Goal: Task Accomplishment & Management: Use online tool/utility

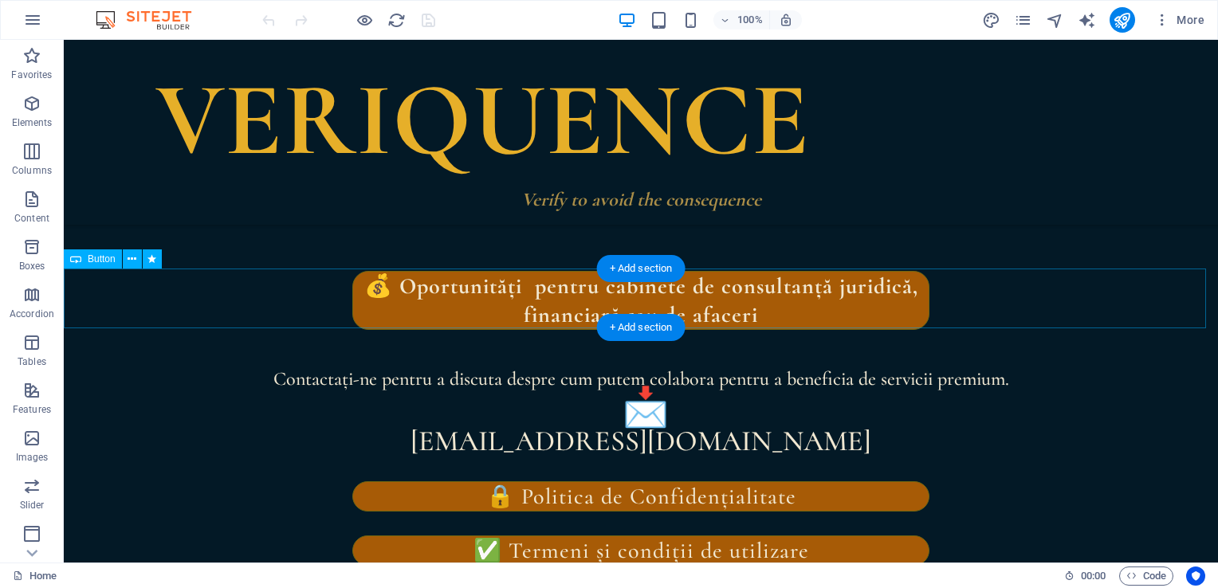
scroll to position [3453, 0]
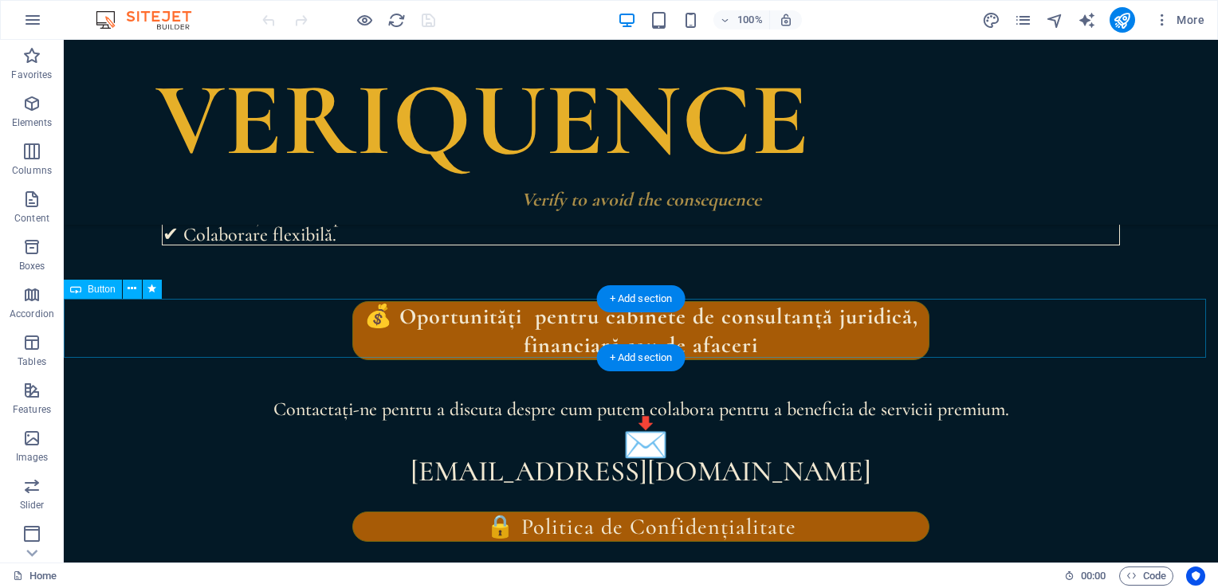
click at [788, 349] on div "💰 Oportunități pentru cabinete de consultanță juridică, financiară sau de aface…" at bounding box center [641, 331] width 1154 height 60
click at [777, 346] on div "💰 Oportunități pentru cabinete de consultanță juridică, financiară sau de aface…" at bounding box center [641, 331] width 1154 height 60
select select "%"
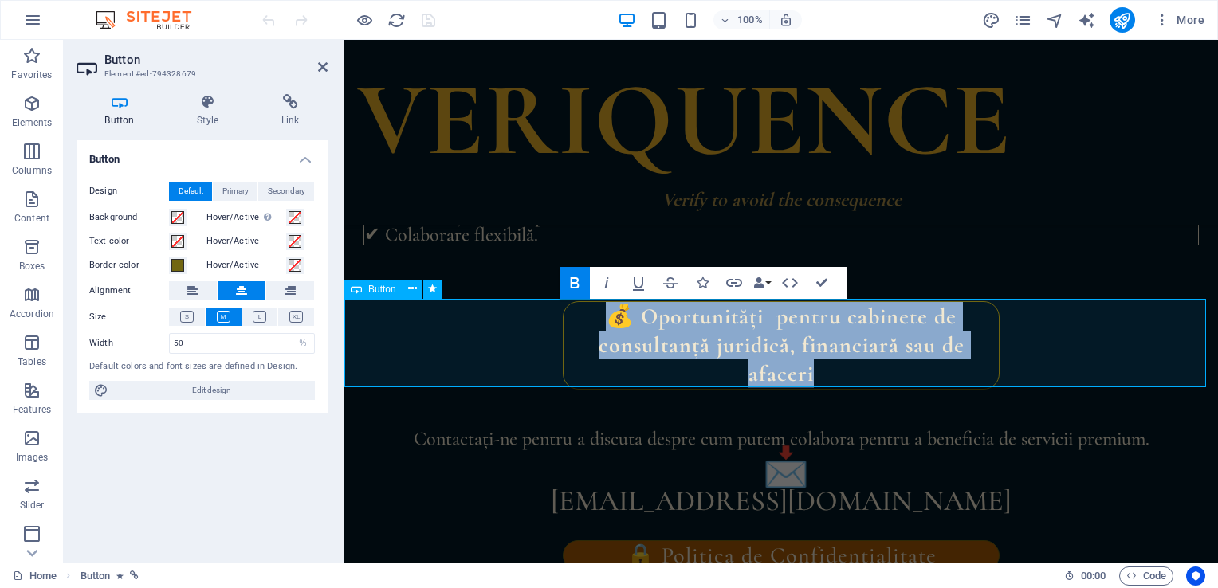
click at [832, 371] on link "💰 Oportunități pentru cabinete de consultanță juridică, financiară sau de aface…" at bounding box center [781, 345] width 437 height 88
drag, startPoint x: 832, startPoint y: 371, endPoint x: 774, endPoint y: 318, distance: 79.0
click at [774, 318] on link "💰 Oportunități pentru cabinete de consultanță juridică, financiară sau de aface…" at bounding box center [781, 345] width 437 height 88
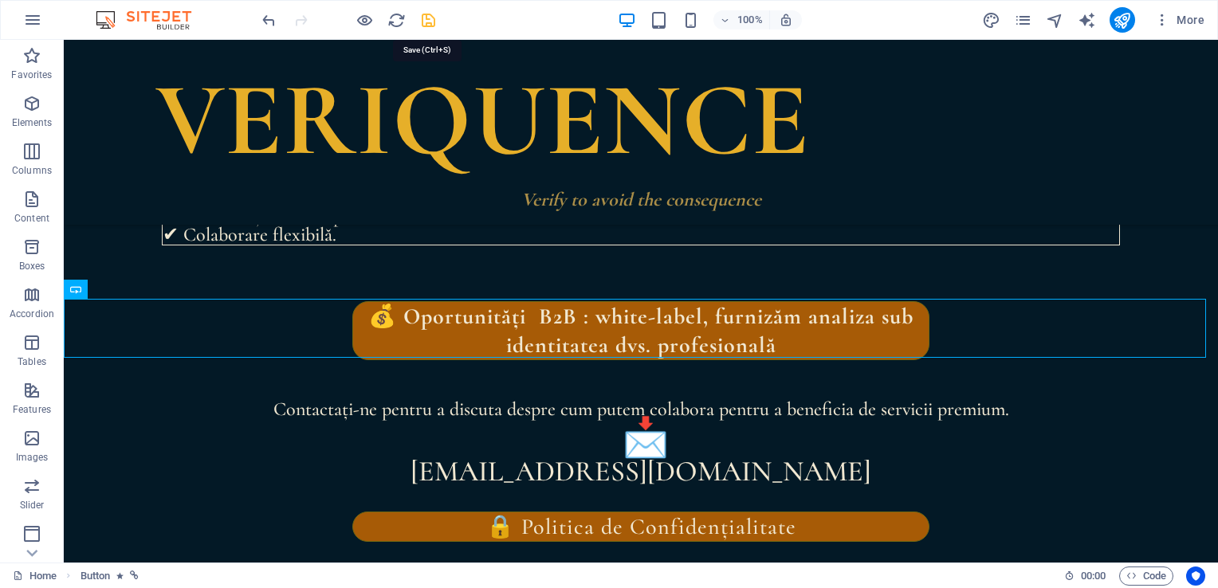
click at [427, 14] on icon "save" at bounding box center [428, 20] width 18 height 18
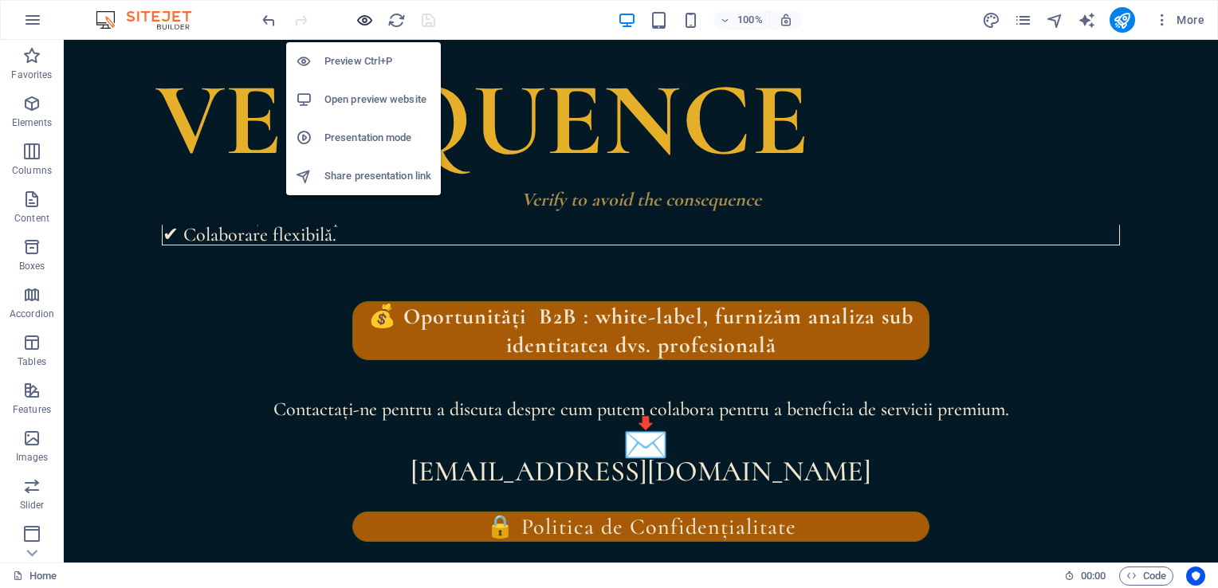
click at [367, 18] on icon "button" at bounding box center [365, 20] width 18 height 18
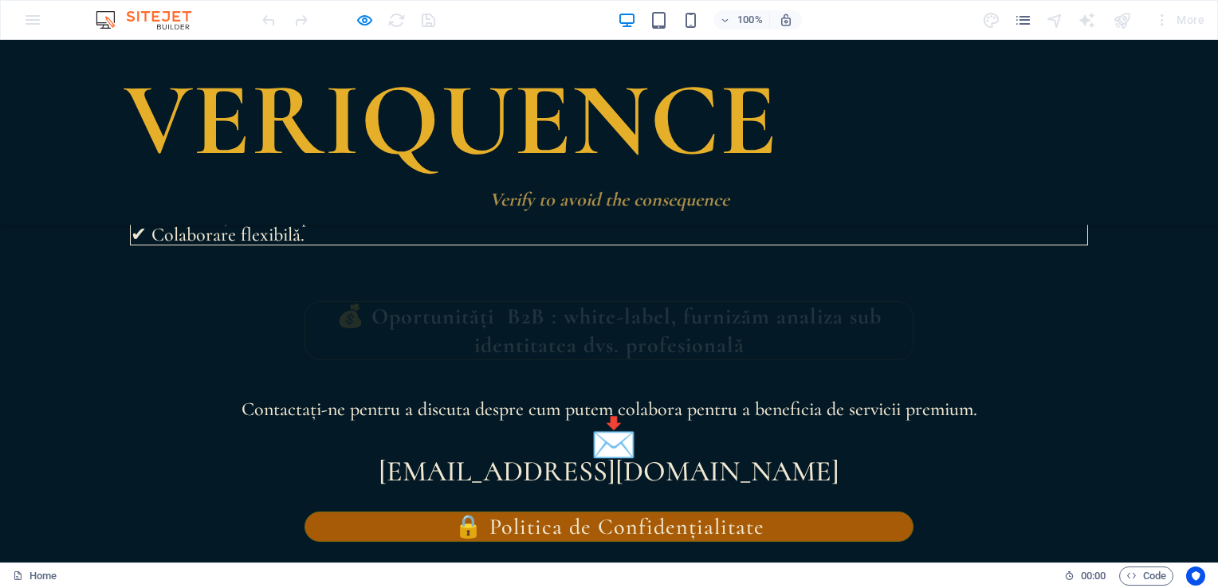
click at [716, 320] on strong "💰 Oportunități B2B : white-label, furnizăm analiza sub identitatea dvs. profesi…" at bounding box center [608, 331] width 545 height 56
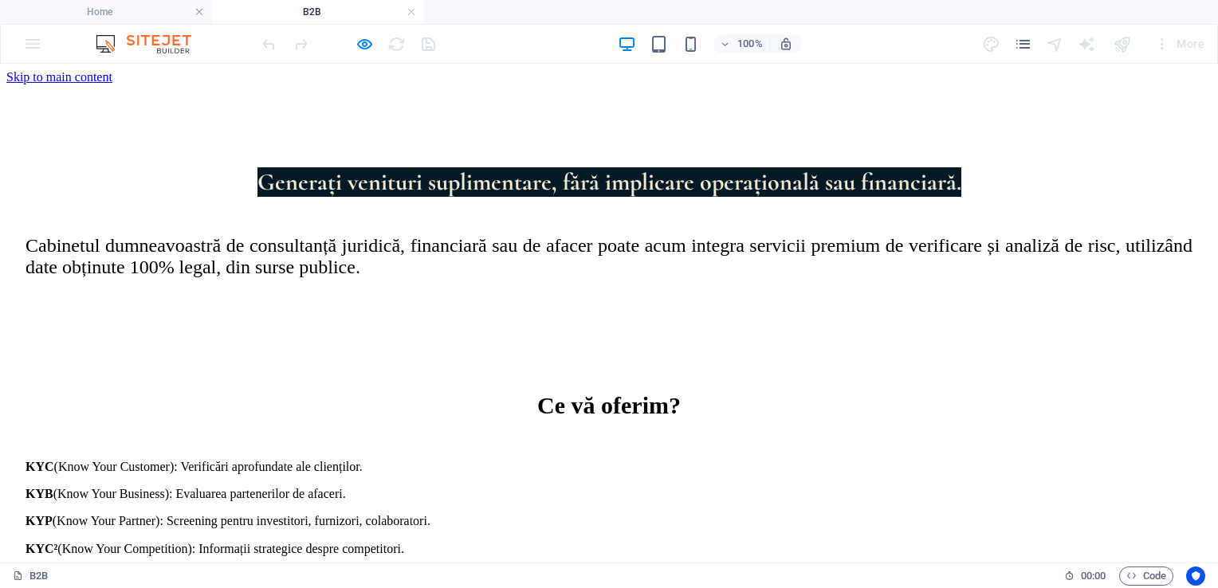
scroll to position [0, 0]
click at [375, 43] on div at bounding box center [348, 44] width 179 height 26
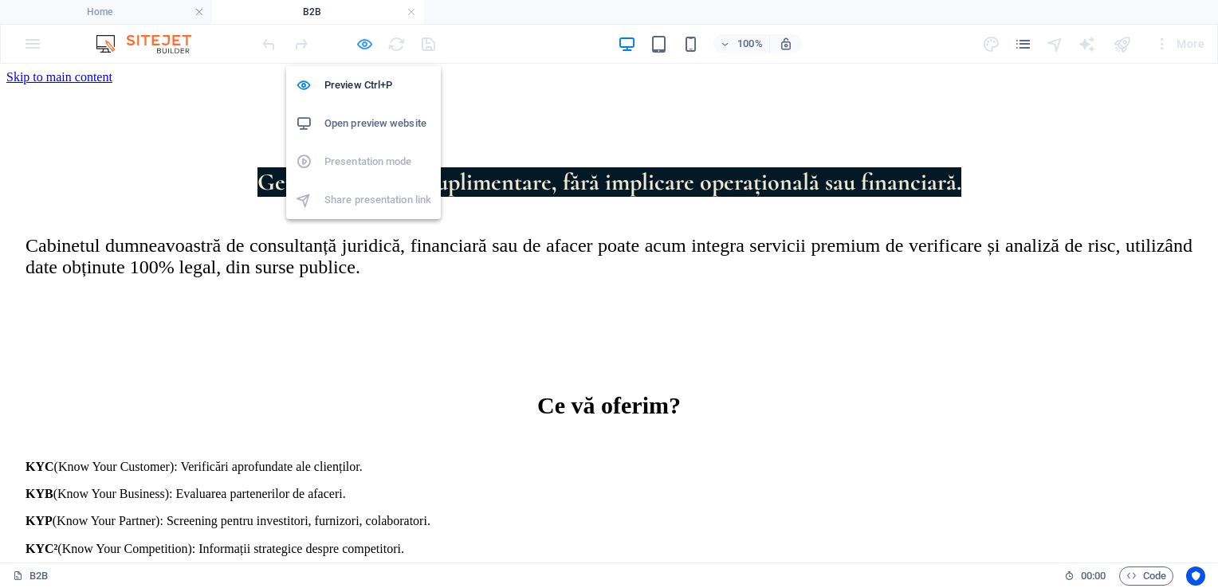
click at [366, 41] on icon "button" at bounding box center [365, 44] width 18 height 18
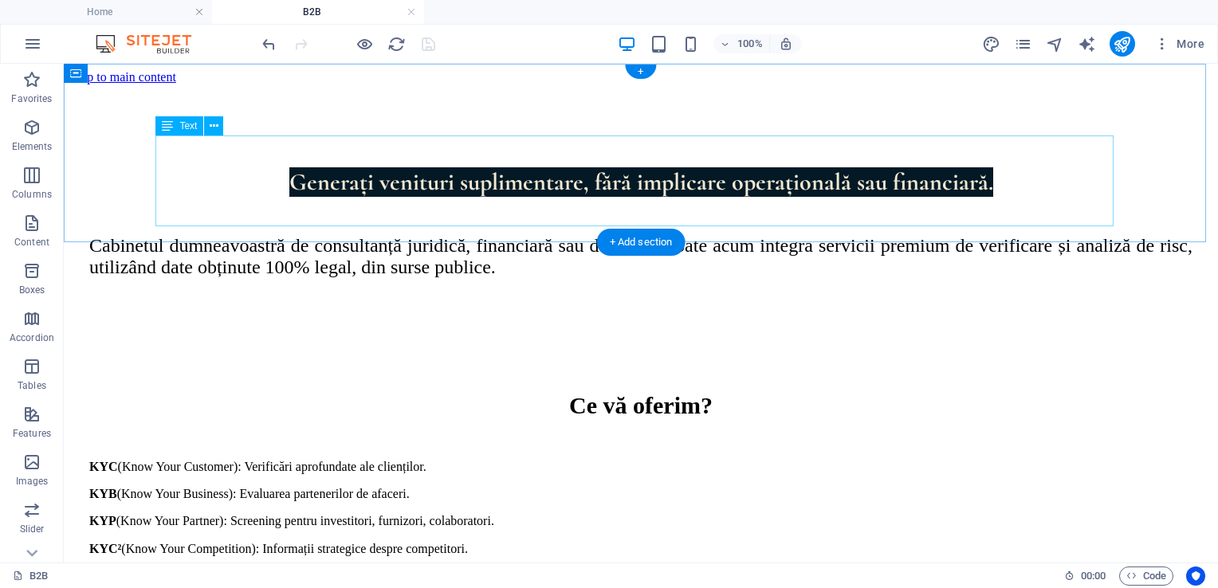
click at [719, 194] on div "Generați venituri suplimentare, fără implicare operațională sau financiară. Cab…" at bounding box center [640, 224] width 1103 height 110
click at [715, 194] on div "Generați venituri suplimentare, fără implicare operațională sau financiară. Cab…" at bounding box center [640, 224] width 1103 height 110
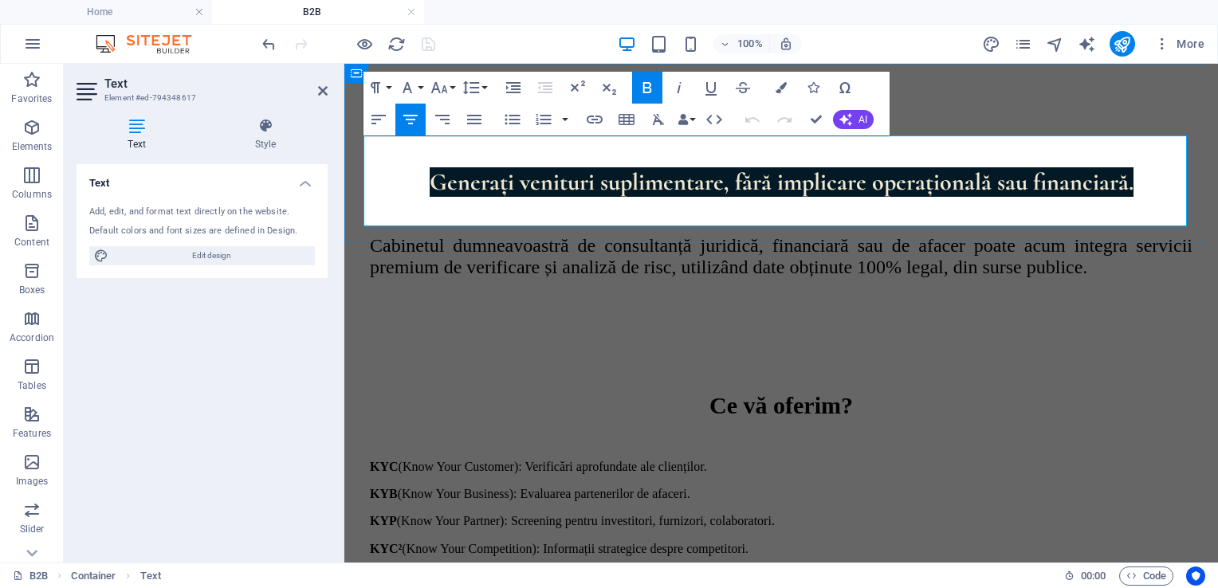
click at [962, 235] on span "Cabinetul dumneavoastră de consultanță juridică, financiară sau de afacer poate…" at bounding box center [781, 256] width 823 height 43
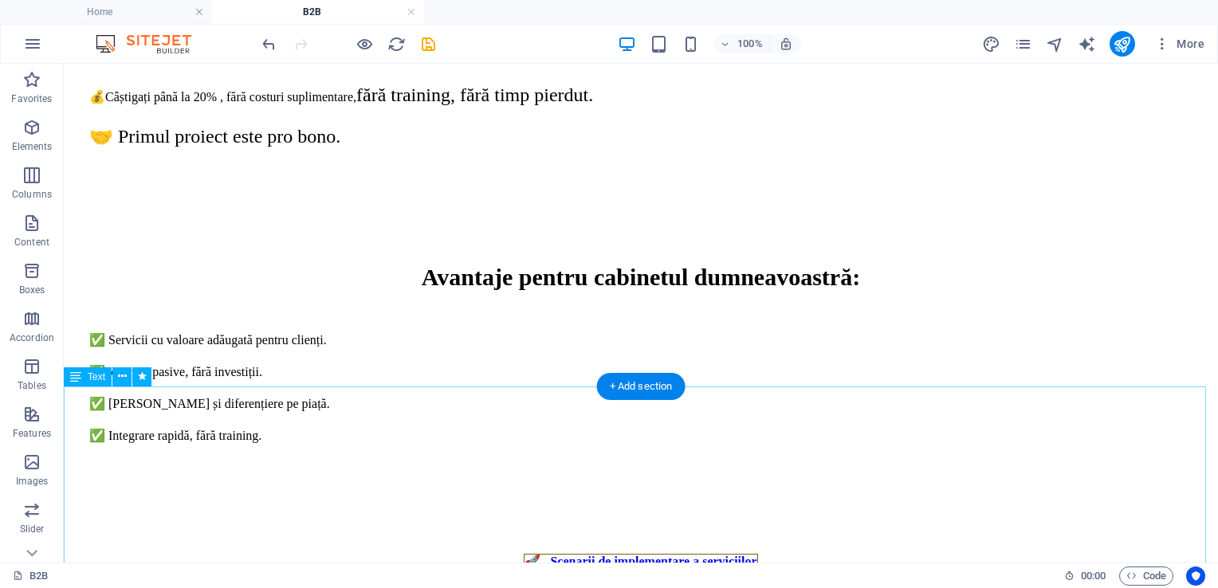
scroll to position [848, 0]
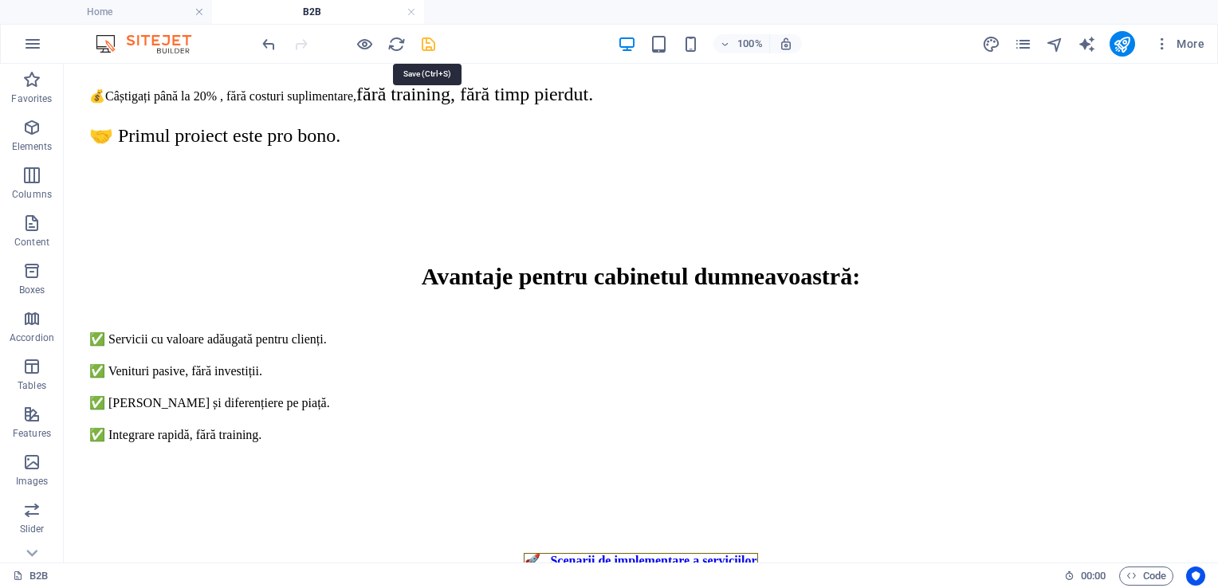
click at [426, 40] on icon "save" at bounding box center [428, 44] width 18 height 18
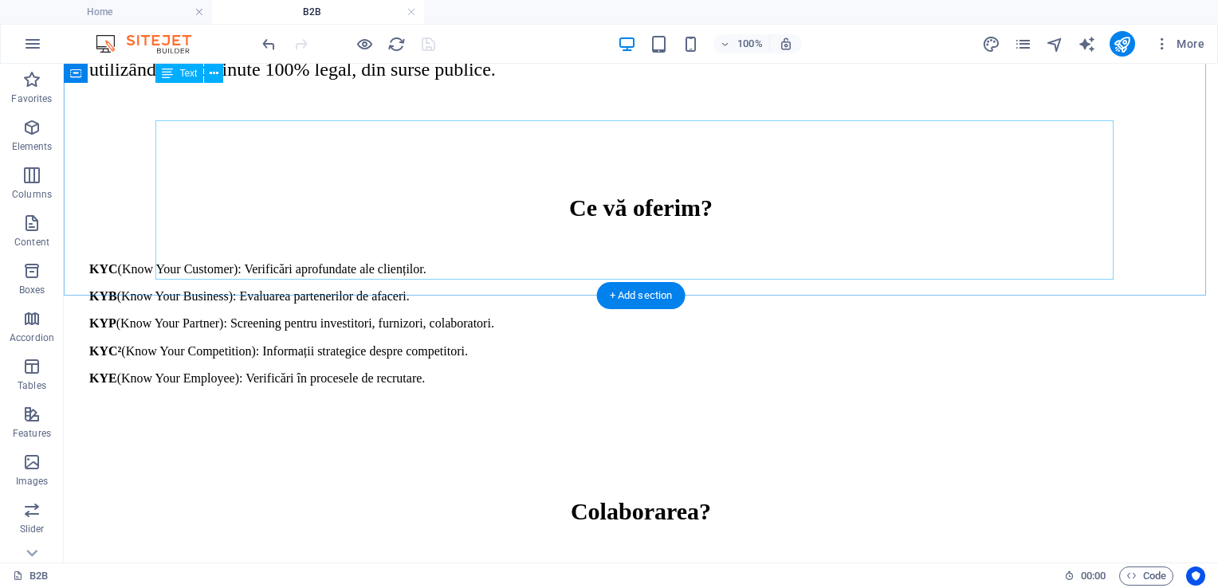
scroll to position [0, 0]
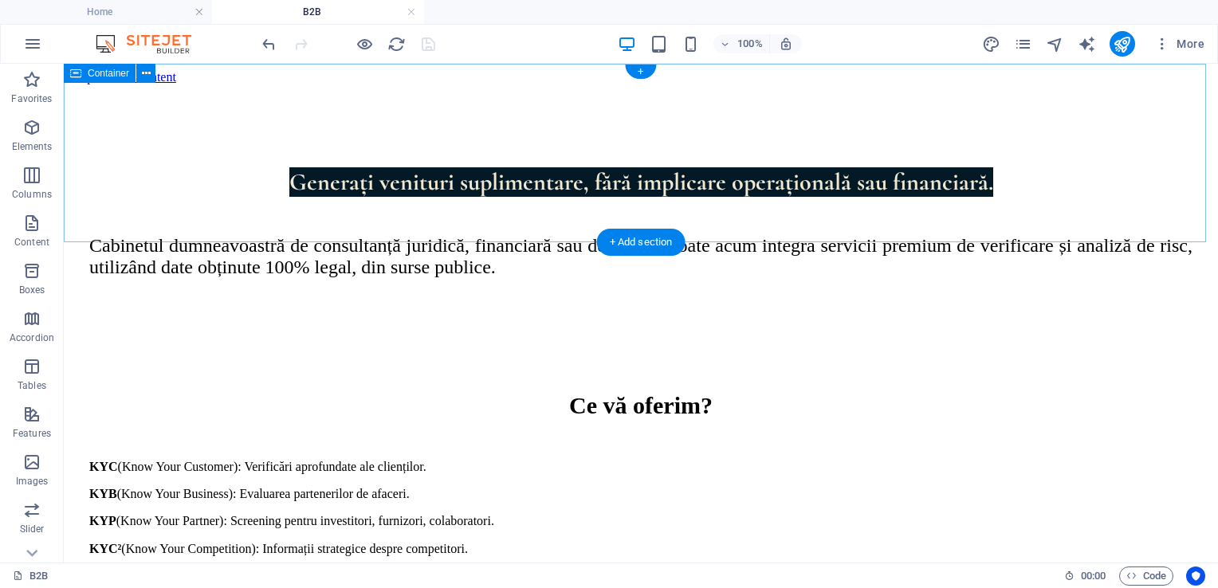
click at [1147, 84] on div "Generați venituri suplimentare, fără implicare operațională sau financiară. Cab…" at bounding box center [640, 195] width 1141 height 223
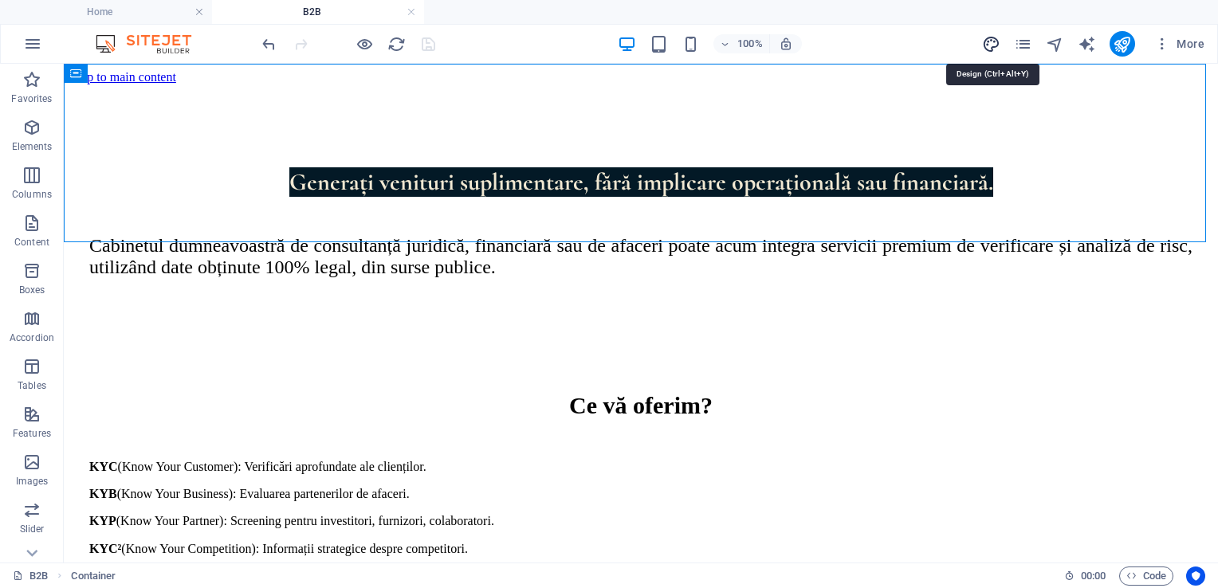
click at [991, 46] on icon "design" at bounding box center [991, 44] width 18 height 18
select select "px"
select select "500"
select select "px"
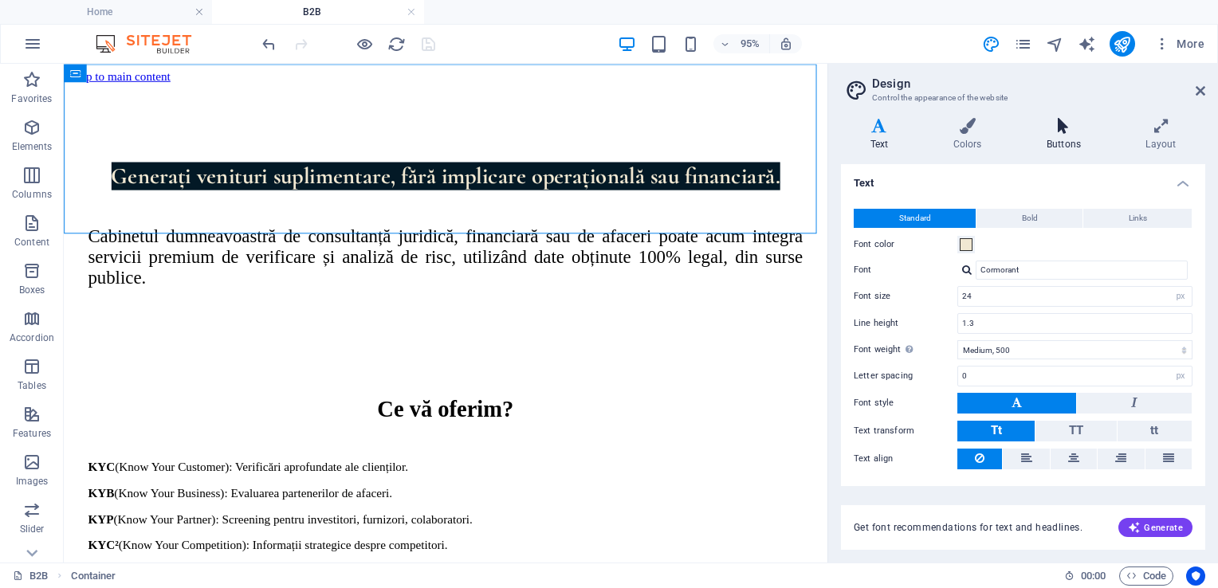
click at [1047, 137] on h4 "Buttons" at bounding box center [1066, 134] width 99 height 33
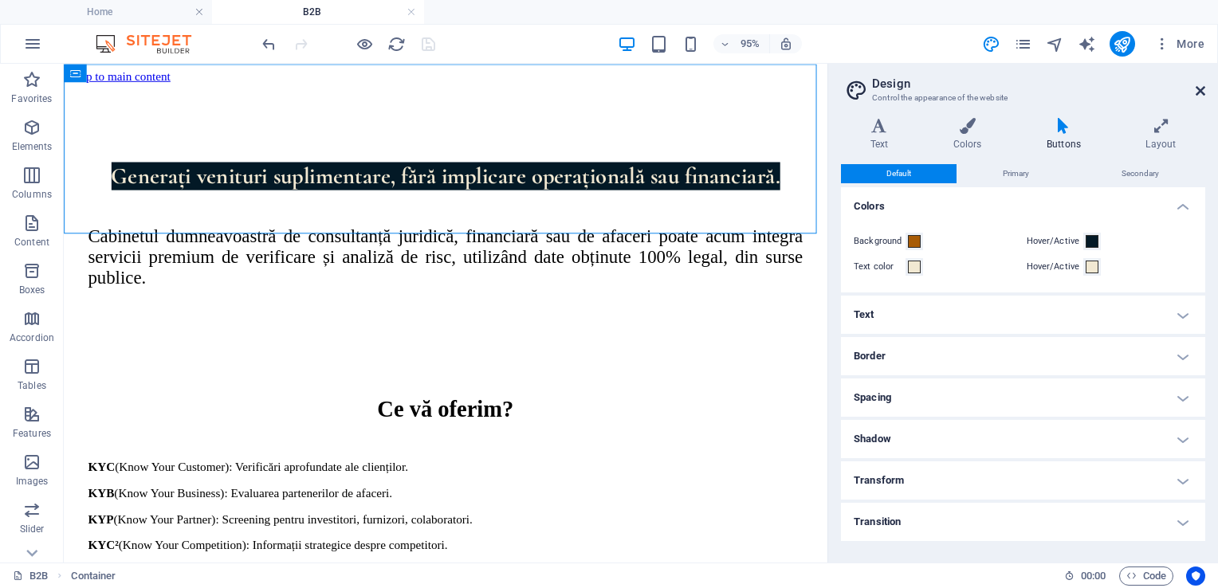
click at [1198, 89] on icon at bounding box center [1201, 90] width 10 height 13
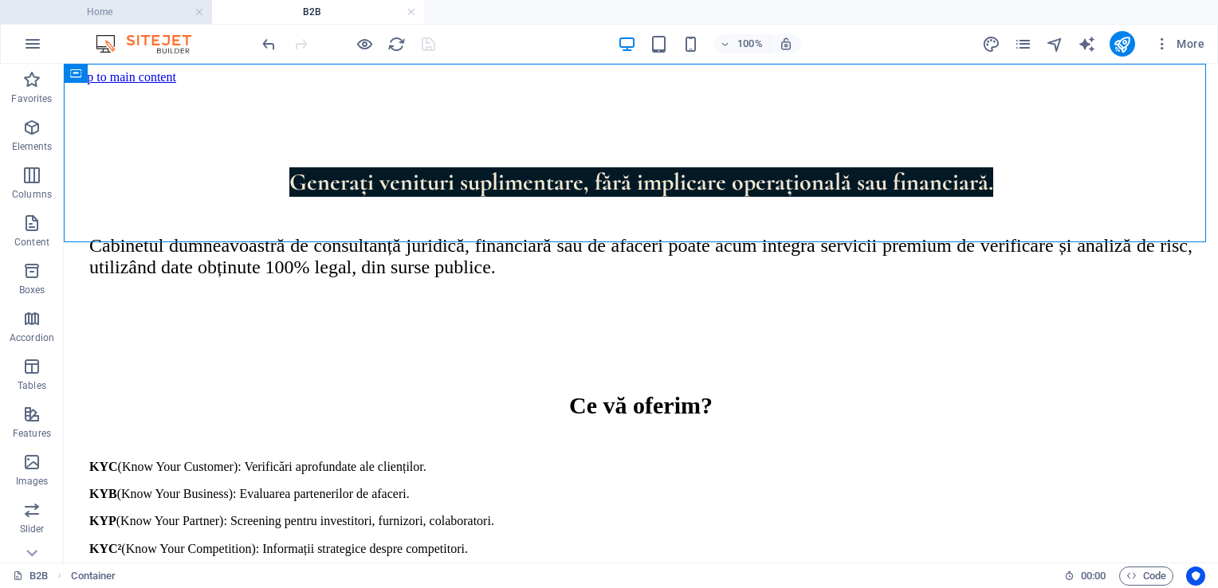
click at [134, 14] on h4 "Home" at bounding box center [106, 12] width 212 height 18
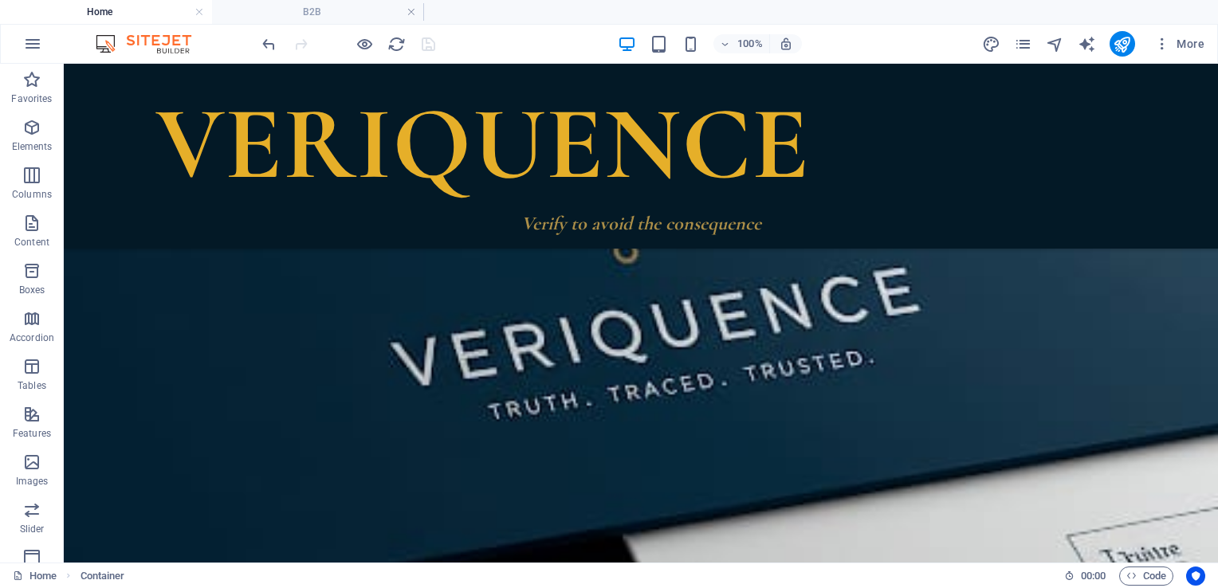
scroll to position [3479, 0]
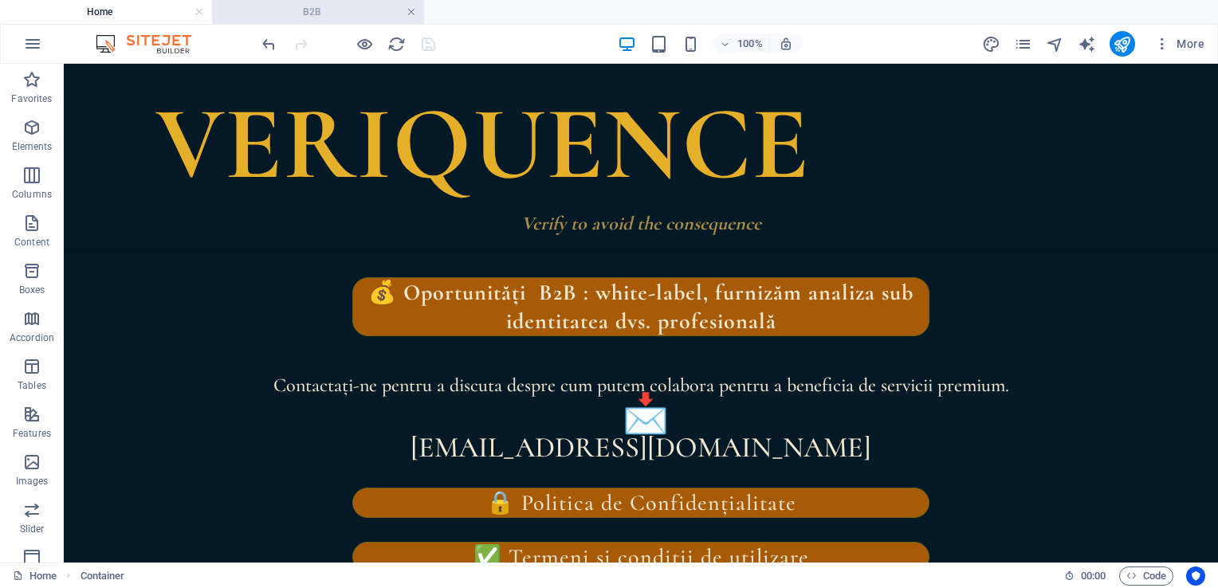
click at [412, 10] on link at bounding box center [412, 12] width 10 height 15
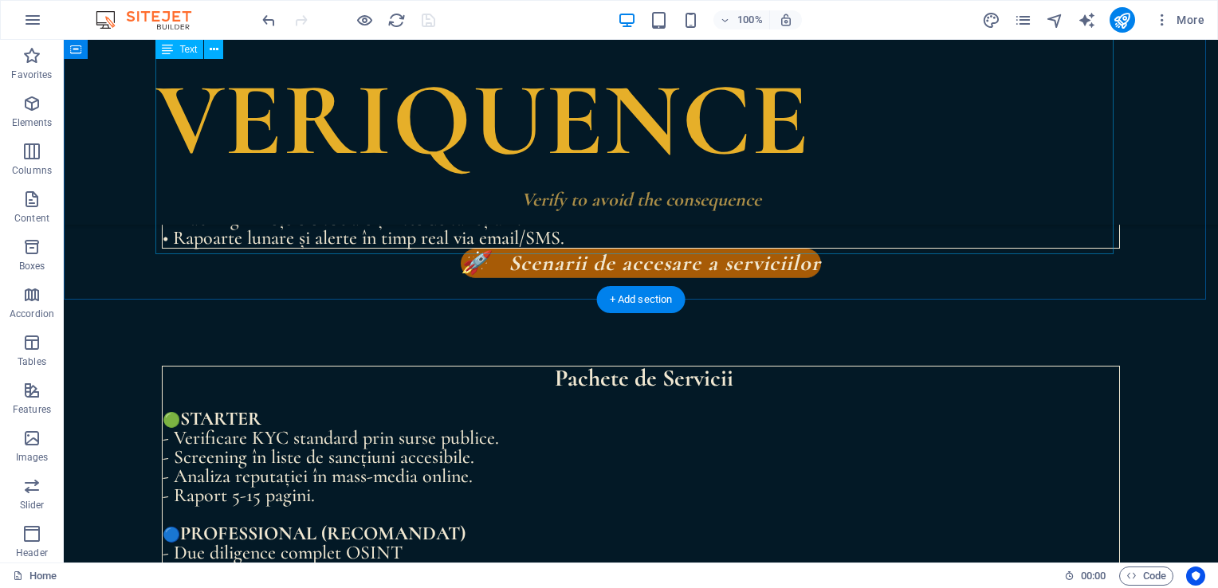
scroll to position [2261, 0]
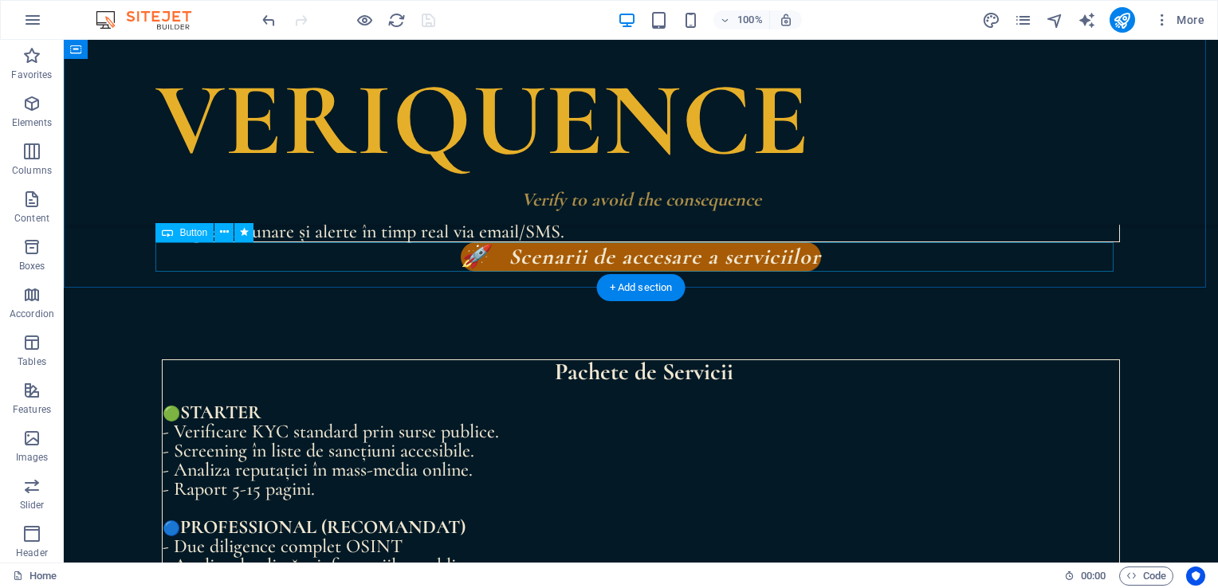
click at [545, 253] on div "🚀 Scenarii de accesare a serviciilor" at bounding box center [641, 256] width 958 height 29
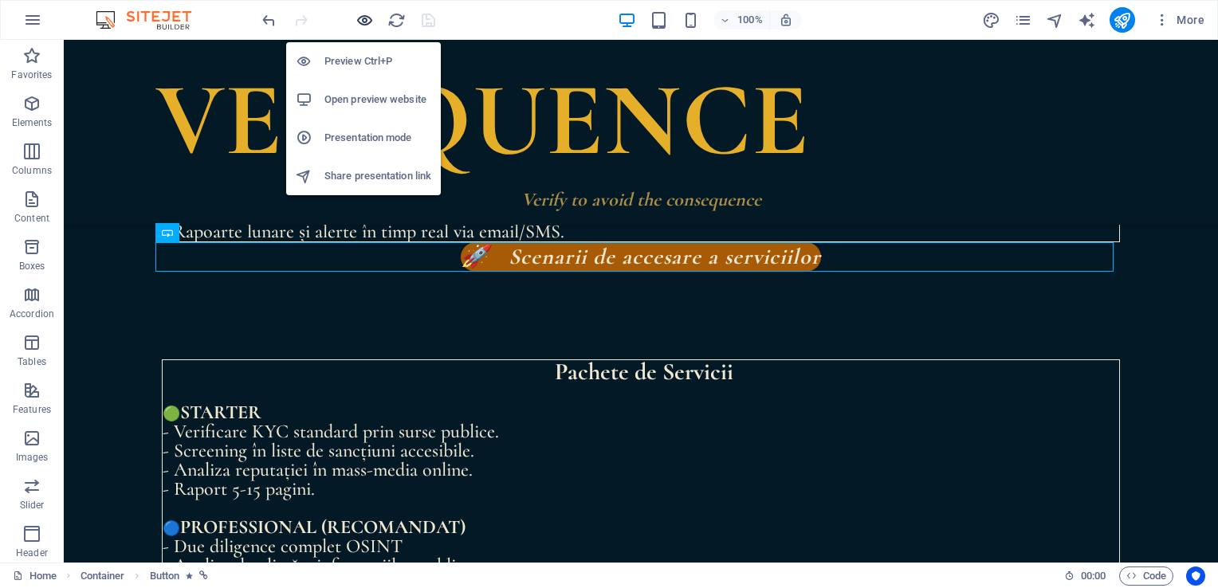
click at [367, 14] on icon "button" at bounding box center [365, 20] width 18 height 18
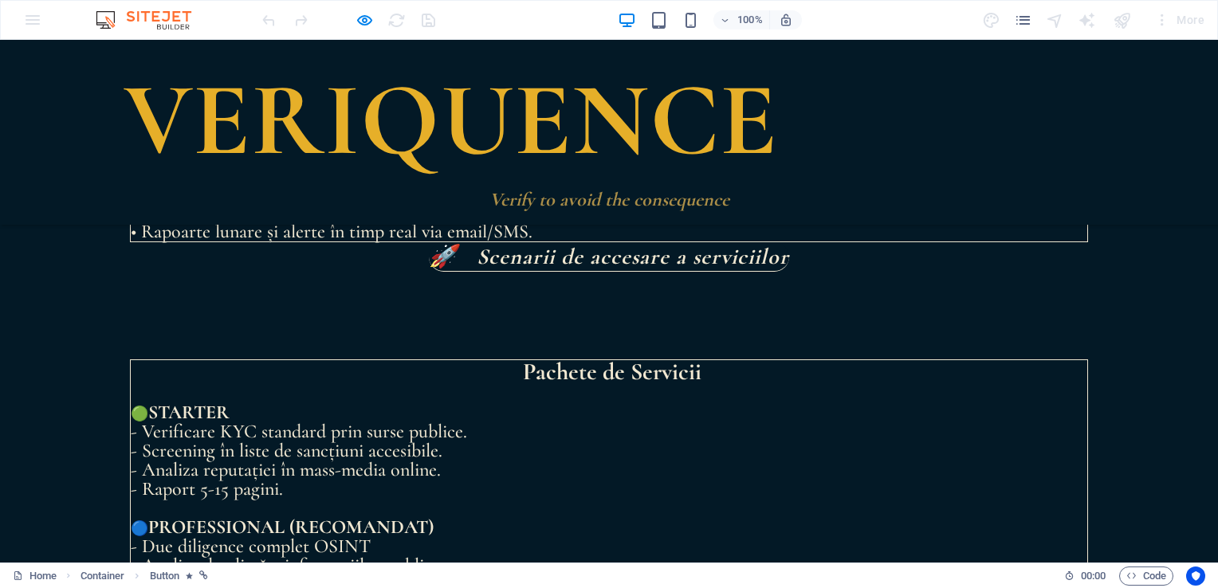
click at [570, 250] on em "🚀 Scenarii de accesare a serviciilor" at bounding box center [609, 256] width 360 height 27
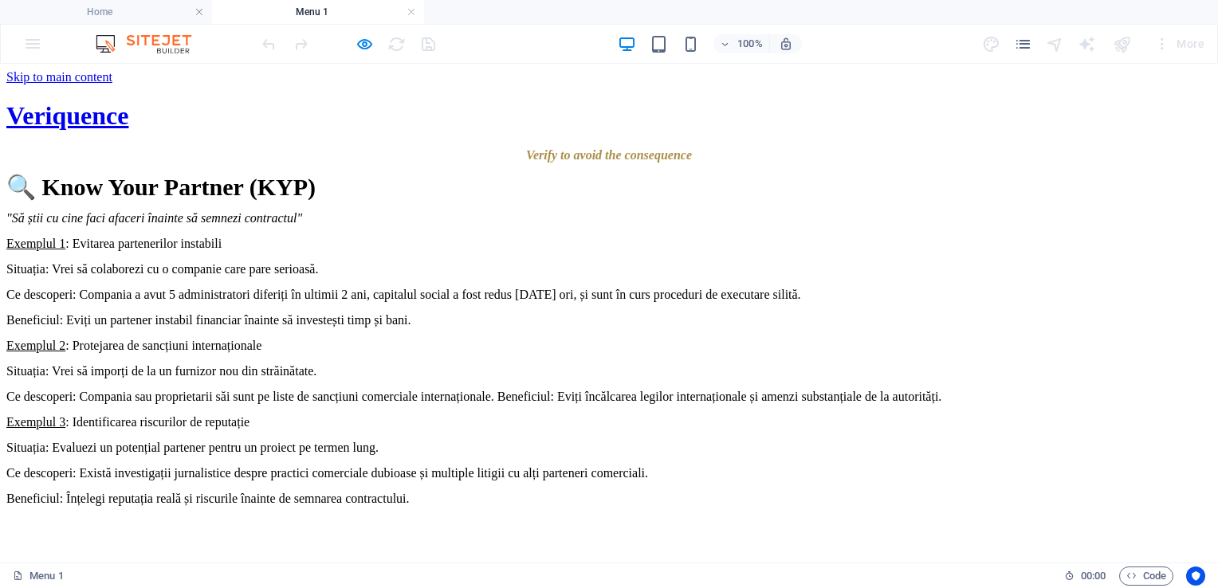
scroll to position [0, 0]
click at [1027, 45] on icon "pages" at bounding box center [1023, 44] width 18 height 18
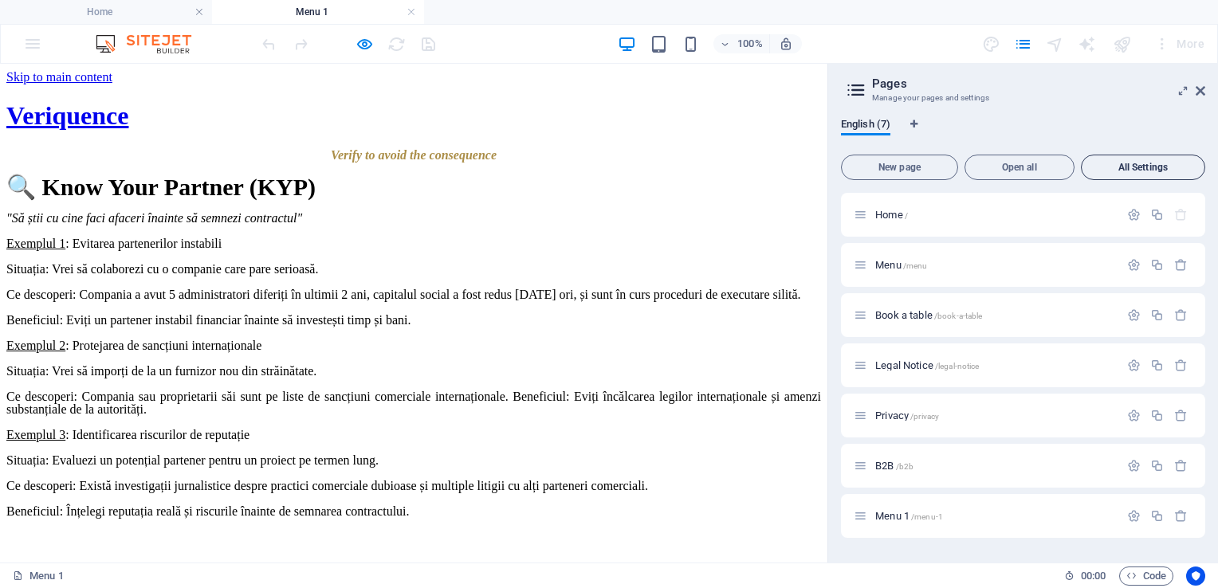
click at [1145, 163] on span "All Settings" at bounding box center [1143, 168] width 110 height 10
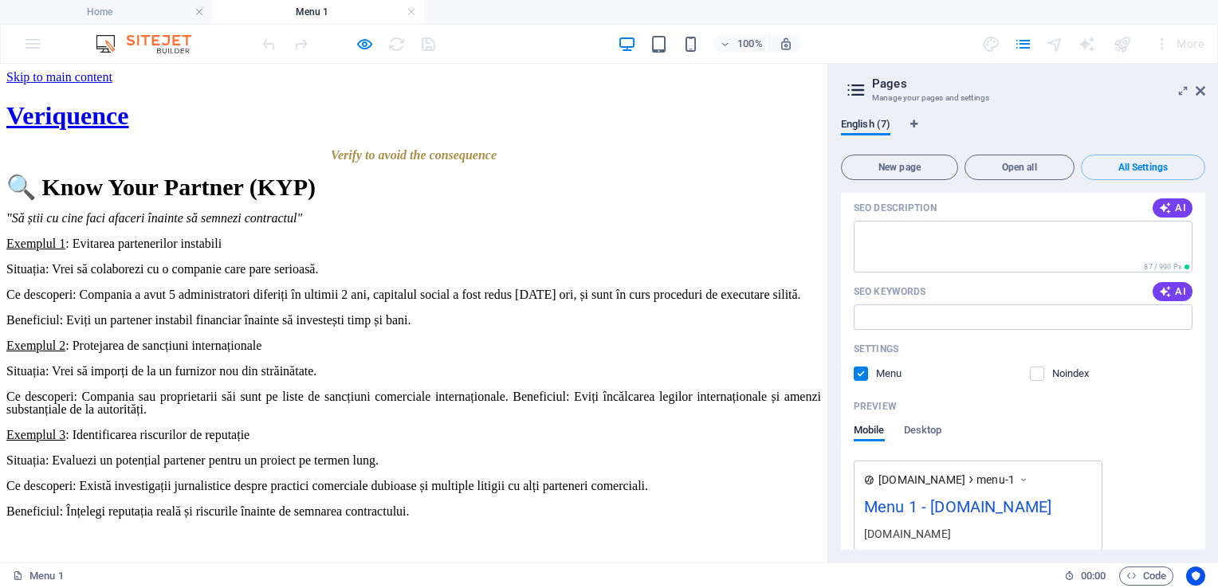
scroll to position [4151, 0]
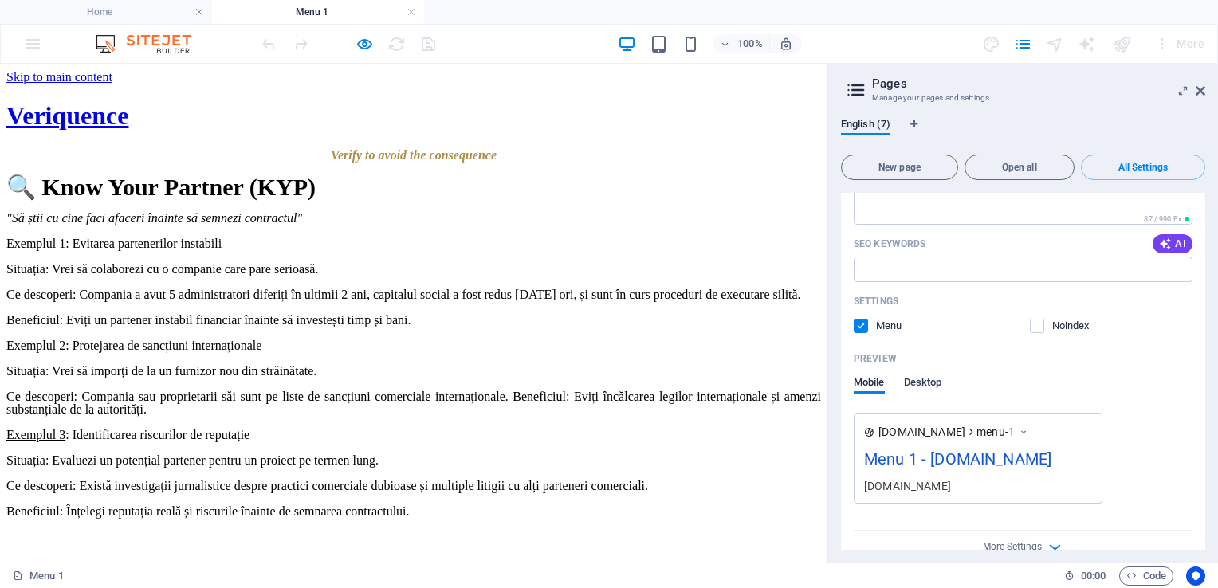
click at [915, 373] on span "Desktop" at bounding box center [923, 384] width 38 height 22
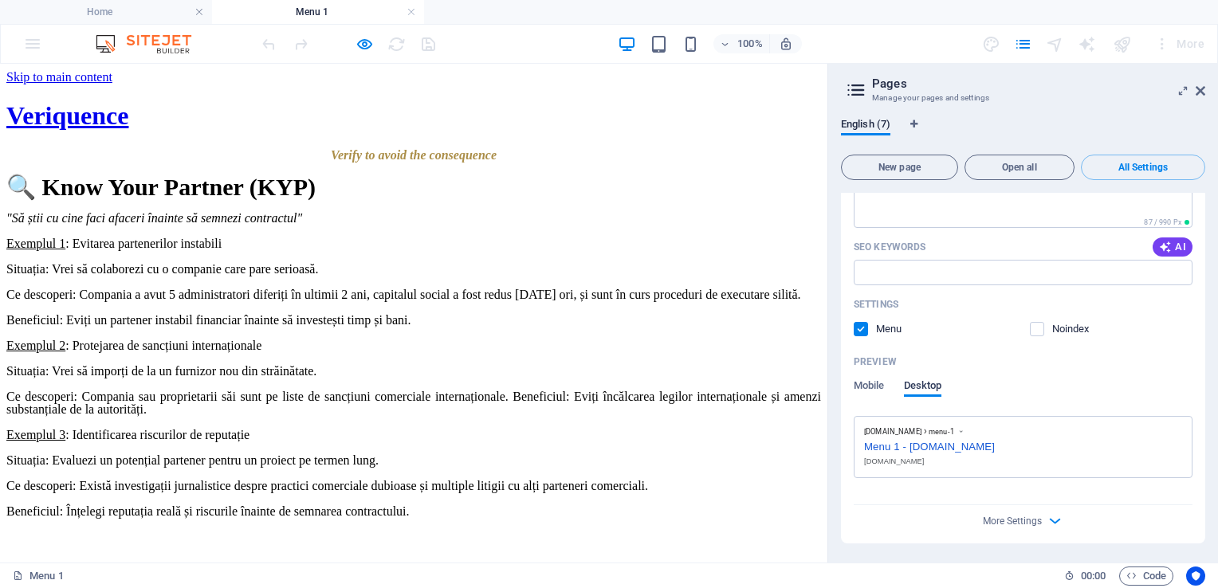
scroll to position [4122, 0]
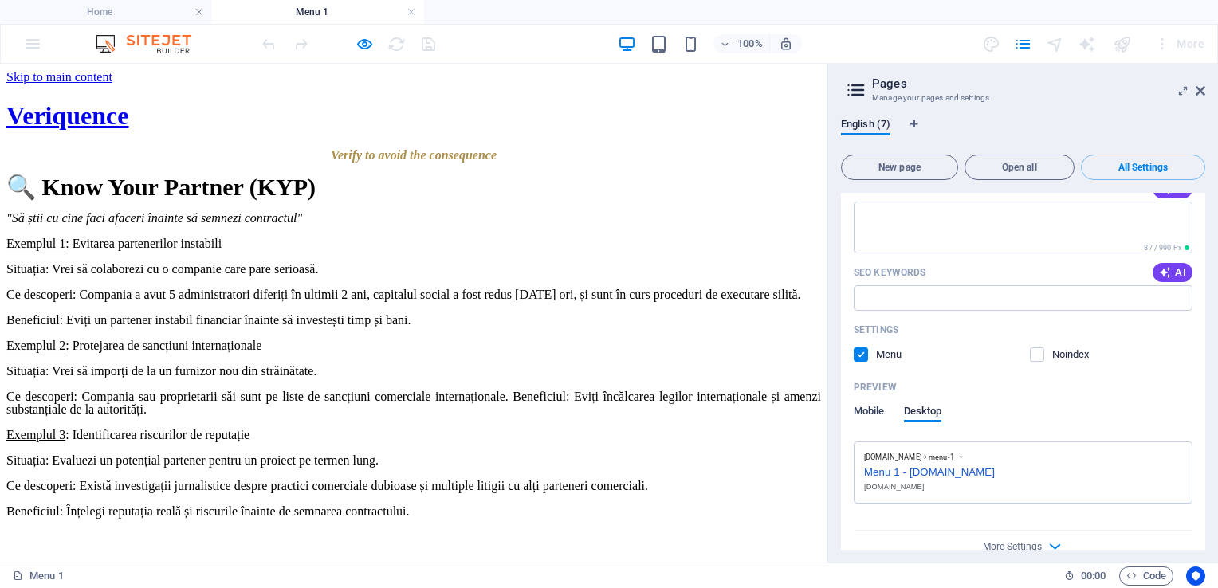
click at [864, 402] on span "Mobile" at bounding box center [869, 413] width 31 height 22
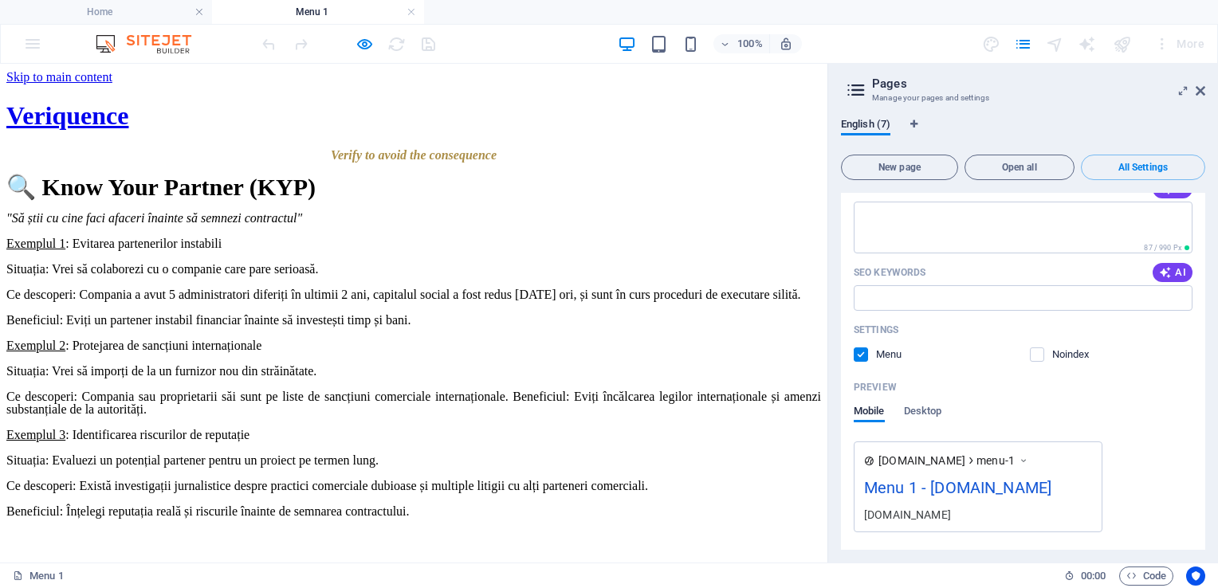
scroll to position [4151, 0]
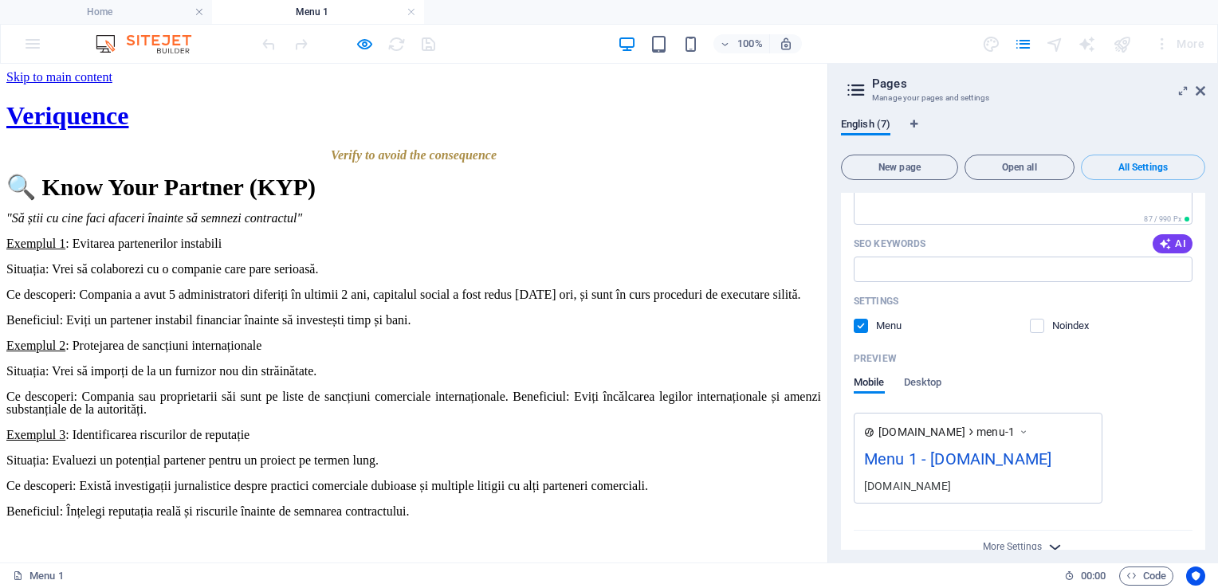
click at [1055, 538] on icon "button" at bounding box center [1055, 547] width 18 height 18
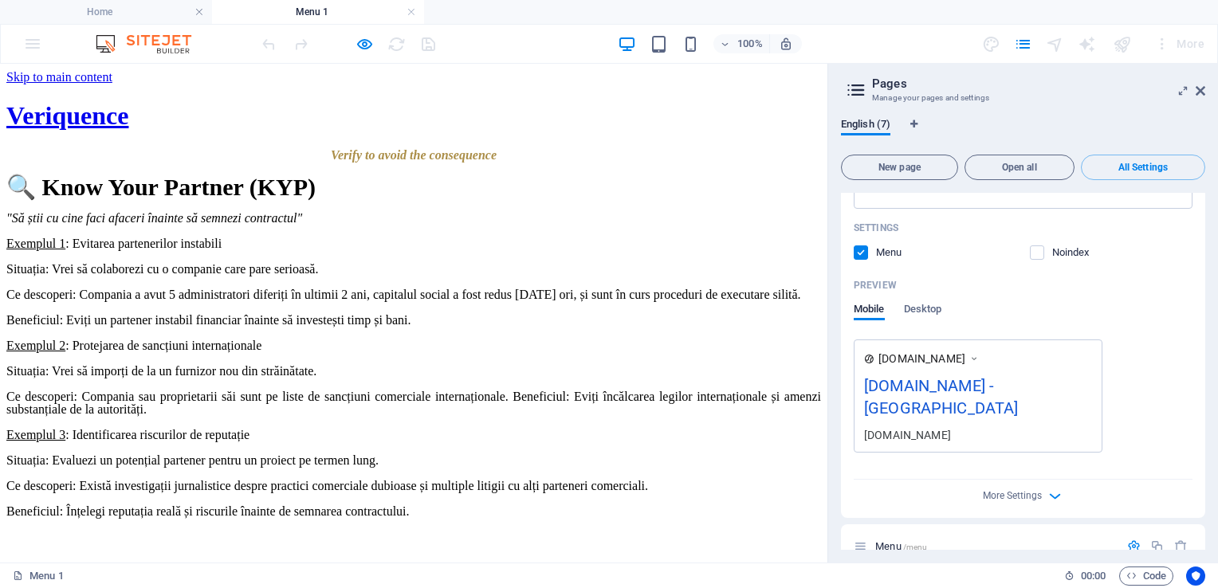
scroll to position [389, 0]
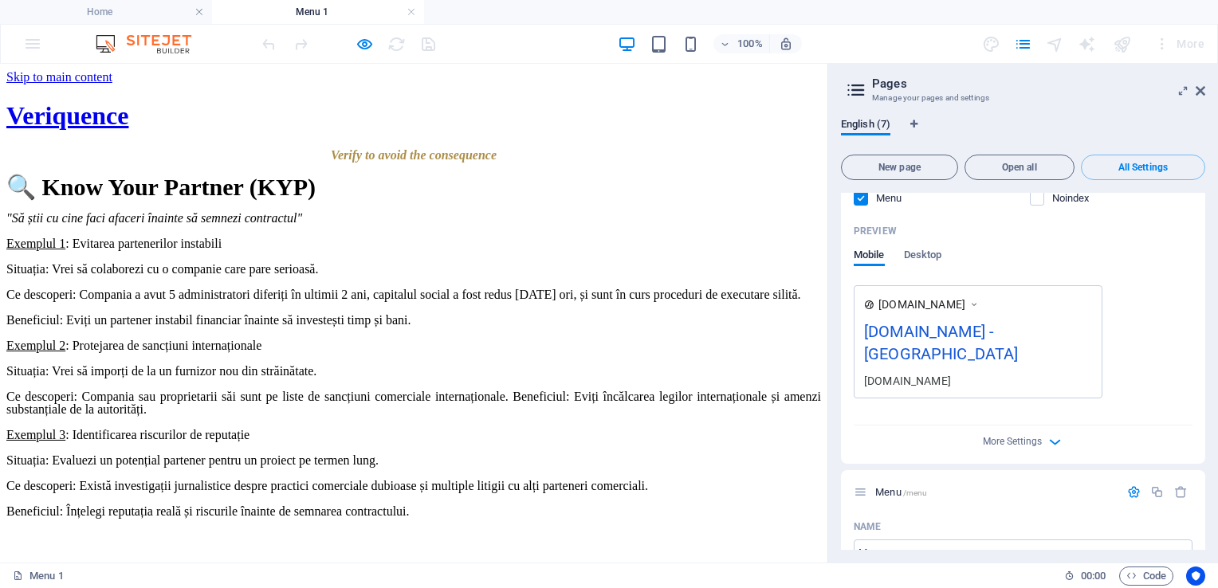
click at [1014, 334] on div "[DOMAIN_NAME] - [GEOGRAPHIC_DATA]" at bounding box center [978, 346] width 228 height 53
click at [1013, 335] on div "[DOMAIN_NAME] - [GEOGRAPHIC_DATA]" at bounding box center [978, 346] width 228 height 53
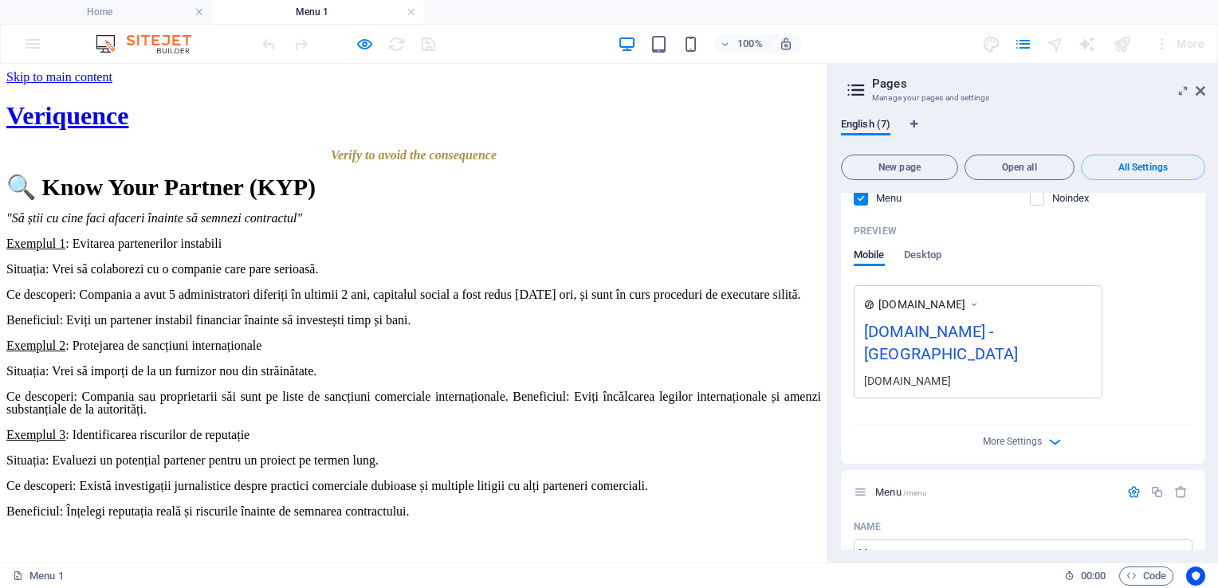
click at [1013, 335] on div "[DOMAIN_NAME] - [GEOGRAPHIC_DATA]" at bounding box center [978, 346] width 228 height 53
drag, startPoint x: 984, startPoint y: 332, endPoint x: 1049, endPoint y: 418, distance: 107.0
click at [1049, 418] on div "Name Home ​ URL SLUG / ​ SEO Title AI ​ 193 / 580 Px SEO Description AI ​ 87 / …" at bounding box center [1023, 156] width 364 height 616
click at [1049, 433] on icon "button" at bounding box center [1055, 442] width 18 height 18
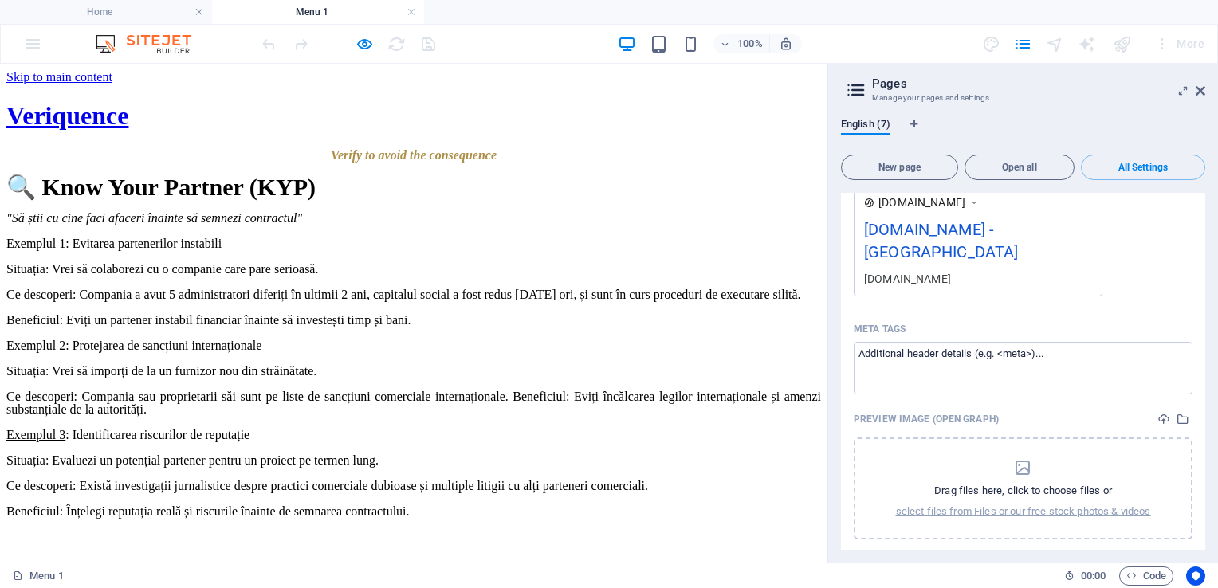
scroll to position [459, 0]
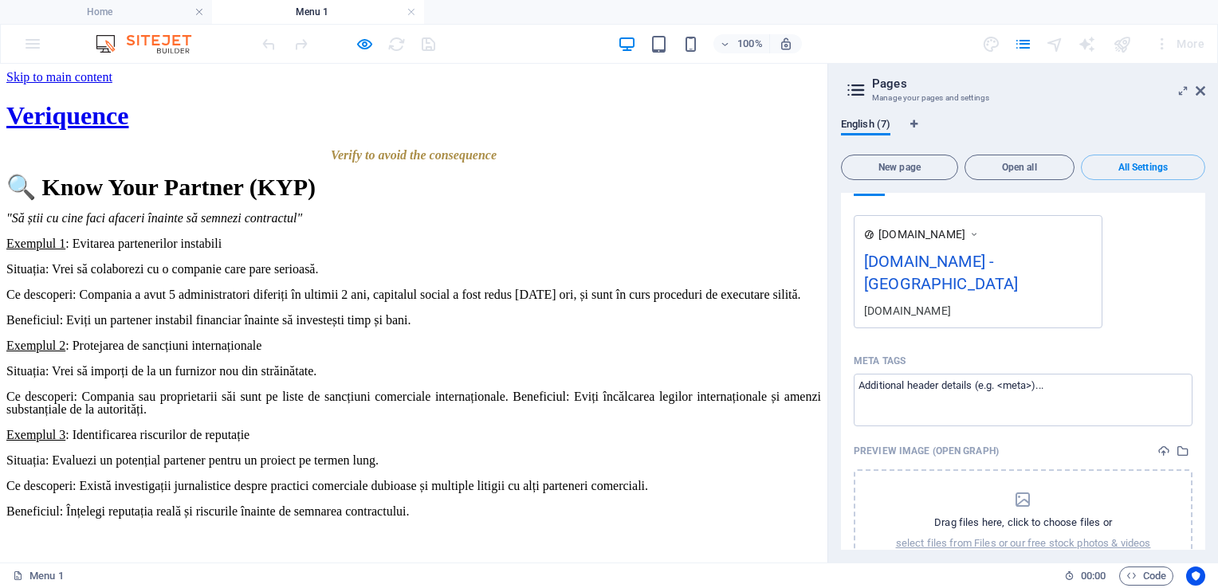
click at [973, 258] on div "[DOMAIN_NAME] - [GEOGRAPHIC_DATA]" at bounding box center [978, 275] width 228 height 53
drag, startPoint x: 973, startPoint y: 258, endPoint x: 1049, endPoint y: 257, distance: 75.7
click at [1049, 257] on div "[DOMAIN_NAME] - [GEOGRAPHIC_DATA]" at bounding box center [978, 275] width 228 height 53
drag, startPoint x: 1014, startPoint y: 258, endPoint x: 1116, endPoint y: 273, distance: 103.0
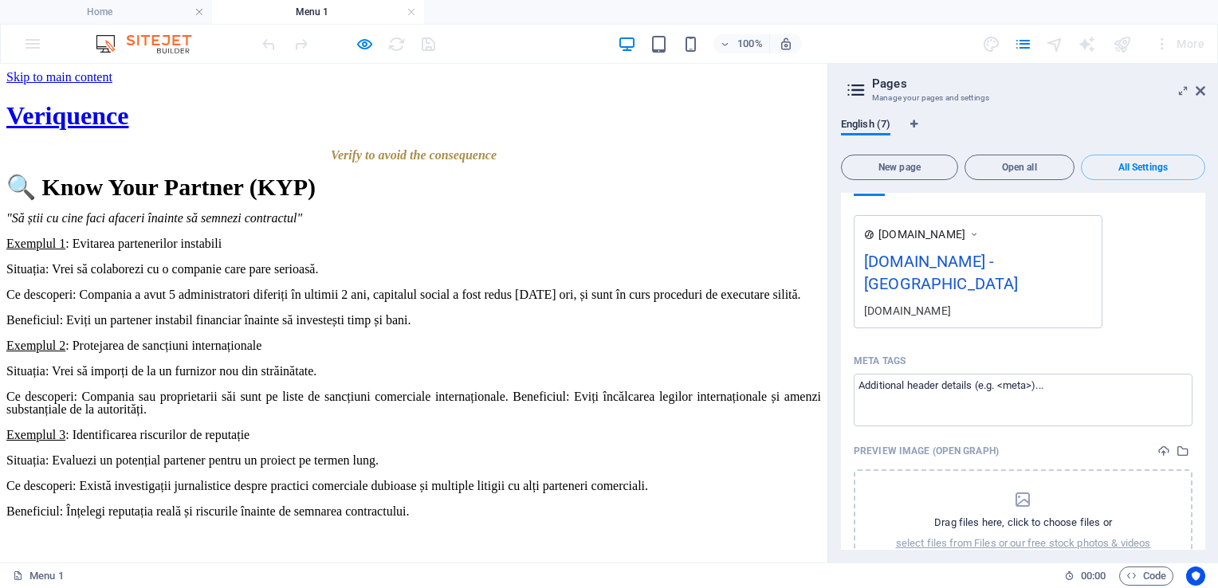
click at [1116, 273] on div "[DOMAIN_NAME] [DOMAIN_NAME] - Berlin [DOMAIN_NAME]" at bounding box center [1023, 271] width 339 height 113
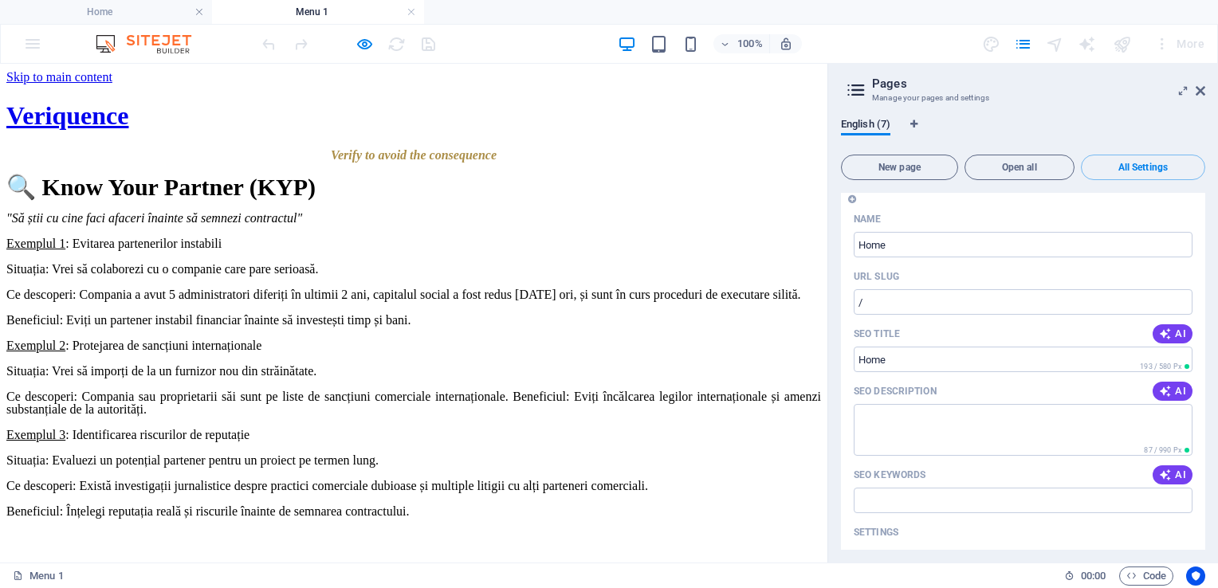
scroll to position [0, 0]
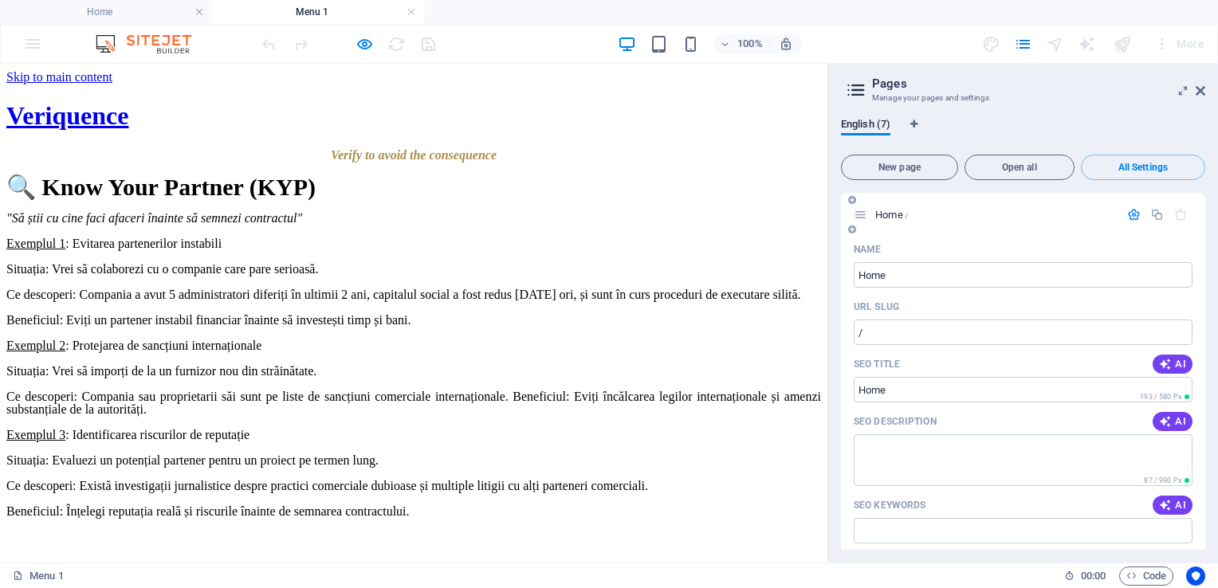
click at [1128, 214] on icon "button" at bounding box center [1134, 215] width 14 height 14
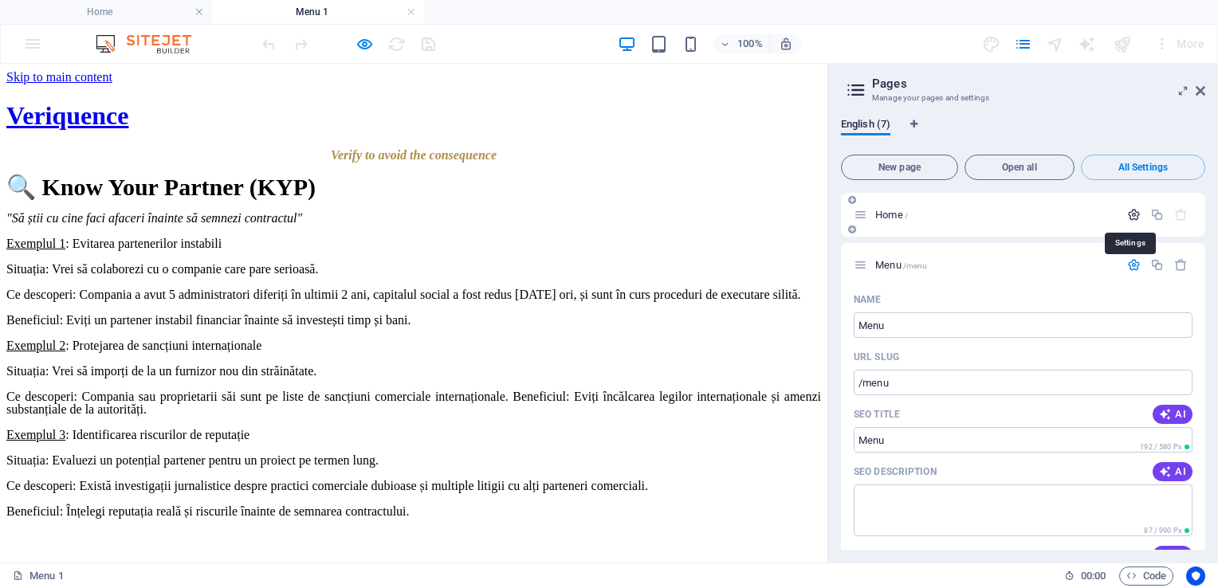
click at [1128, 214] on icon "button" at bounding box center [1134, 215] width 14 height 14
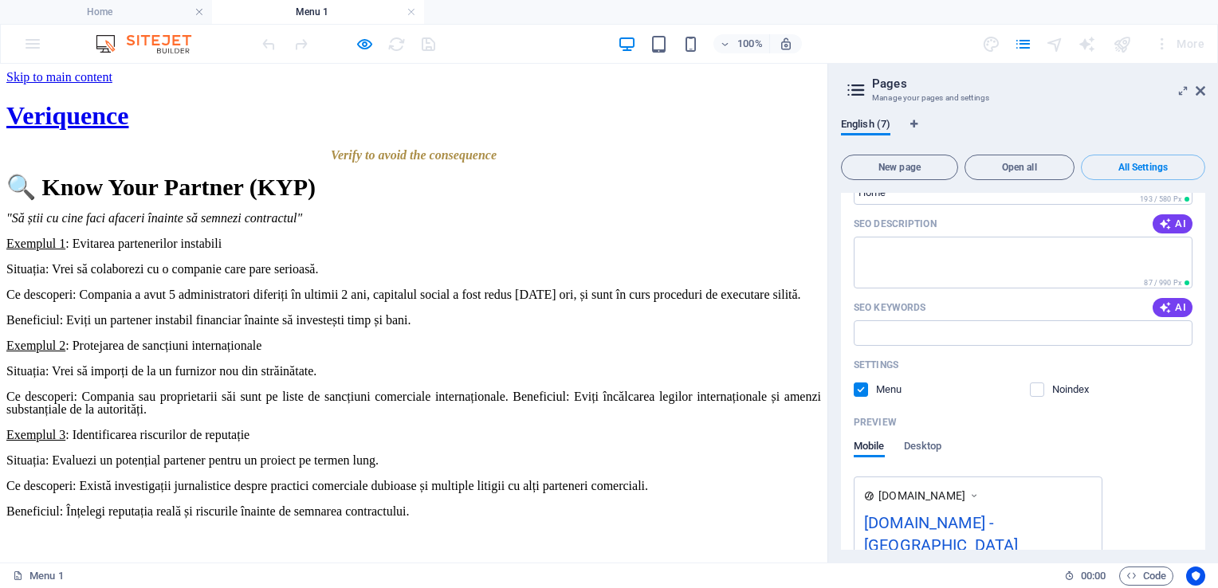
scroll to position [325, 0]
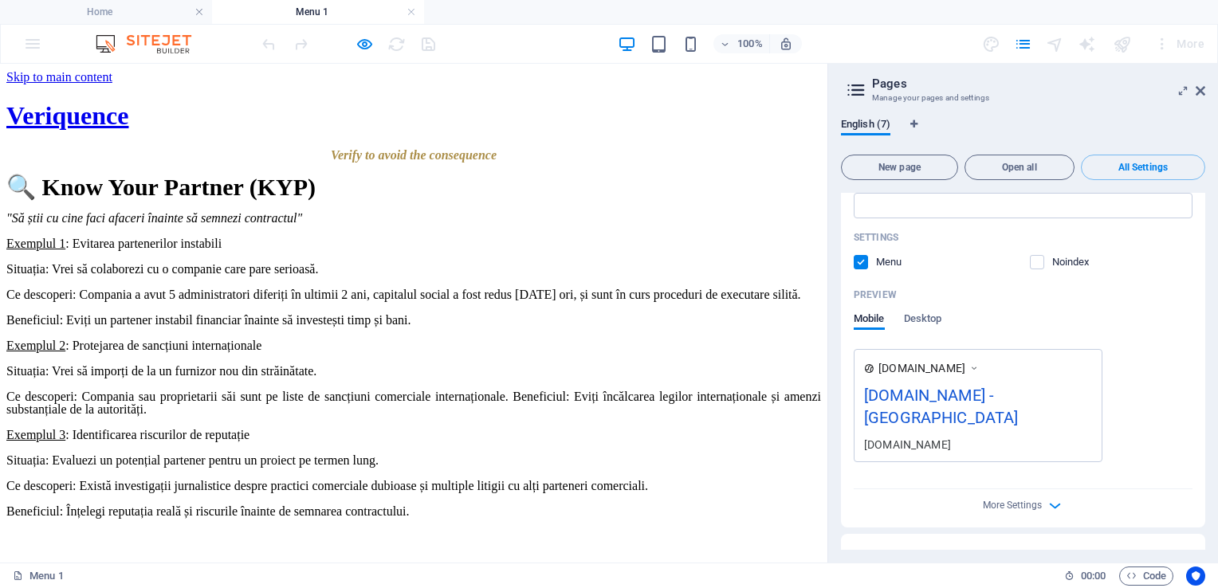
click at [1037, 398] on div "[DOMAIN_NAME] - [GEOGRAPHIC_DATA]" at bounding box center [978, 409] width 228 height 53
click at [980, 371] on icon at bounding box center [973, 368] width 11 height 16
click at [918, 318] on span "Desktop" at bounding box center [923, 320] width 38 height 22
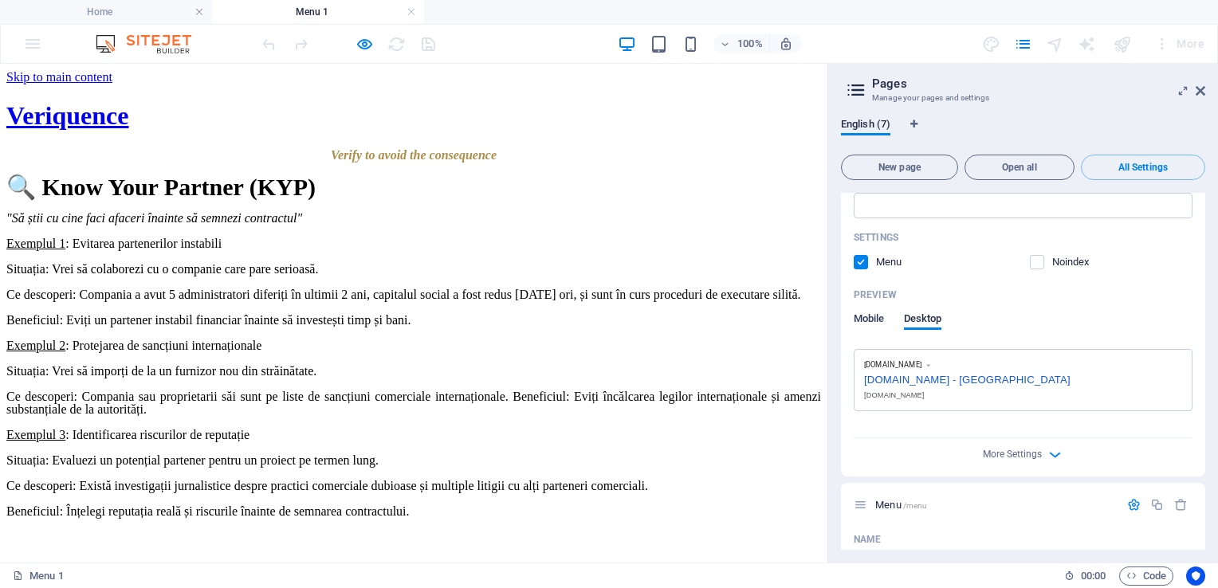
click at [867, 316] on span "Mobile" at bounding box center [869, 320] width 31 height 22
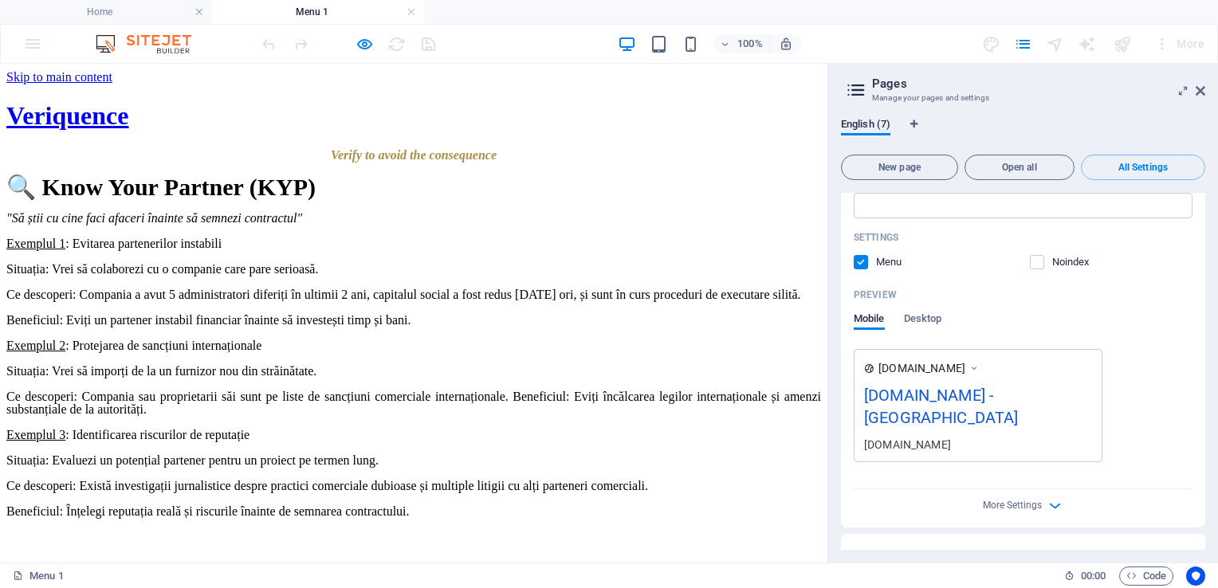
scroll to position [414, 0]
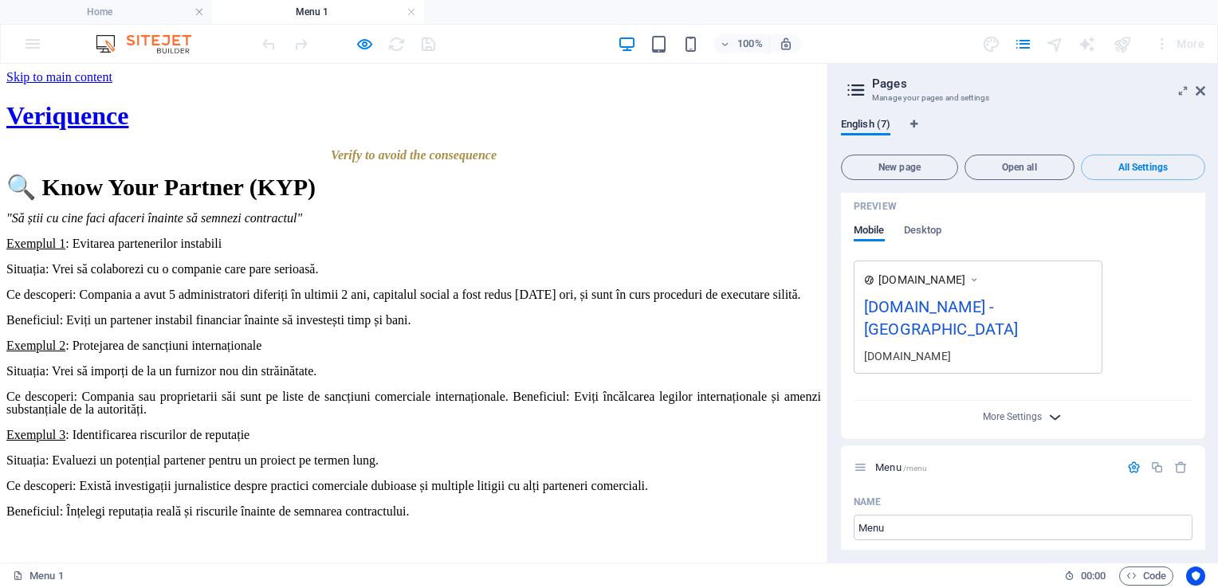
click at [1053, 408] on icon "button" at bounding box center [1055, 417] width 18 height 18
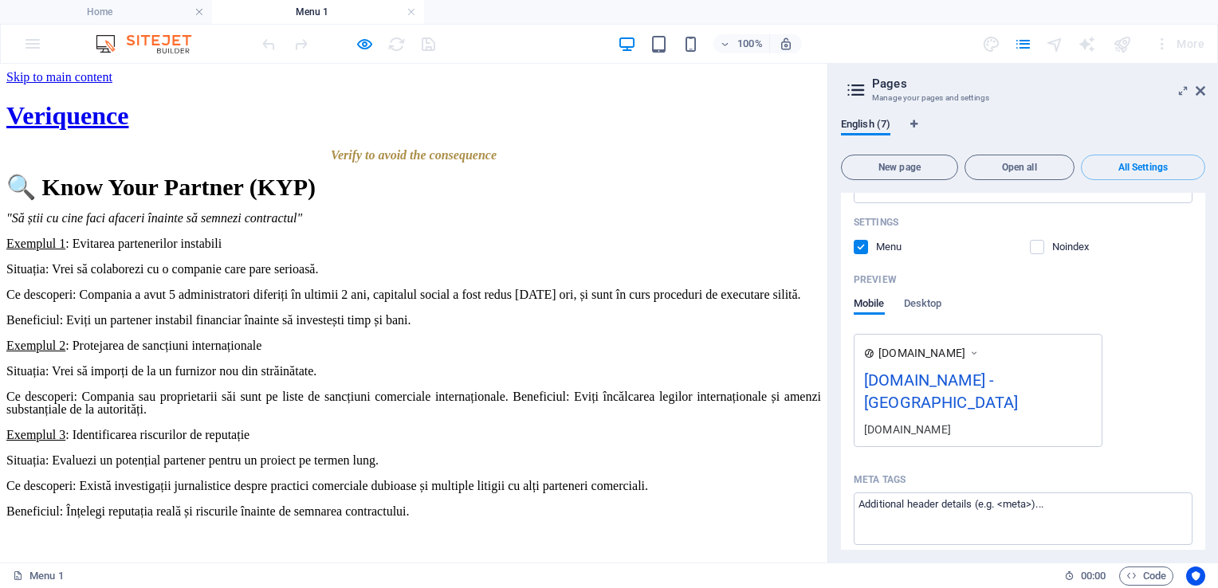
scroll to position [349, 0]
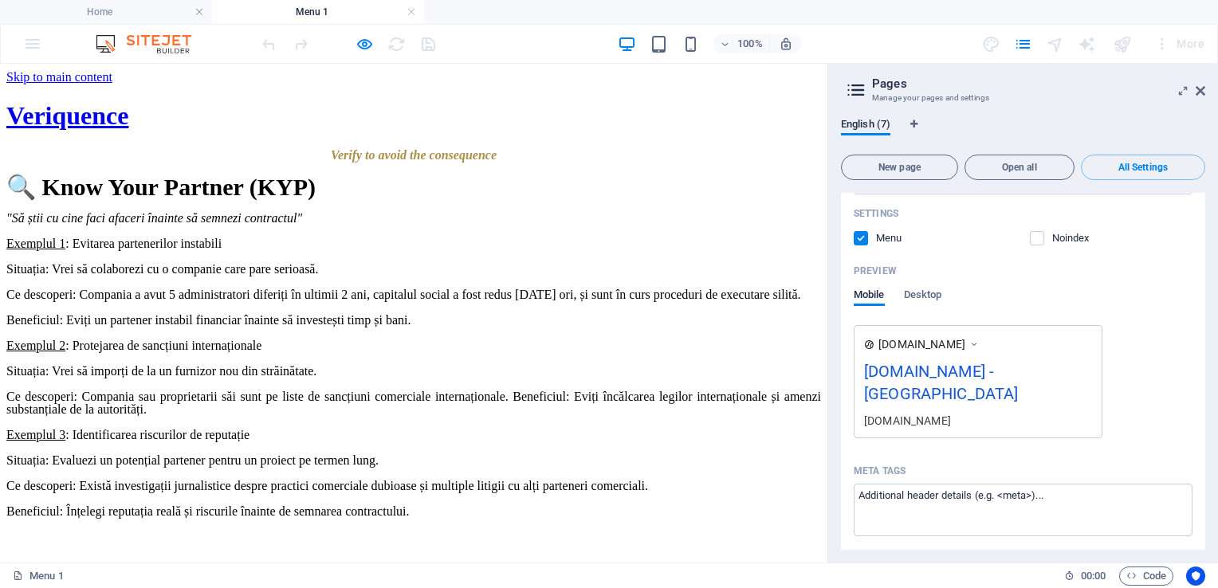
click at [980, 345] on icon at bounding box center [973, 344] width 11 height 16
drag, startPoint x: 984, startPoint y: 345, endPoint x: 1149, endPoint y: 380, distance: 167.9
click at [1149, 380] on div "[DOMAIN_NAME] [DOMAIN_NAME] - Berlin [DOMAIN_NAME]" at bounding box center [1023, 381] width 339 height 113
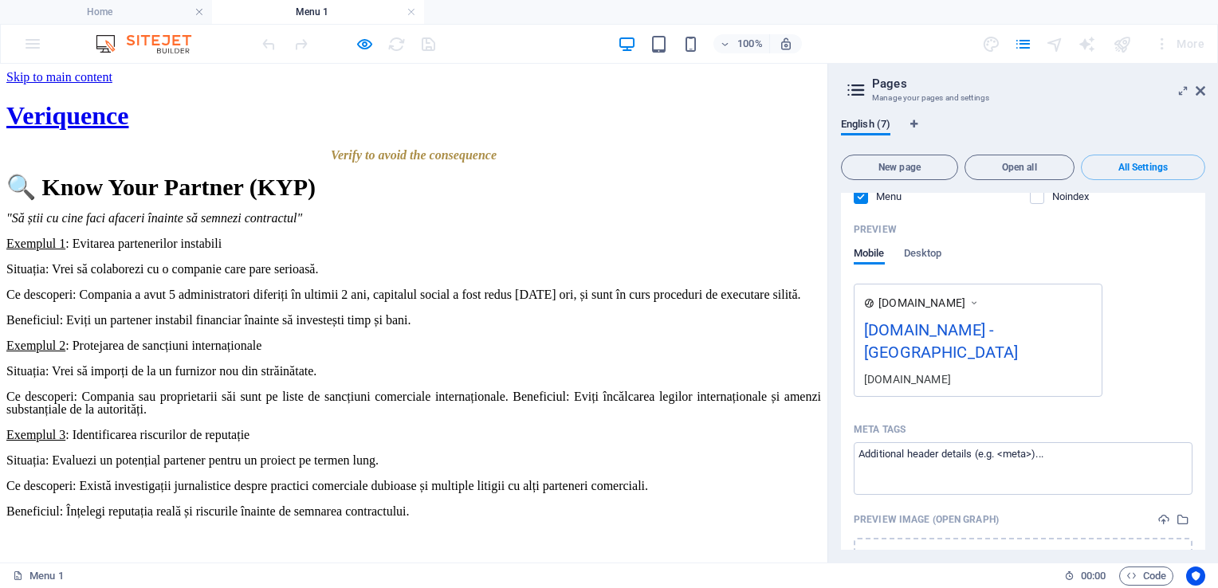
scroll to position [363, 0]
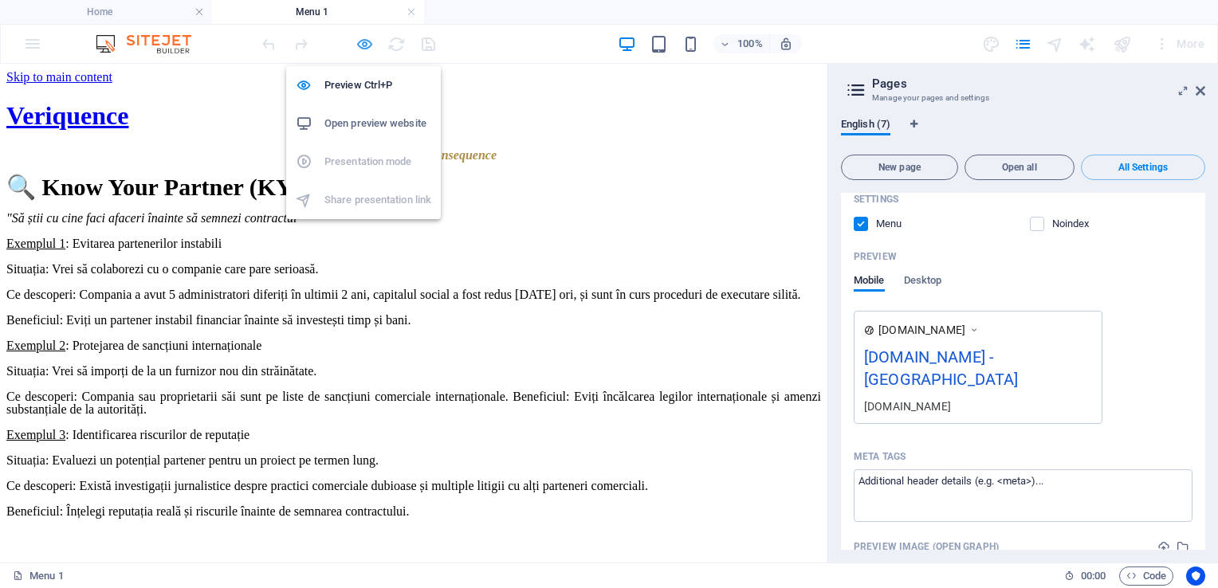
click at [367, 46] on icon "button" at bounding box center [365, 44] width 18 height 18
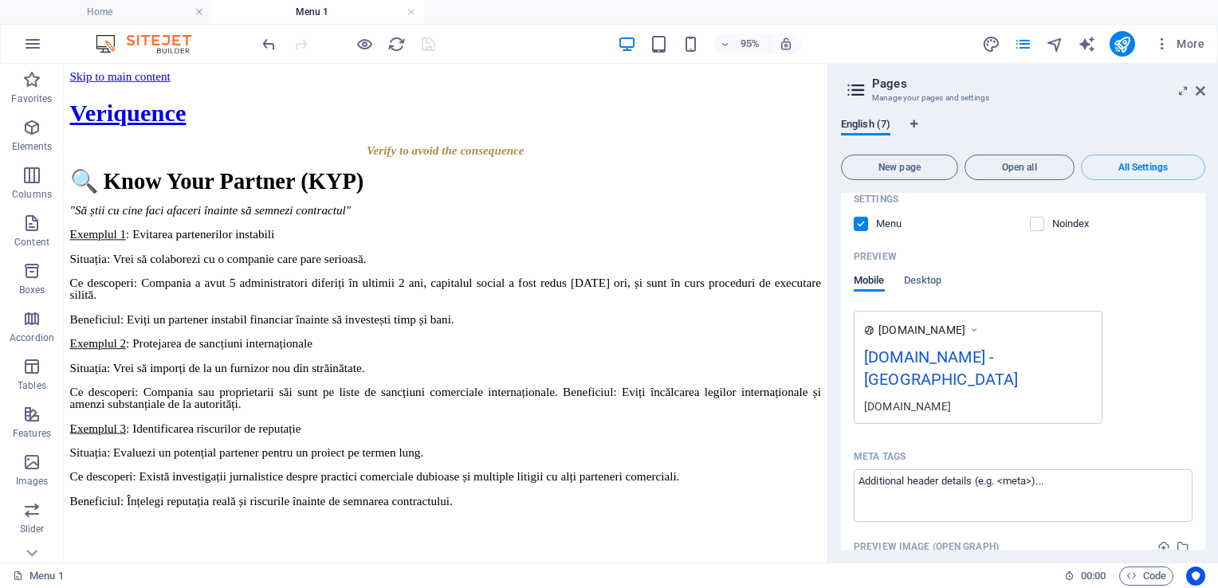
click at [1004, 352] on div "[DOMAIN_NAME] - [GEOGRAPHIC_DATA]" at bounding box center [978, 371] width 228 height 53
click at [1027, 358] on div "[DOMAIN_NAME] - [GEOGRAPHIC_DATA]" at bounding box center [978, 371] width 228 height 53
click at [921, 342] on div "[DOMAIN_NAME] [DOMAIN_NAME] - Berlin [DOMAIN_NAME]" at bounding box center [978, 367] width 249 height 113
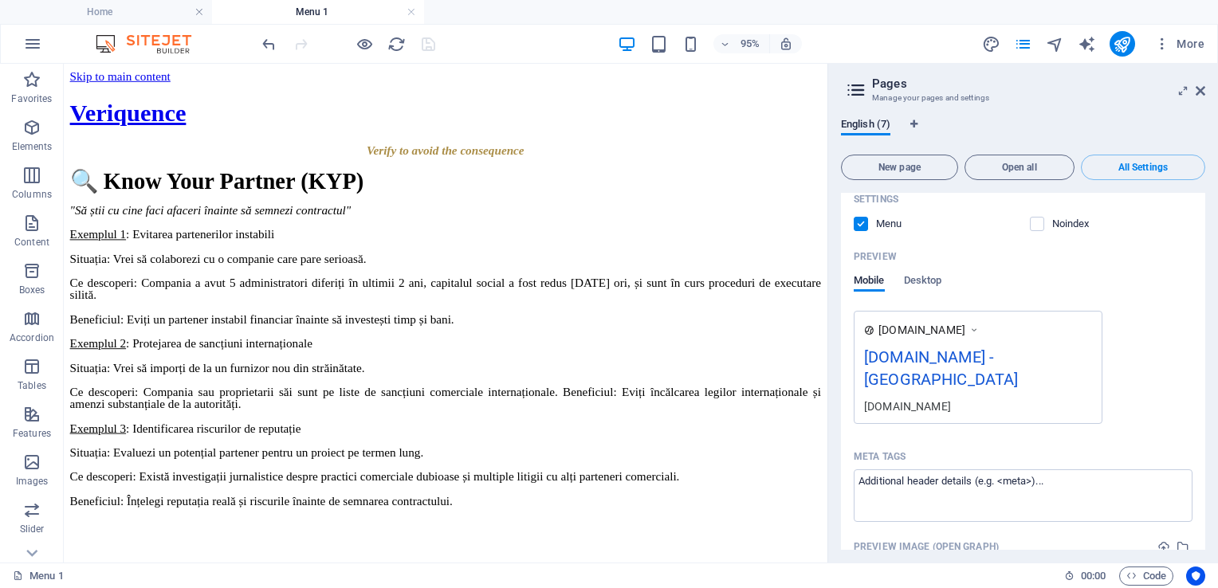
click at [921, 342] on div "[DOMAIN_NAME] [DOMAIN_NAME] - Berlin [DOMAIN_NAME]" at bounding box center [978, 367] width 249 height 113
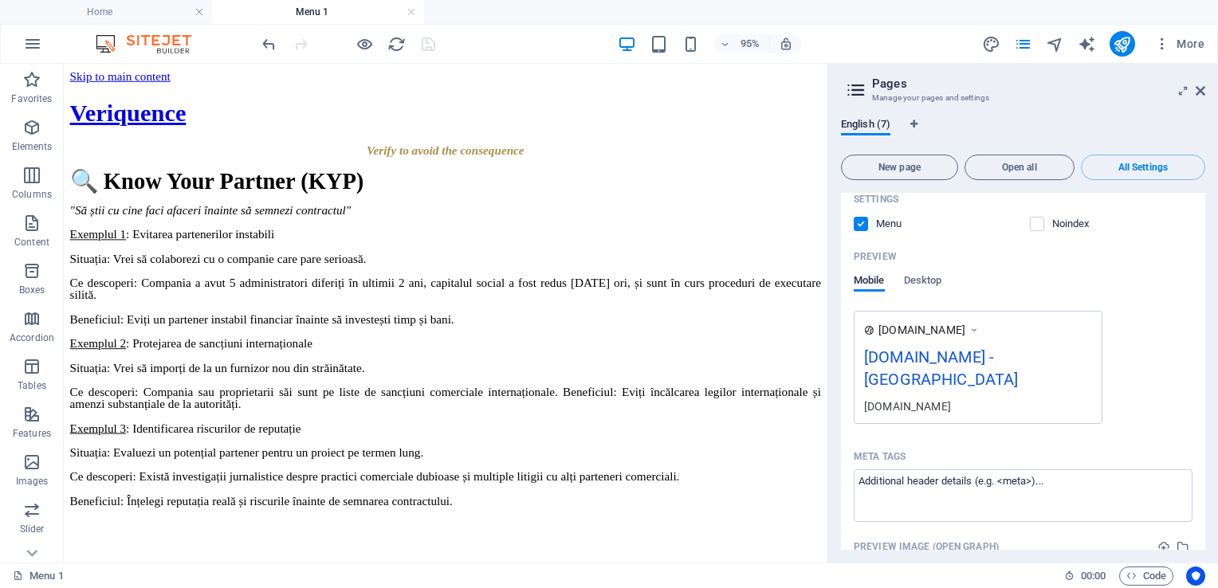
click at [921, 342] on div "[DOMAIN_NAME] [DOMAIN_NAME] - Berlin [DOMAIN_NAME]" at bounding box center [978, 367] width 249 height 113
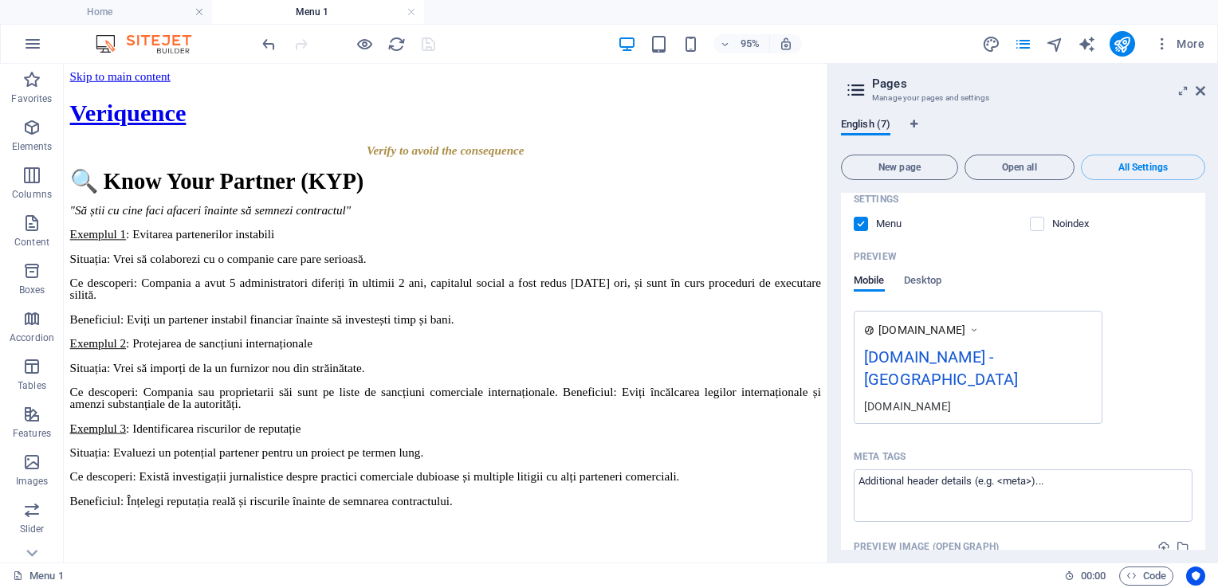
click at [921, 342] on div "[DOMAIN_NAME] [DOMAIN_NAME] - Berlin [DOMAIN_NAME]" at bounding box center [978, 367] width 249 height 113
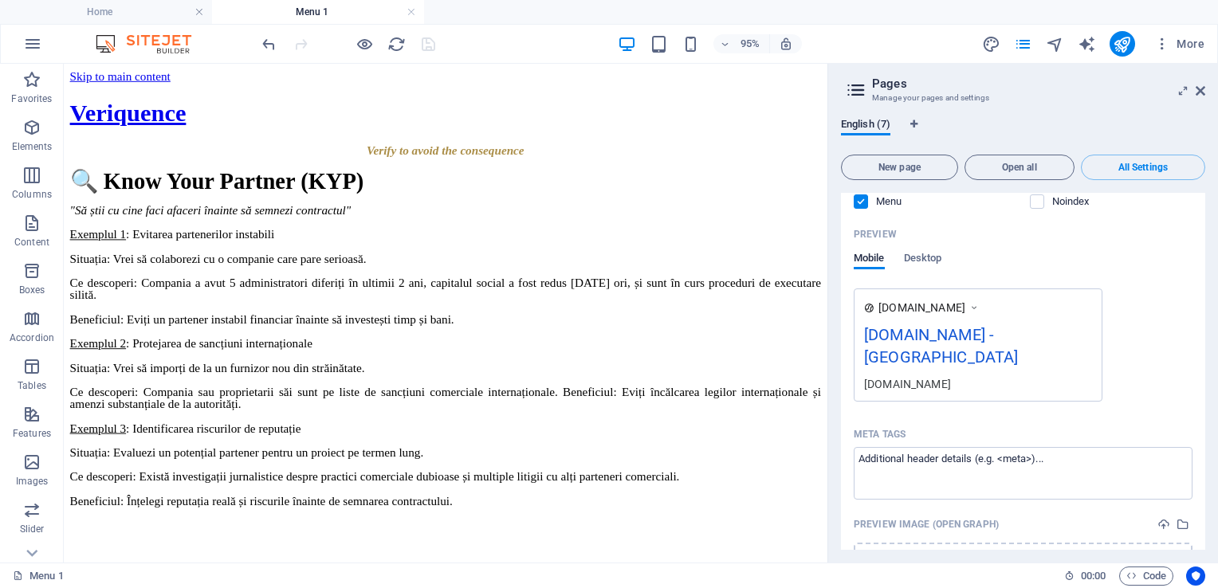
scroll to position [383, 0]
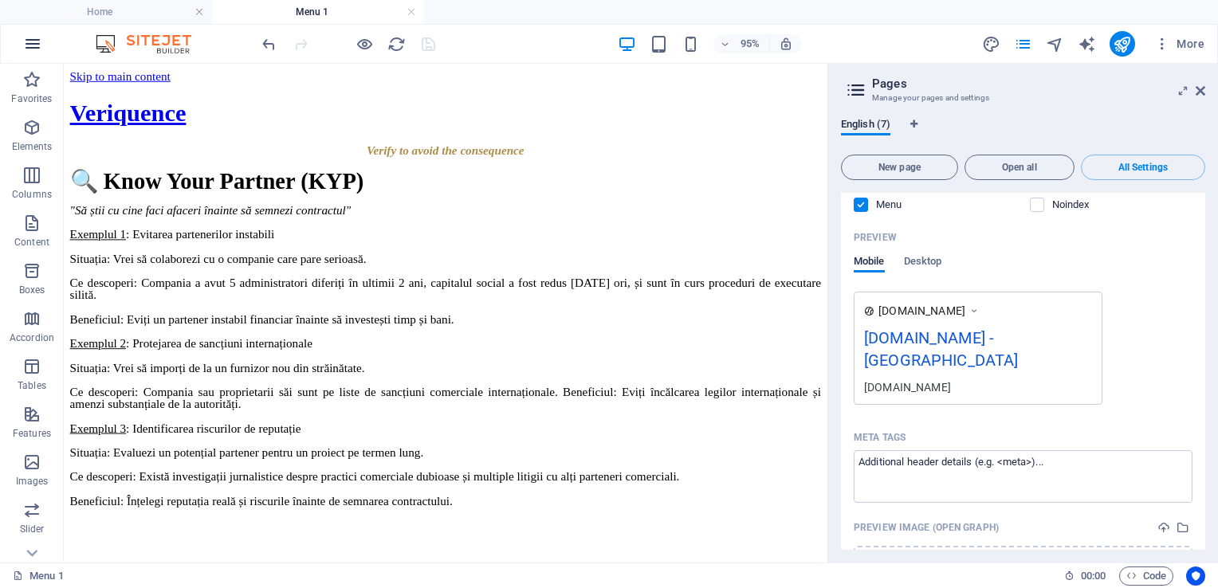
click at [31, 45] on icon "button" at bounding box center [32, 43] width 19 height 19
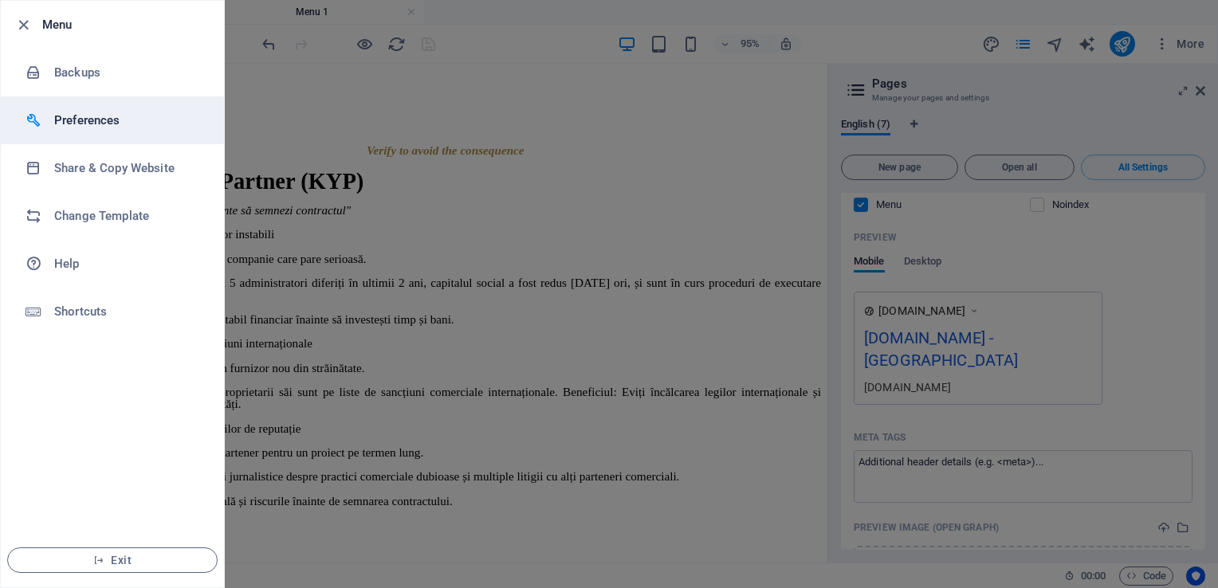
click at [77, 100] on li "Preferences" at bounding box center [112, 120] width 223 height 48
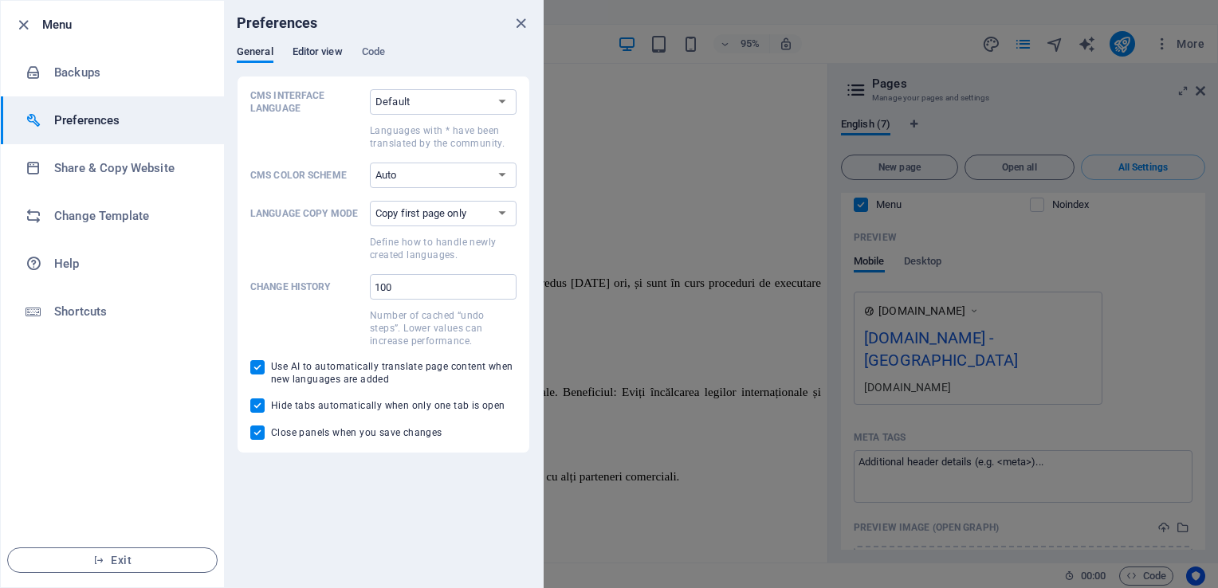
click at [316, 56] on span "Editor view" at bounding box center [318, 53] width 50 height 22
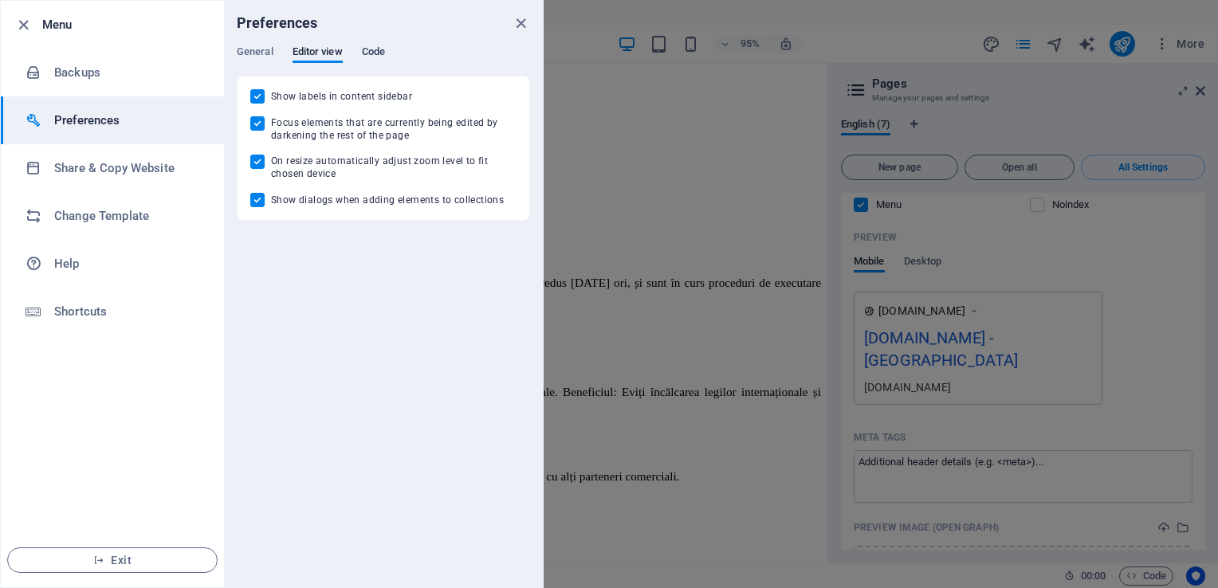
click at [368, 49] on span "Code" at bounding box center [373, 53] width 23 height 22
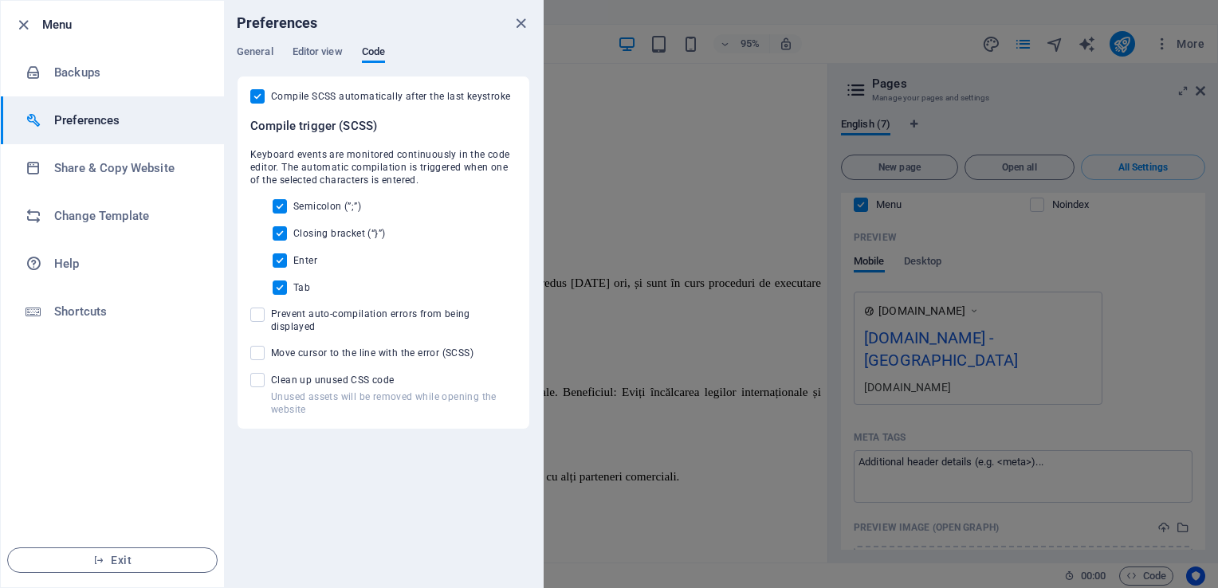
click at [127, 436] on ul "Menu Backups Preferences Share & Copy Website Change Template Help Shortcuts Ex…" at bounding box center [112, 294] width 223 height 587
click at [21, 21] on icon "button" at bounding box center [23, 25] width 18 height 18
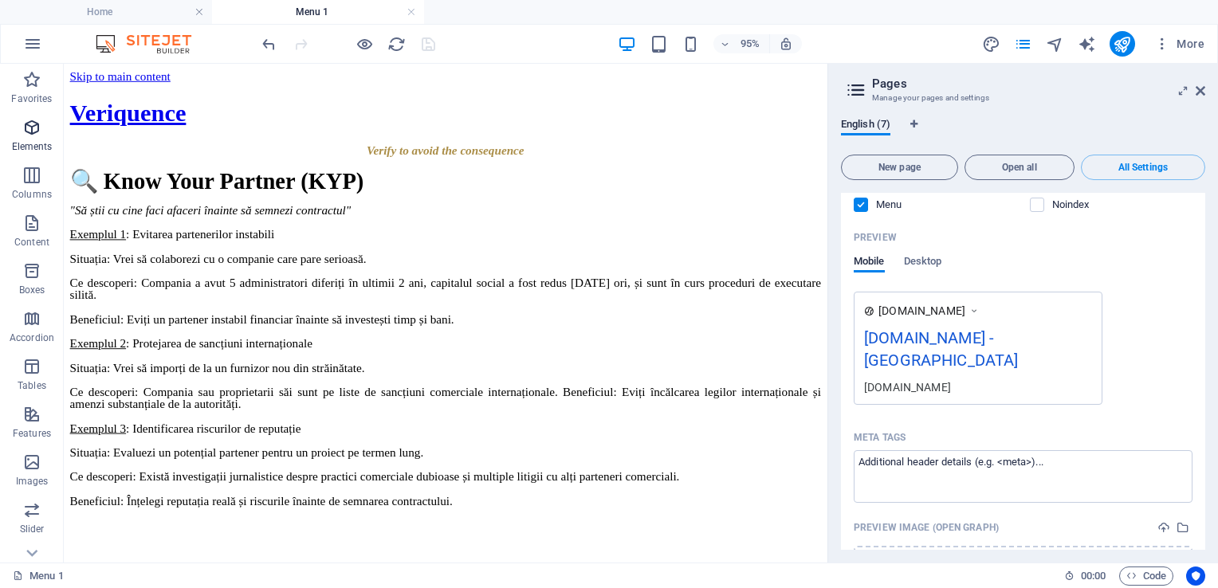
click at [31, 123] on icon "button" at bounding box center [31, 127] width 19 height 19
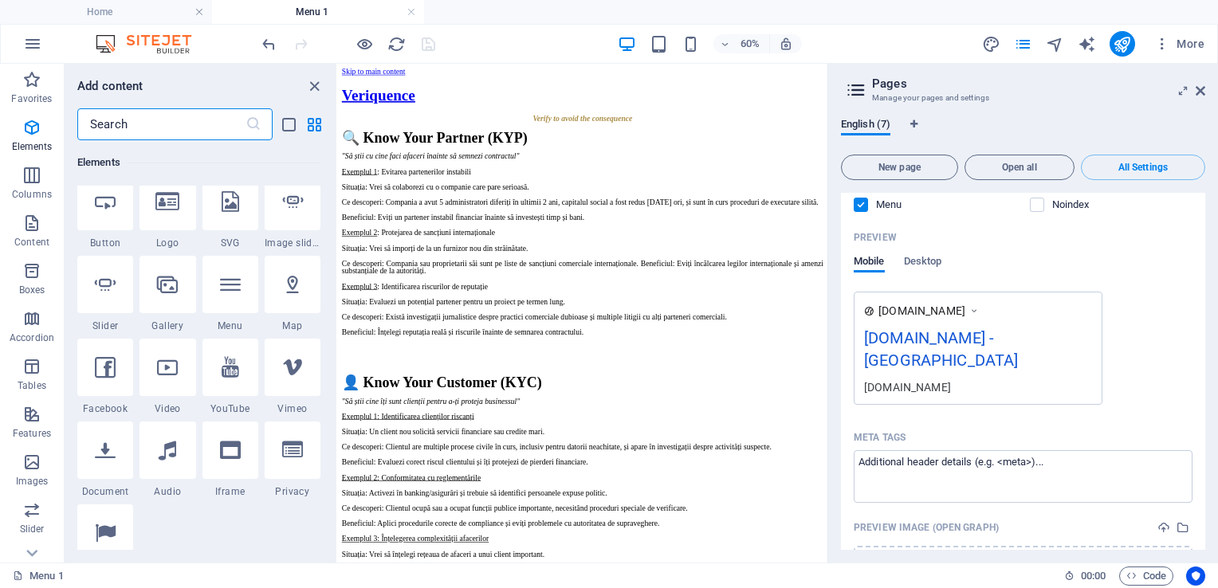
scroll to position [399, 0]
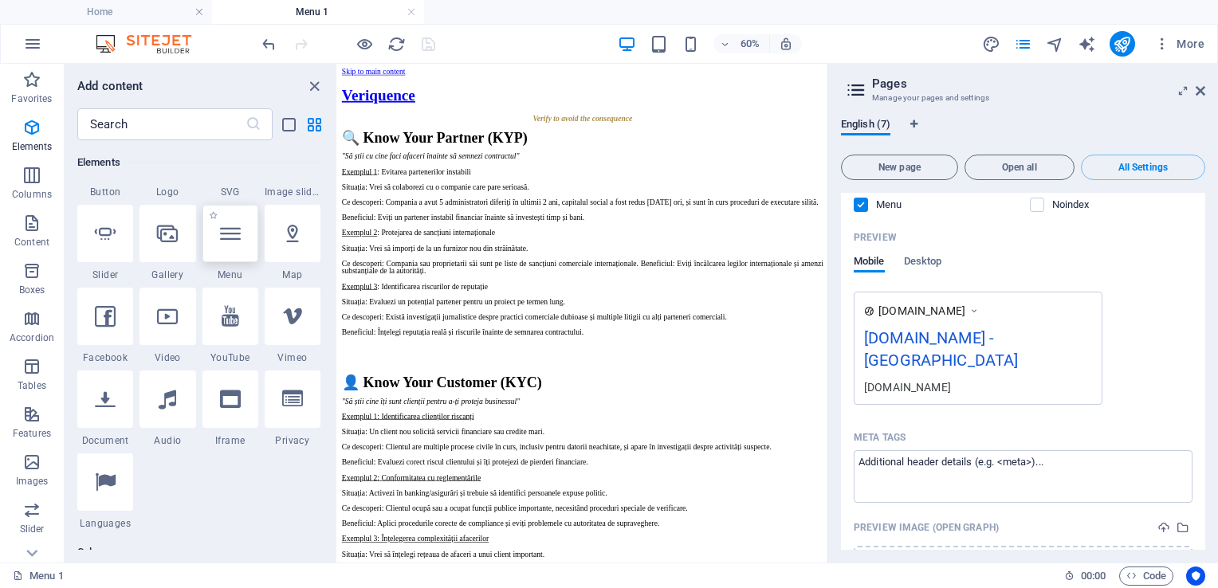
click at [234, 237] on icon at bounding box center [230, 233] width 21 height 21
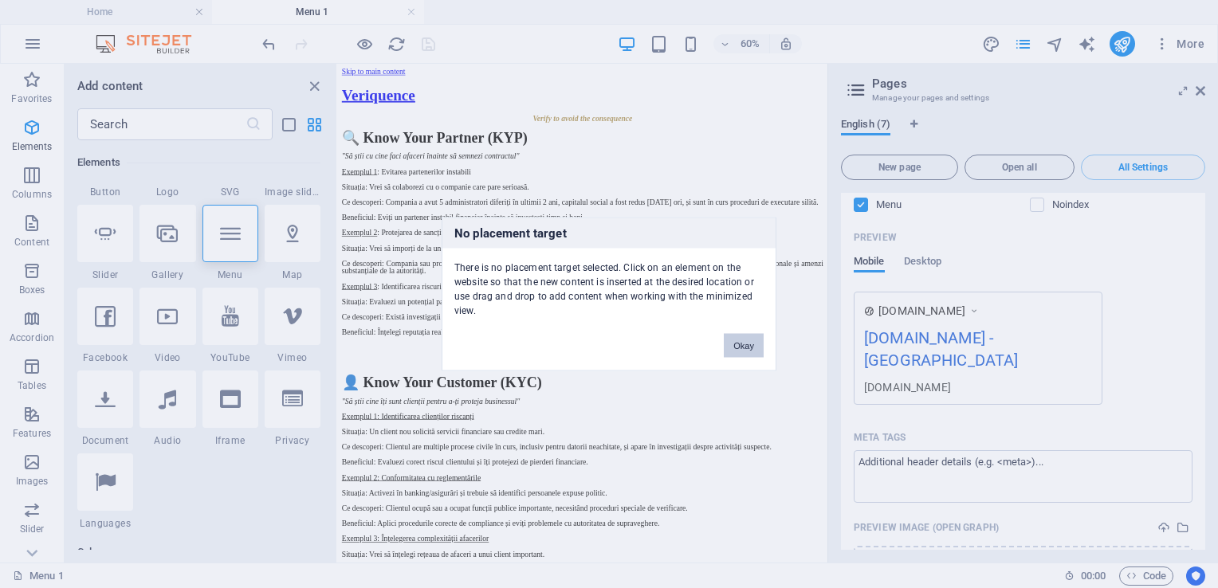
click at [743, 352] on button "Okay" at bounding box center [744, 346] width 40 height 24
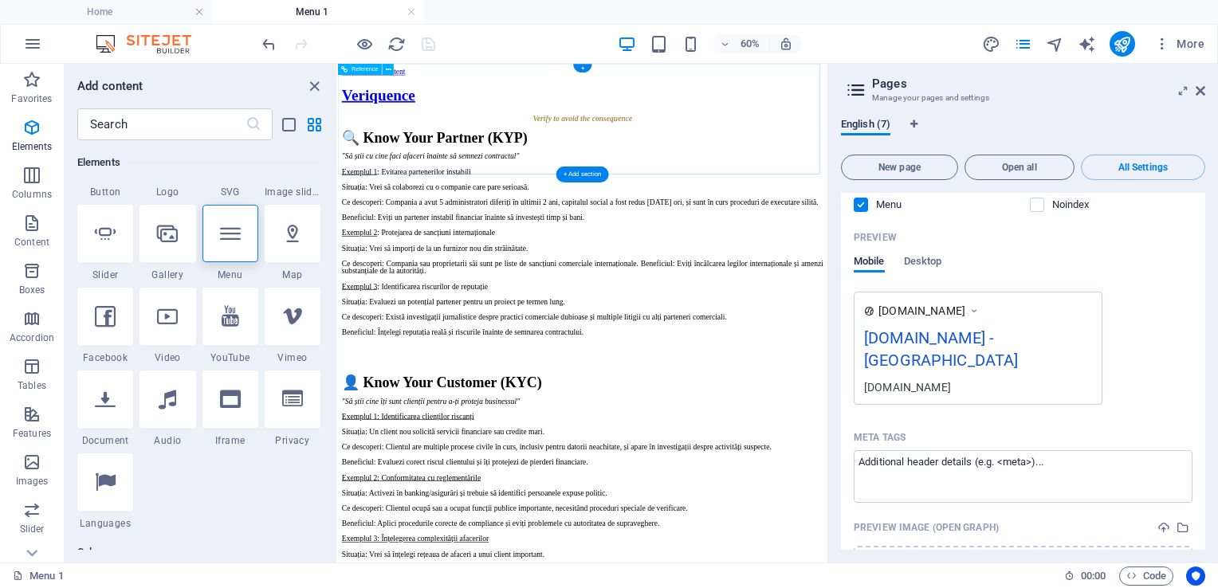
click at [482, 123] on div "Veriquence" at bounding box center [745, 115] width 803 height 29
click at [600, 367] on div "🔍 Know Your Partner (KYP) "Să știi cu cine faci afaceri înainte să semnezi cont…" at bounding box center [745, 346] width 803 height 343
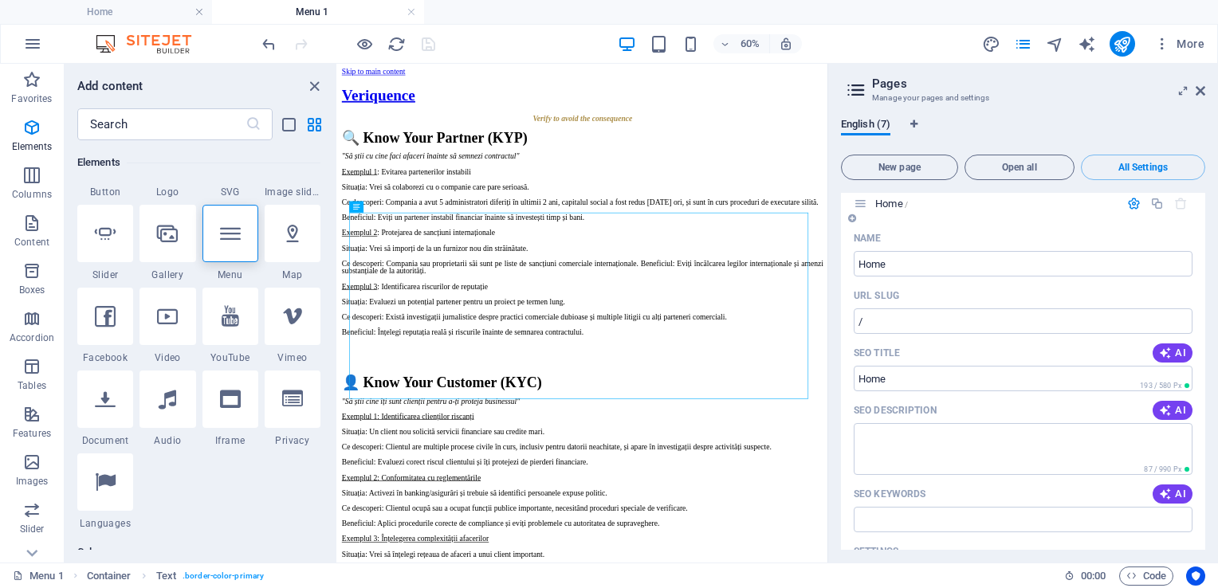
scroll to position [0, 0]
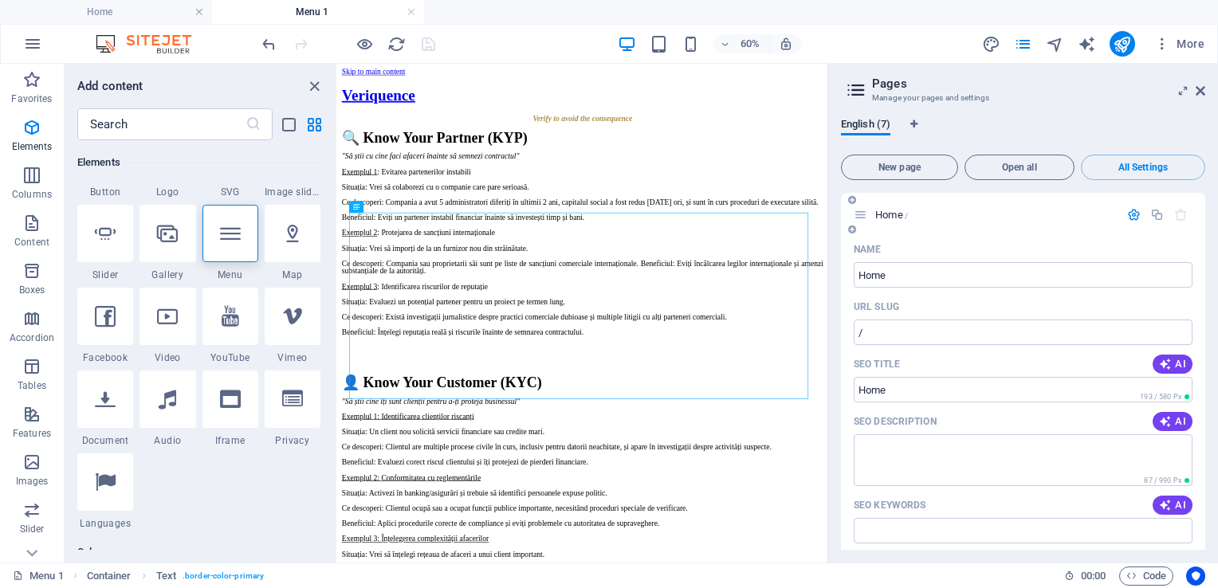
click at [1128, 214] on icon "button" at bounding box center [1134, 215] width 14 height 14
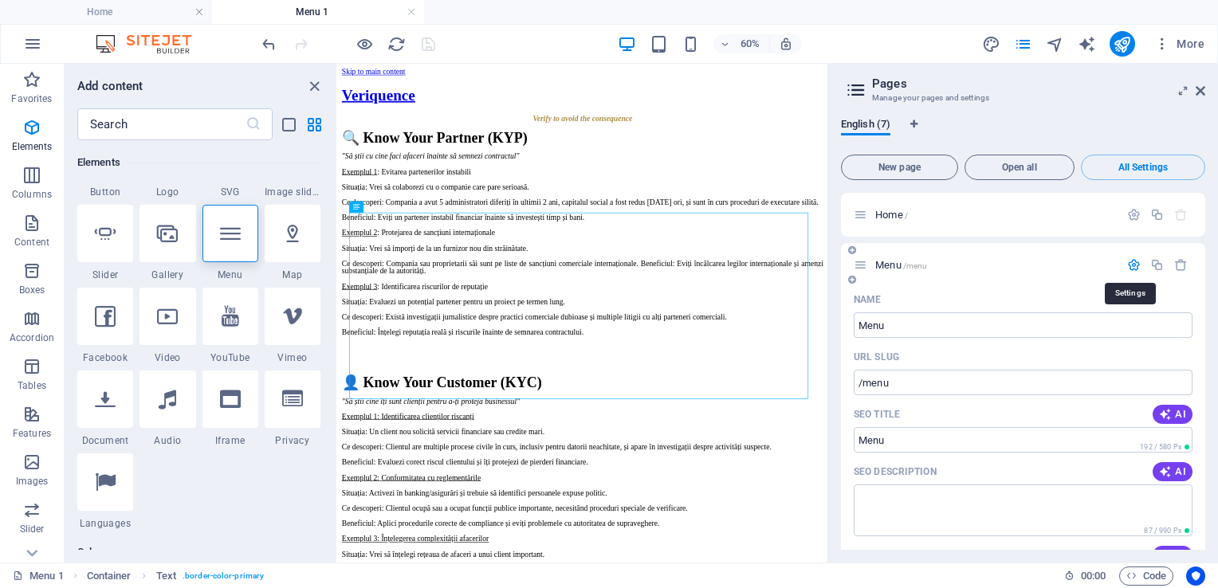
click at [1132, 265] on icon "button" at bounding box center [1134, 265] width 14 height 14
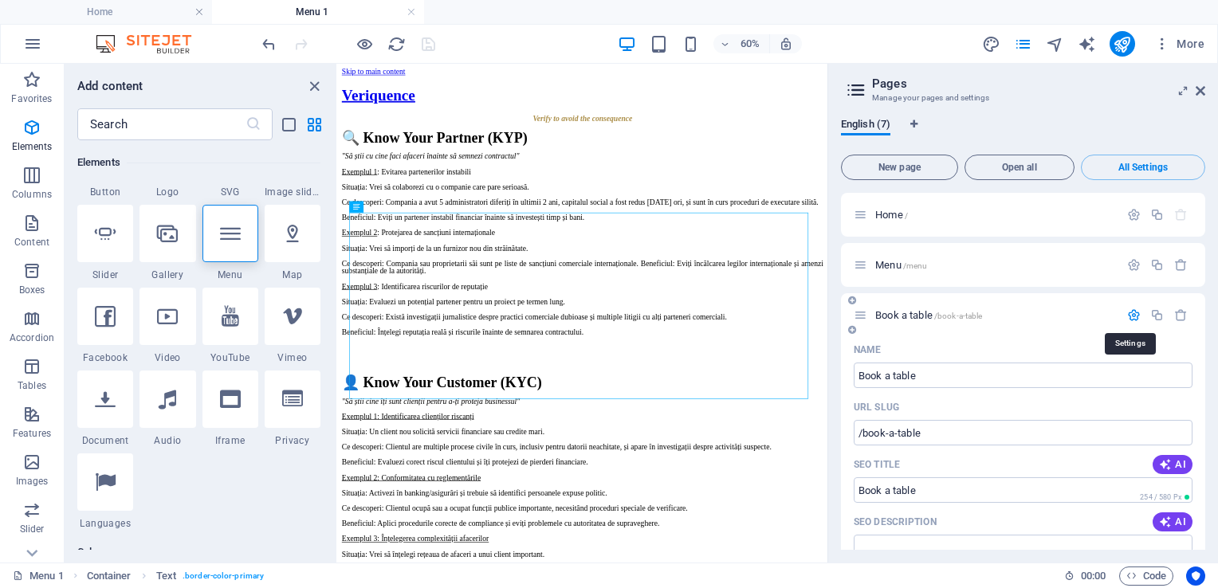
click at [1132, 314] on icon "button" at bounding box center [1134, 315] width 14 height 14
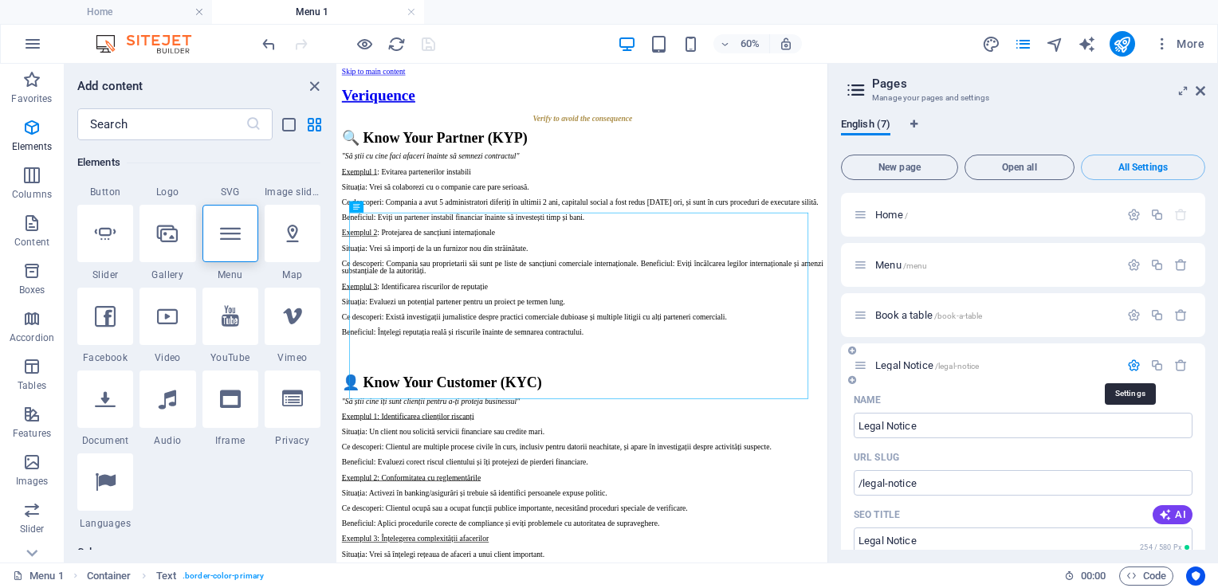
click at [1131, 367] on icon "button" at bounding box center [1134, 366] width 14 height 14
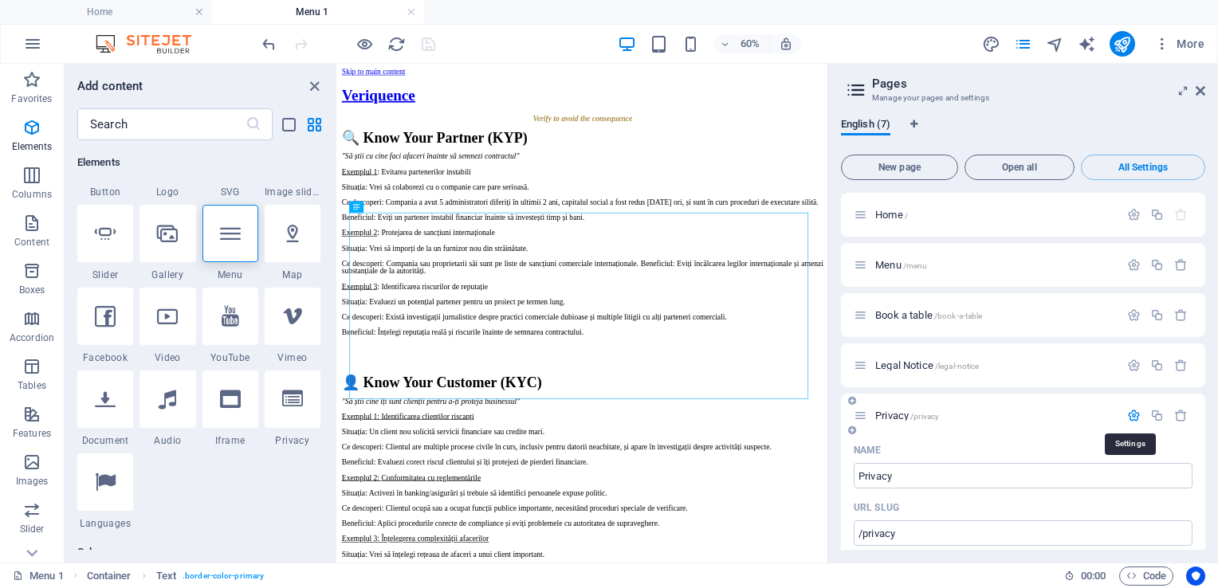
click at [1128, 413] on icon "button" at bounding box center [1134, 416] width 14 height 14
click at [1130, 463] on icon "button" at bounding box center [1134, 466] width 14 height 14
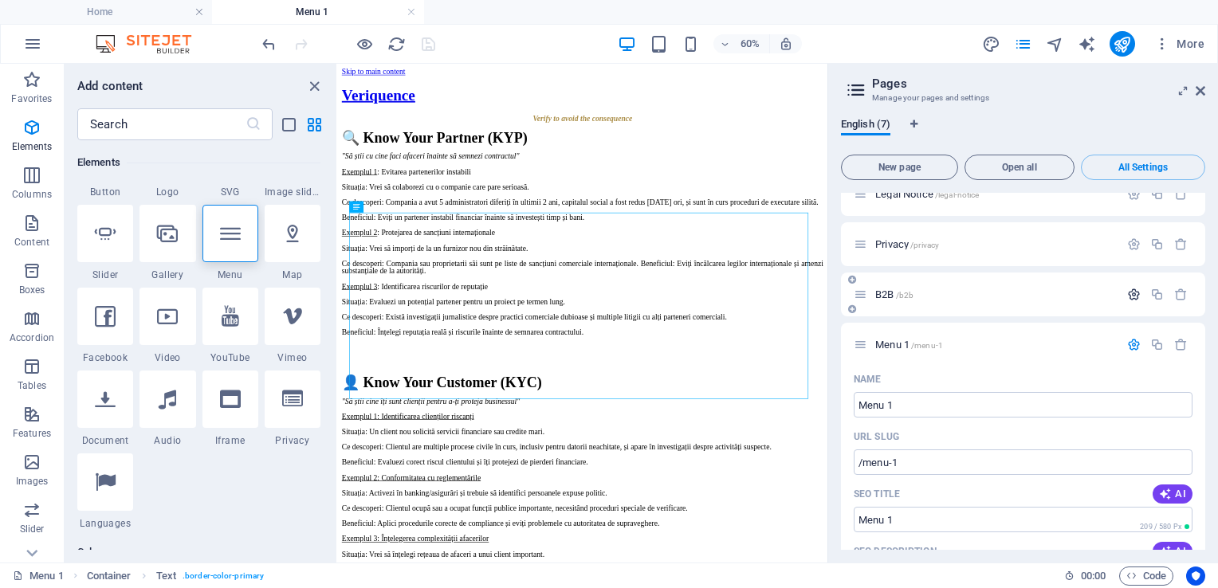
scroll to position [174, 0]
click at [1131, 344] on icon "button" at bounding box center [1134, 343] width 14 height 14
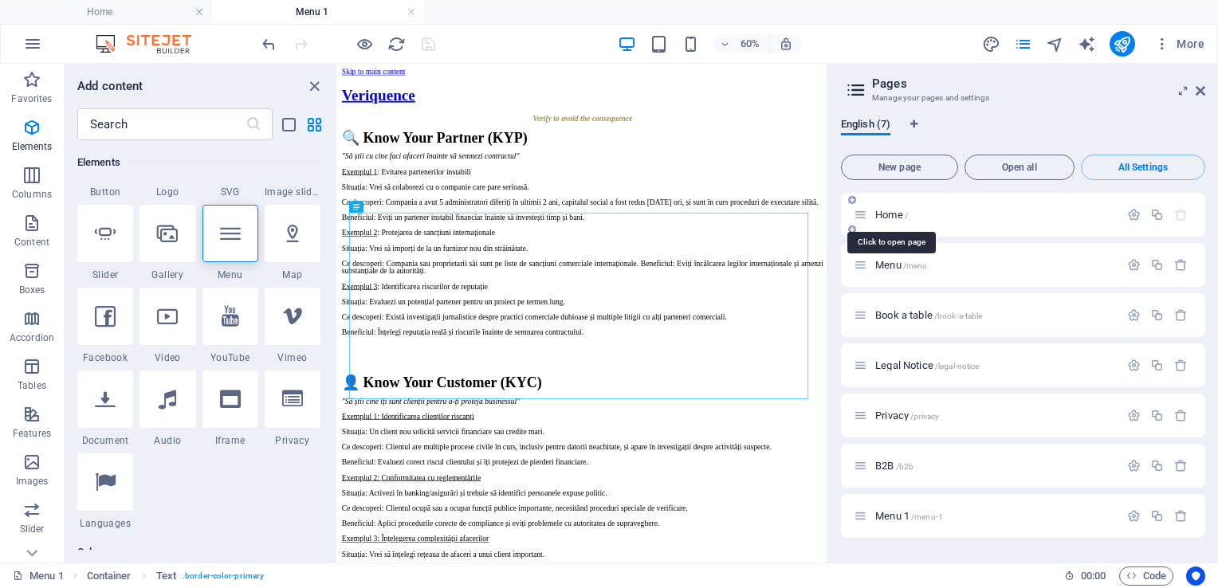
click at [891, 213] on span "Home /" at bounding box center [891, 215] width 33 height 12
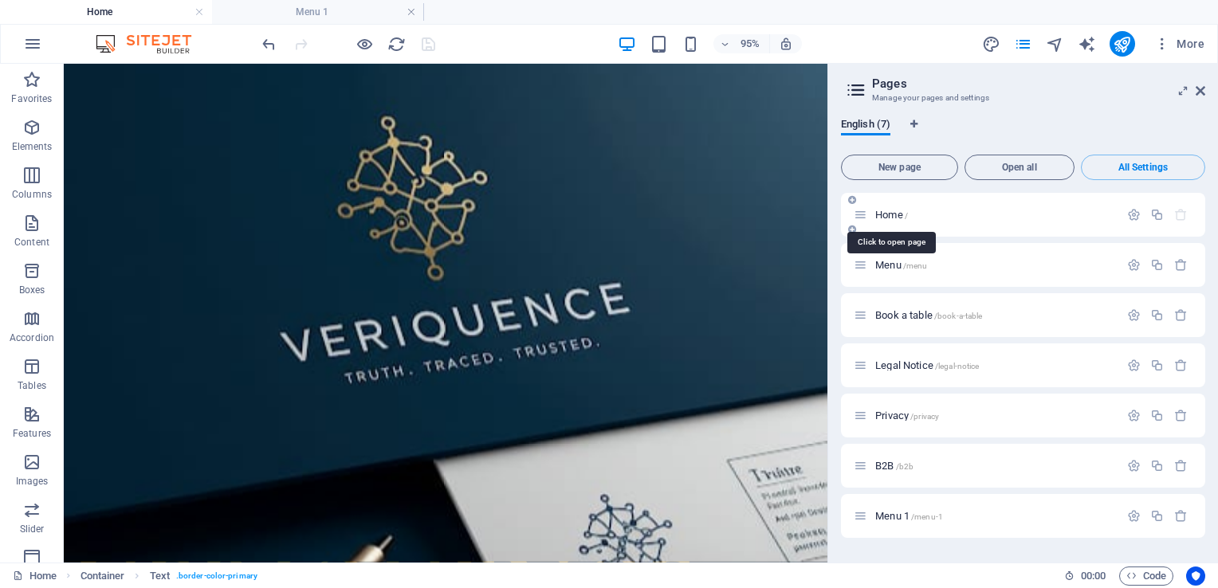
scroll to position [2297, 0]
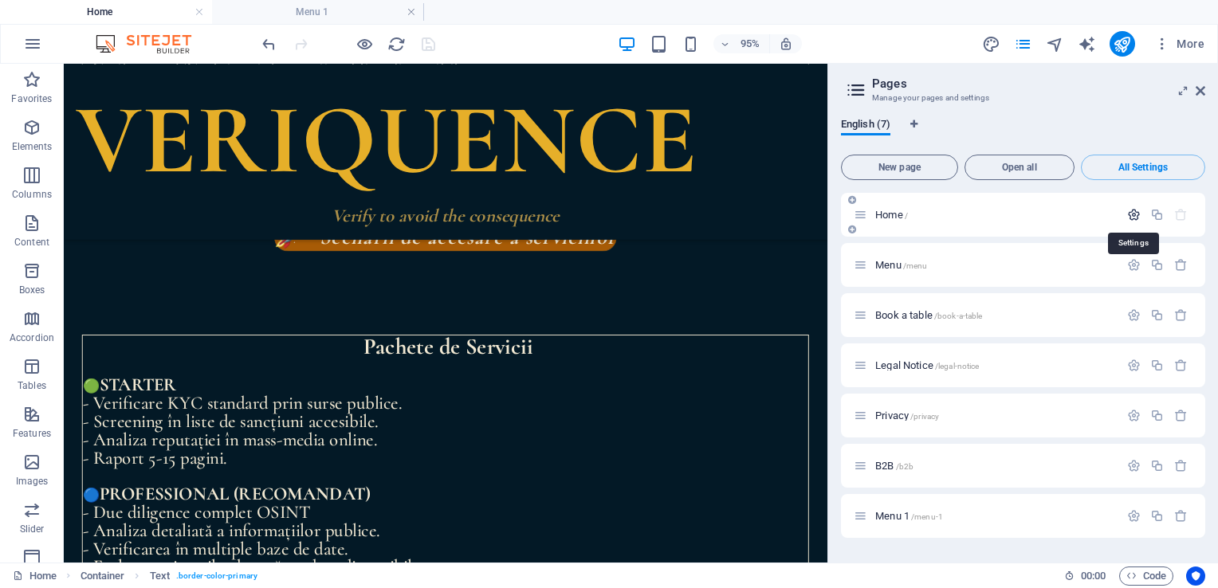
click at [1127, 214] on icon "button" at bounding box center [1134, 215] width 14 height 14
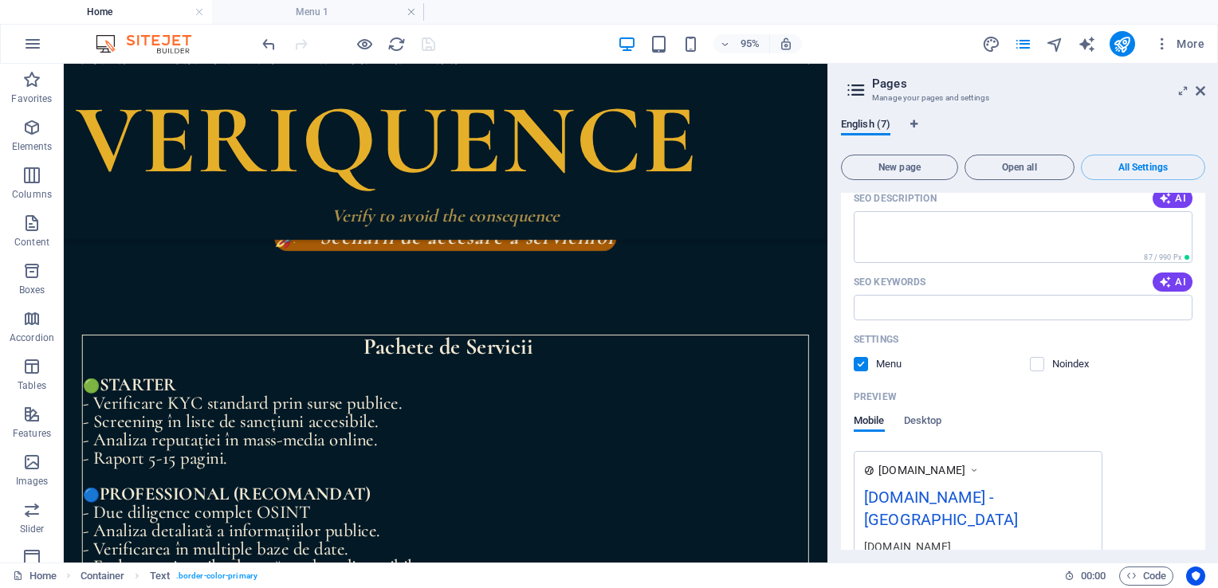
scroll to position [299, 0]
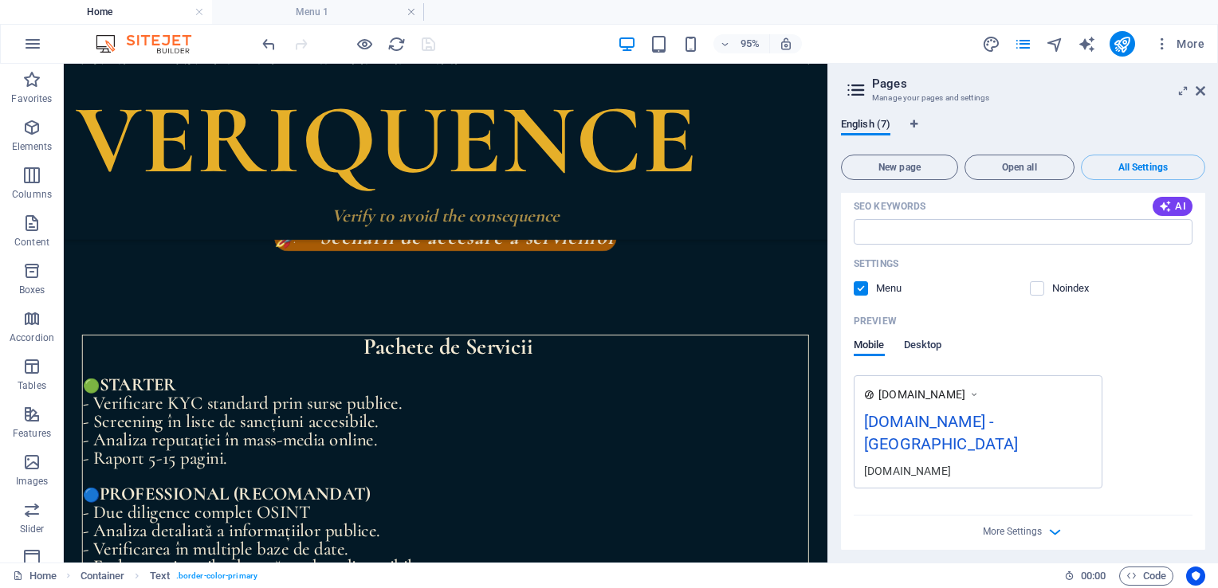
click at [926, 344] on span "Desktop" at bounding box center [923, 347] width 38 height 22
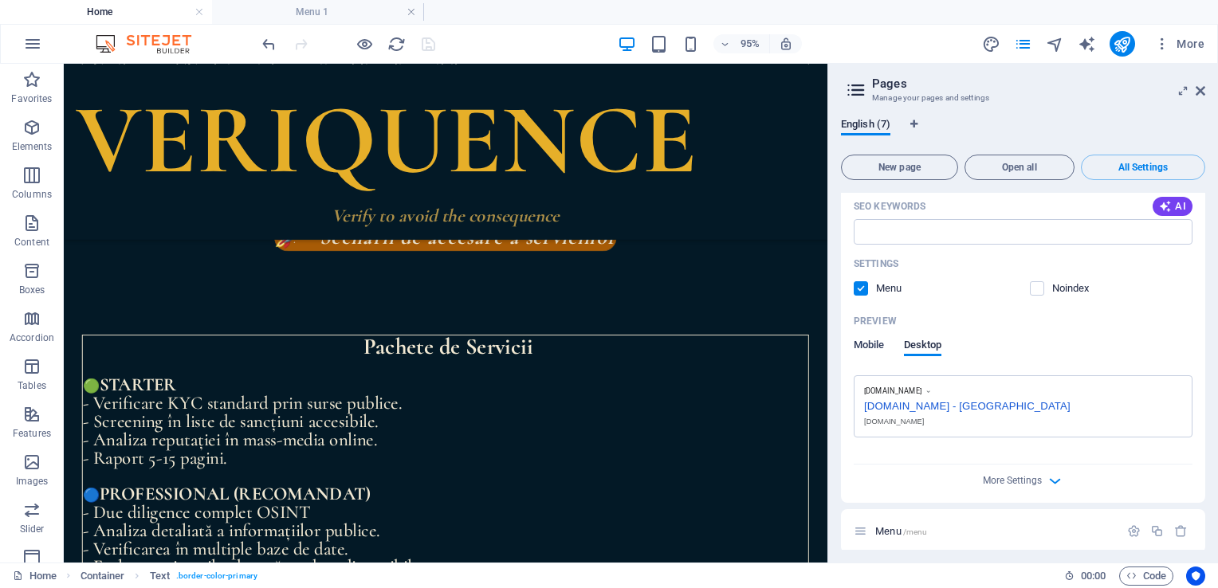
click at [868, 345] on span "Mobile" at bounding box center [869, 347] width 31 height 22
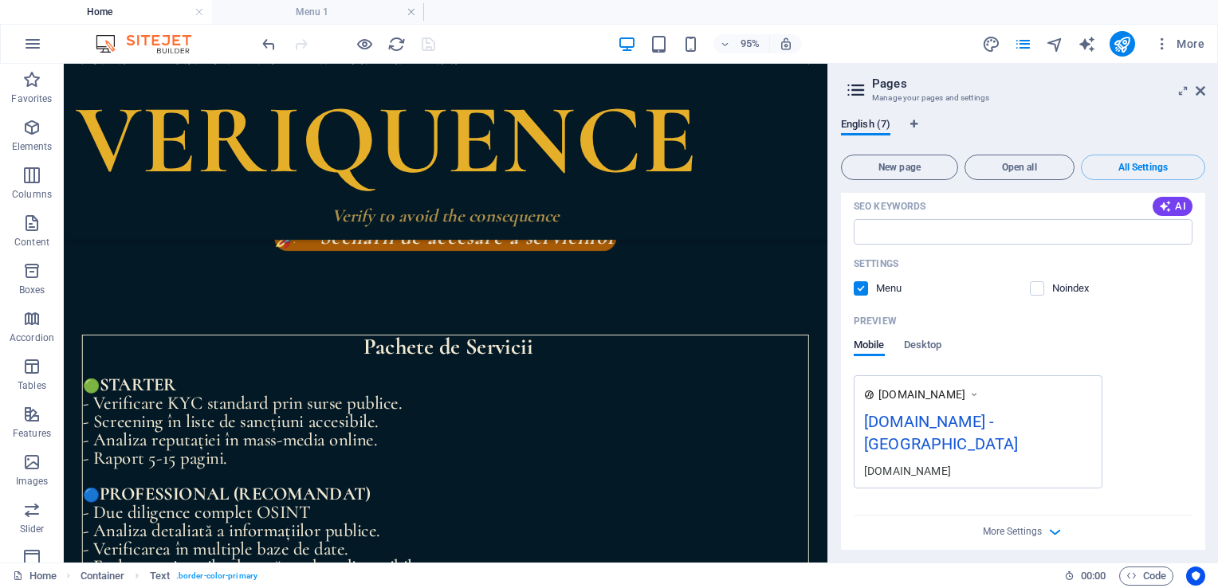
scroll to position [426, 0]
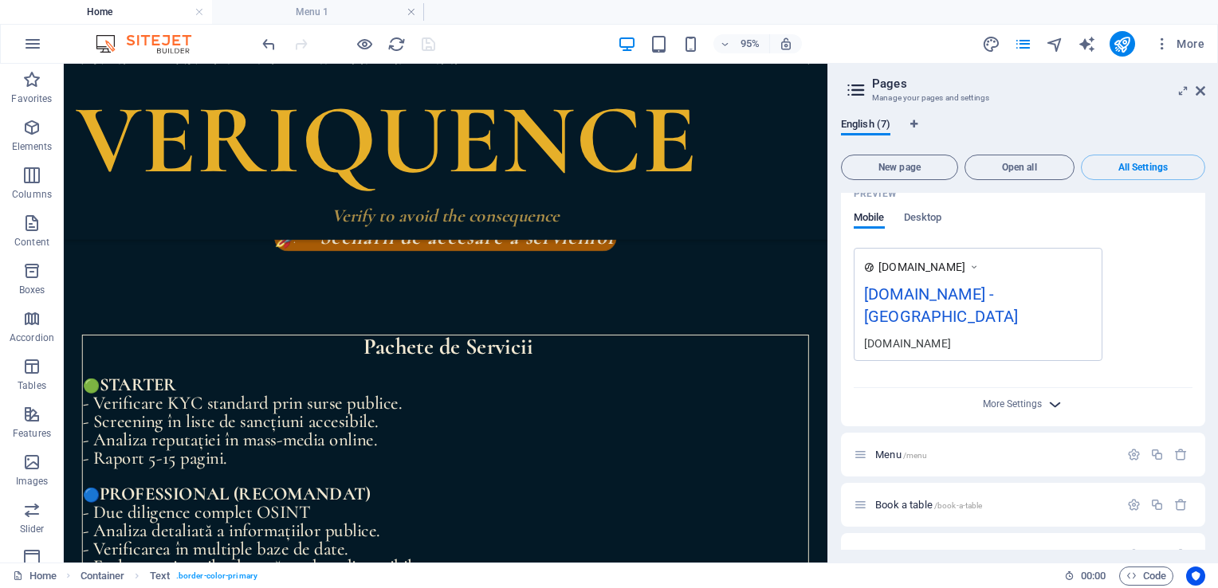
click at [1051, 395] on icon "button" at bounding box center [1055, 404] width 18 height 18
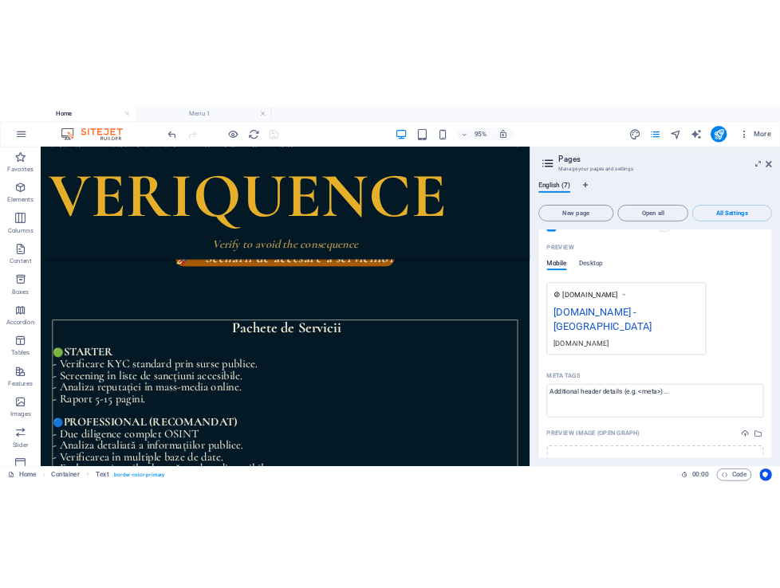
scroll to position [344, 0]
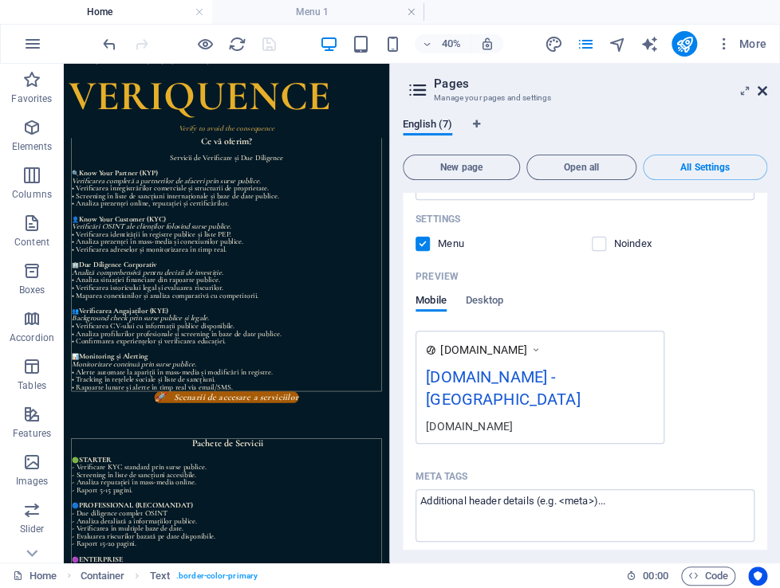
click at [760, 89] on icon at bounding box center [762, 90] width 10 height 13
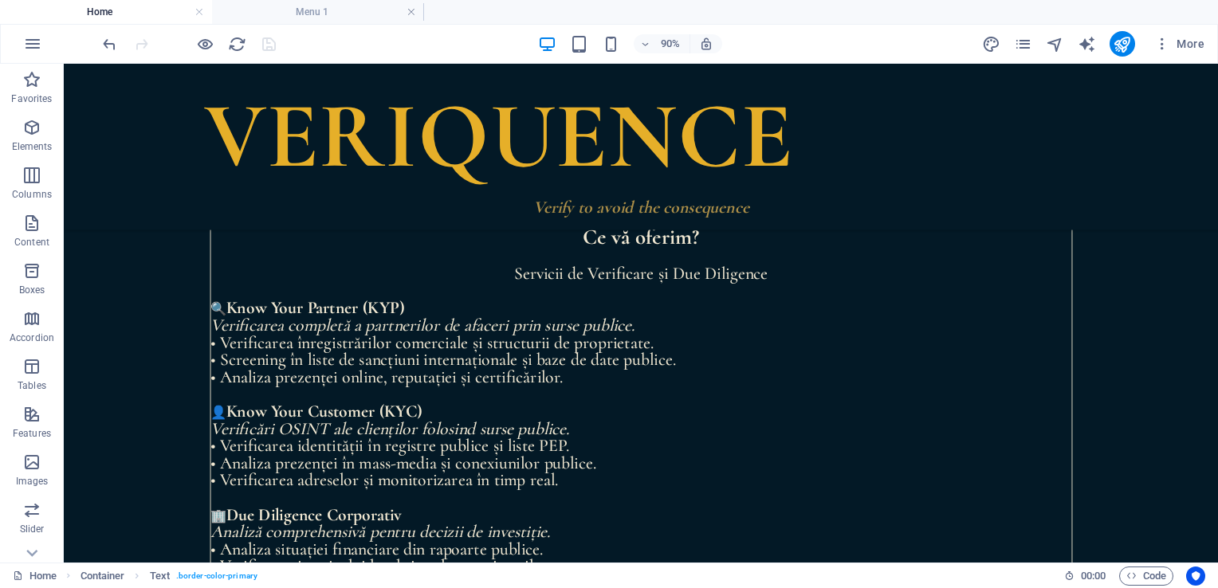
scroll to position [1623, 0]
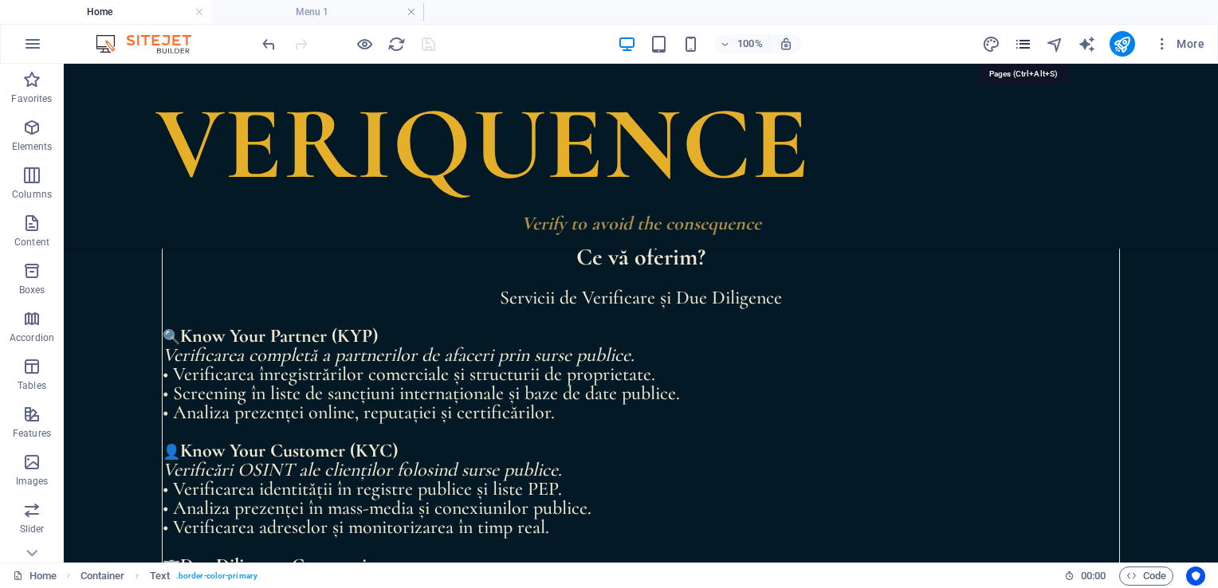
click at [1026, 40] on icon "pages" at bounding box center [1023, 44] width 18 height 18
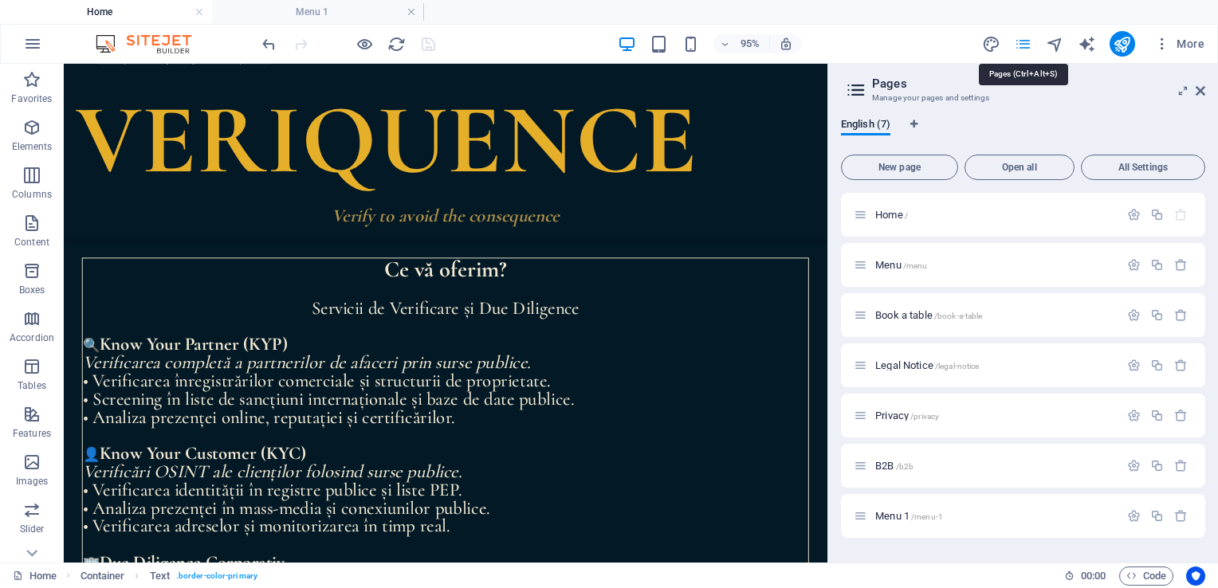
scroll to position [1647, 0]
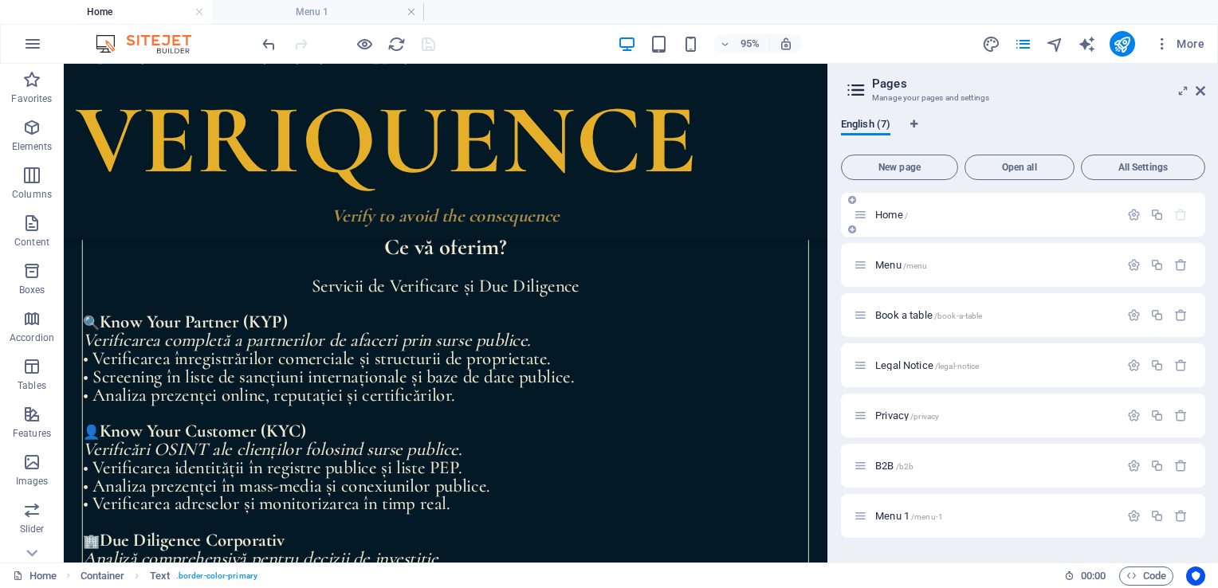
click at [896, 214] on span "Home /" at bounding box center [891, 215] width 33 height 12
click at [1130, 211] on icon "button" at bounding box center [1134, 215] width 14 height 14
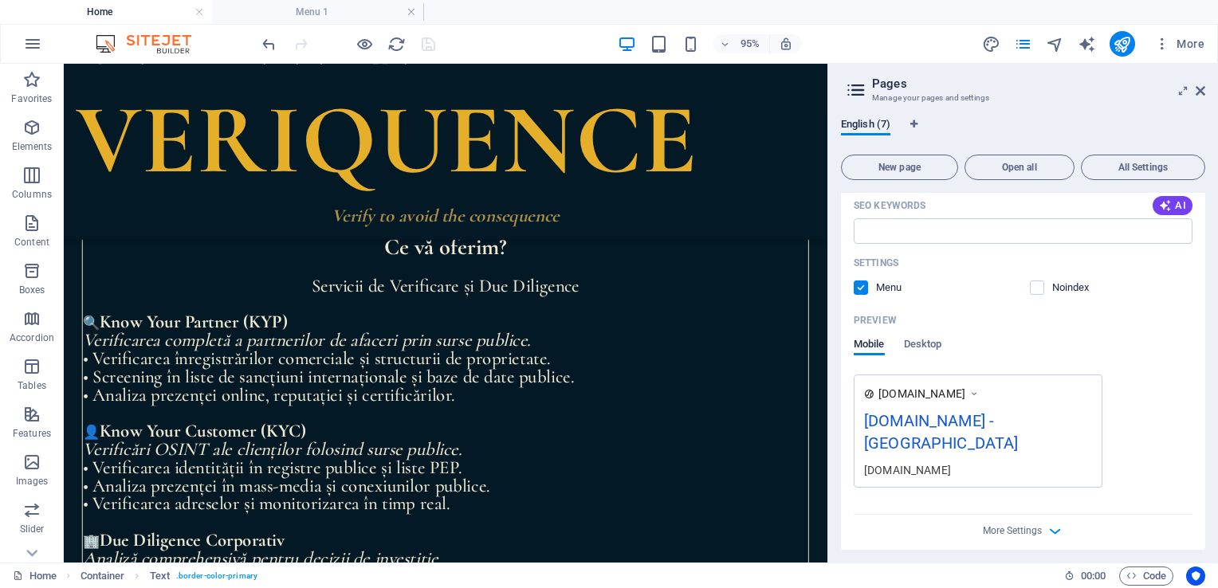
scroll to position [392, 0]
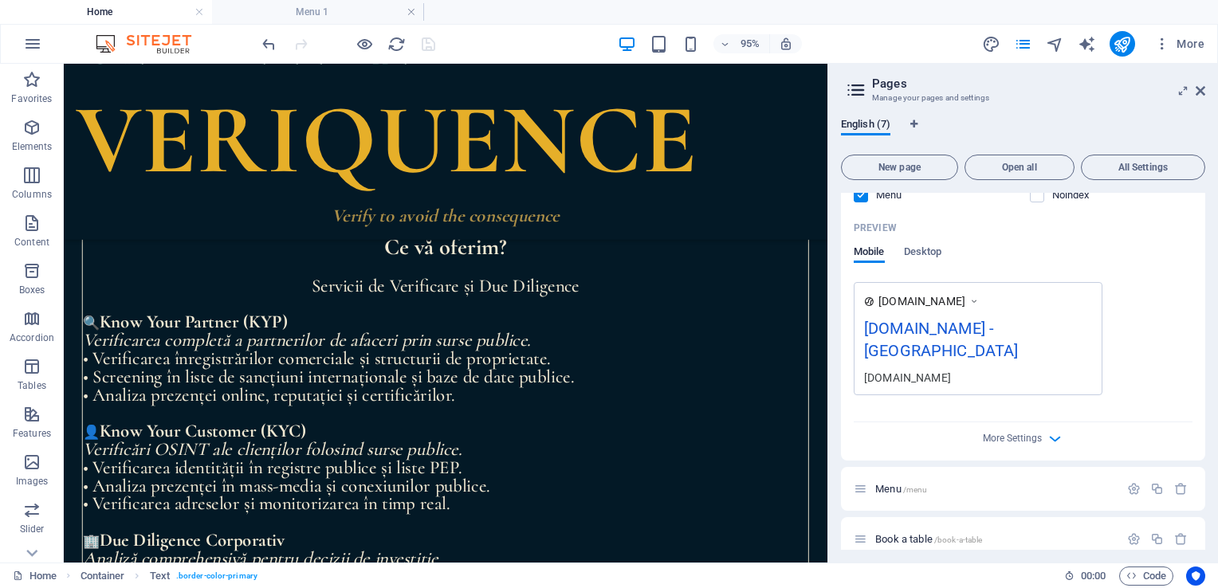
click at [1007, 324] on div "[DOMAIN_NAME] - [GEOGRAPHIC_DATA]" at bounding box center [978, 342] width 228 height 53
click at [35, 43] on icon "button" at bounding box center [32, 43] width 19 height 19
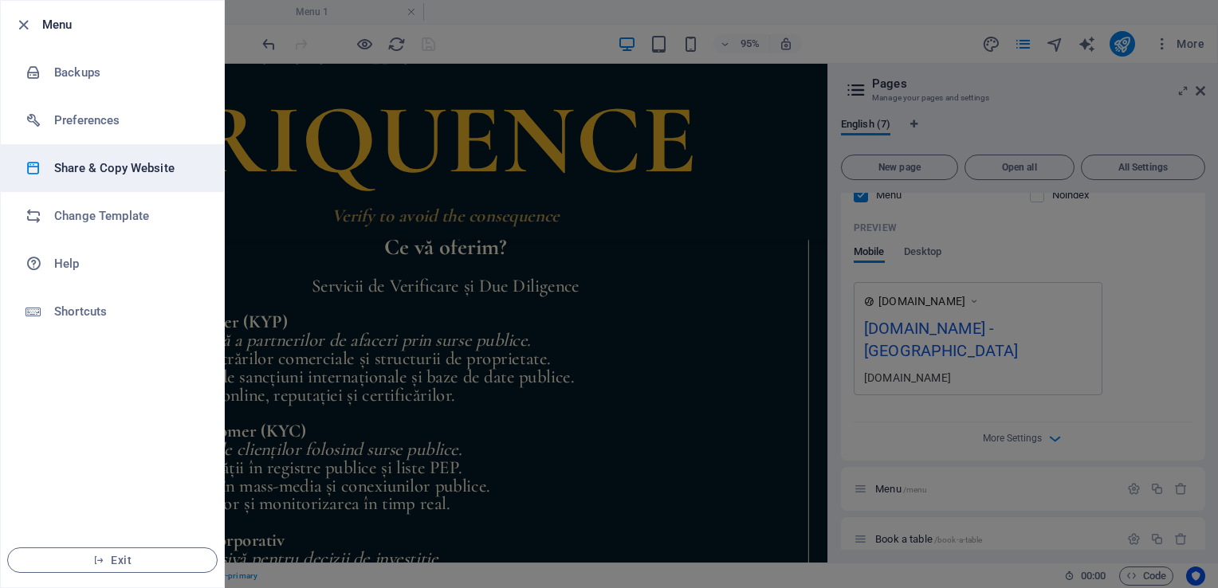
click at [97, 166] on h6 "Share & Copy Website" at bounding box center [127, 168] width 147 height 19
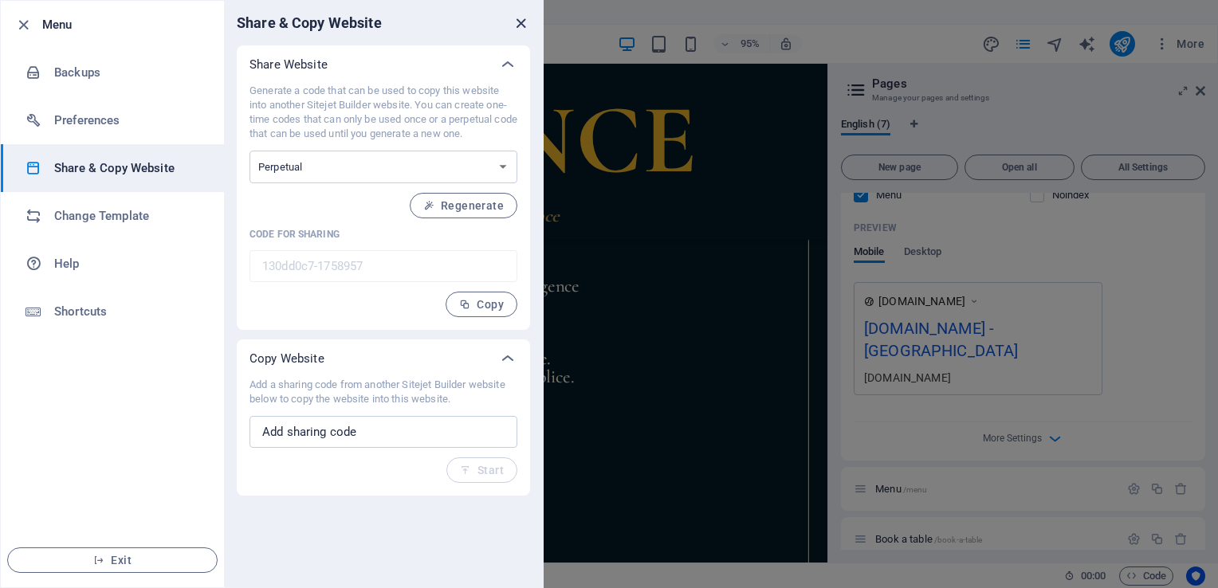
click at [520, 22] on icon "close" at bounding box center [521, 23] width 18 height 18
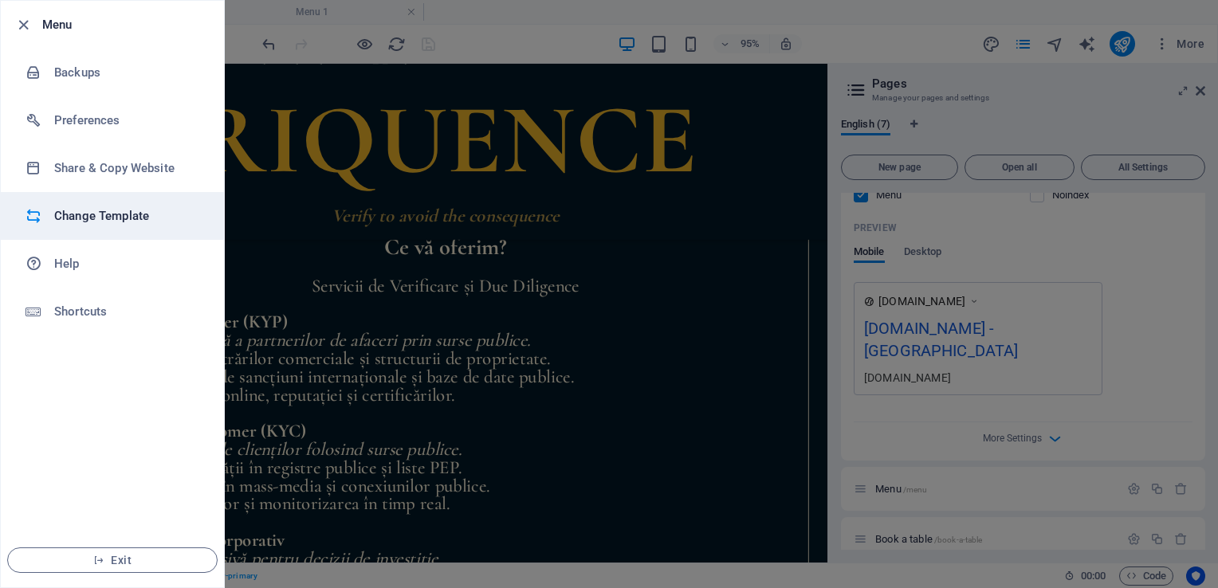
click at [75, 216] on h6 "Change Template" at bounding box center [127, 215] width 147 height 19
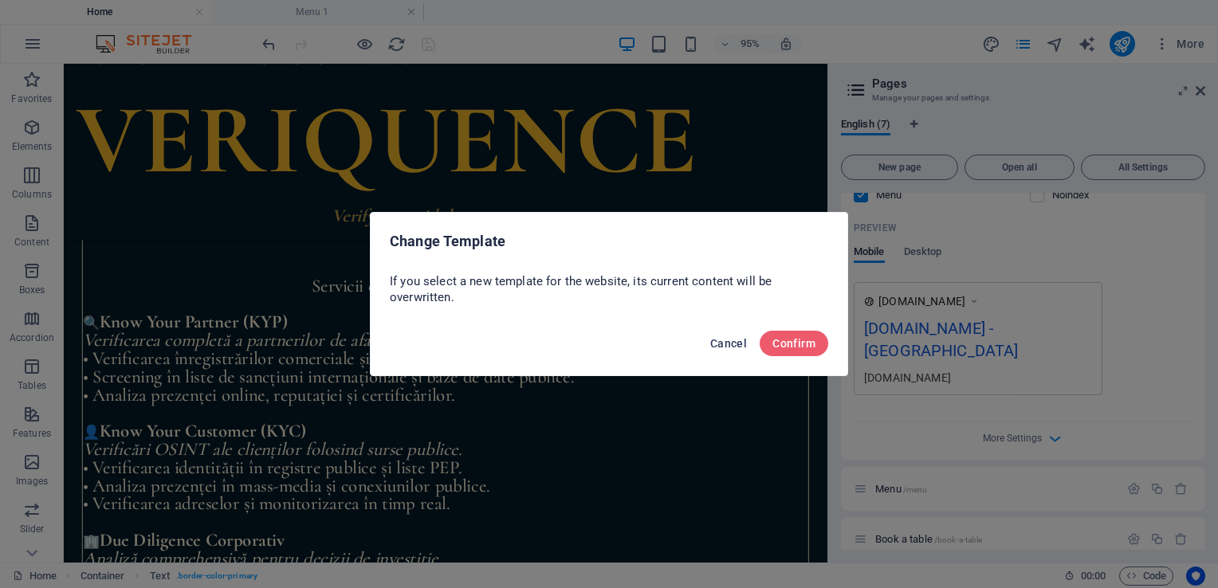
click at [727, 343] on span "Cancel" at bounding box center [728, 343] width 37 height 13
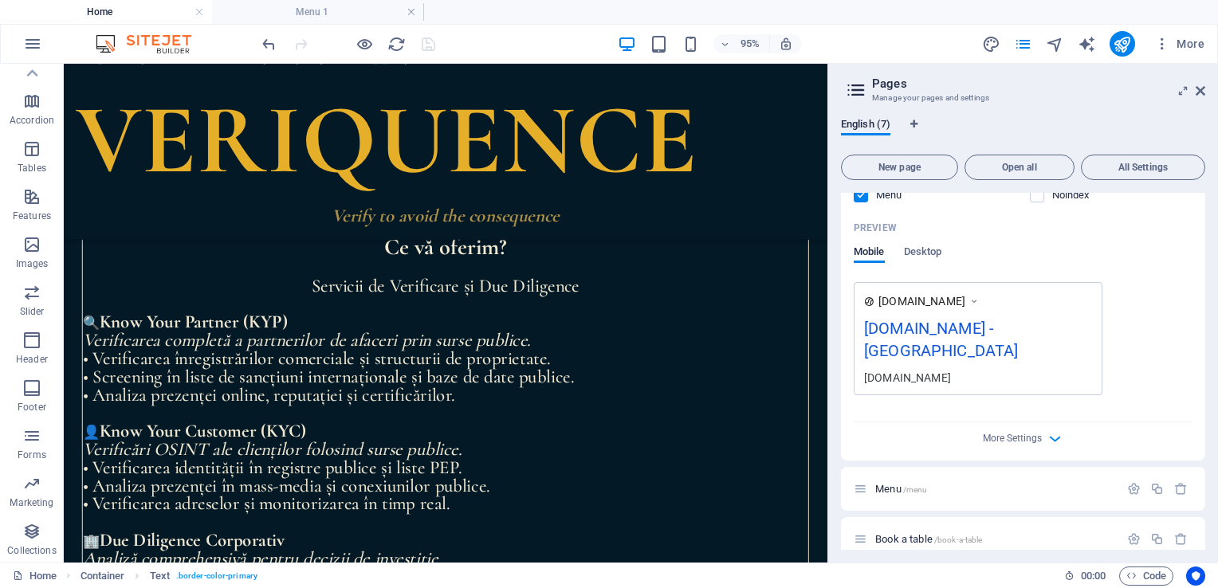
scroll to position [0, 0]
click at [236, 576] on span ". border-color-primary" at bounding box center [216, 576] width 81 height 19
click at [198, 573] on span ". border-color-primary" at bounding box center [216, 576] width 81 height 19
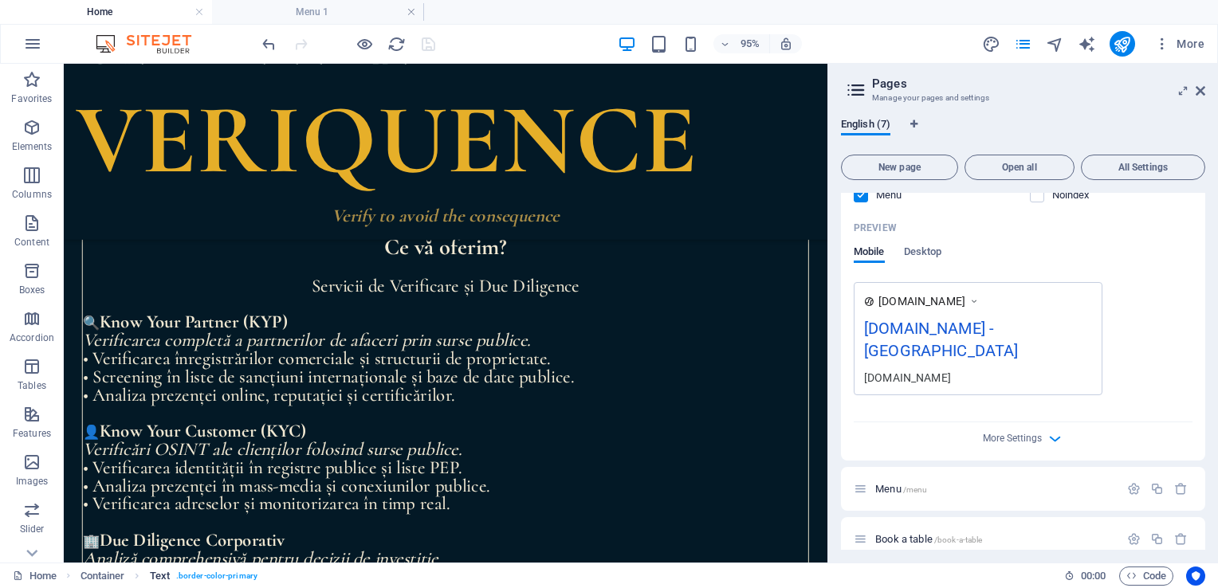
click at [198, 573] on span ". border-color-primary" at bounding box center [216, 576] width 81 height 19
click at [925, 369] on div "[DOMAIN_NAME]" at bounding box center [978, 377] width 228 height 17
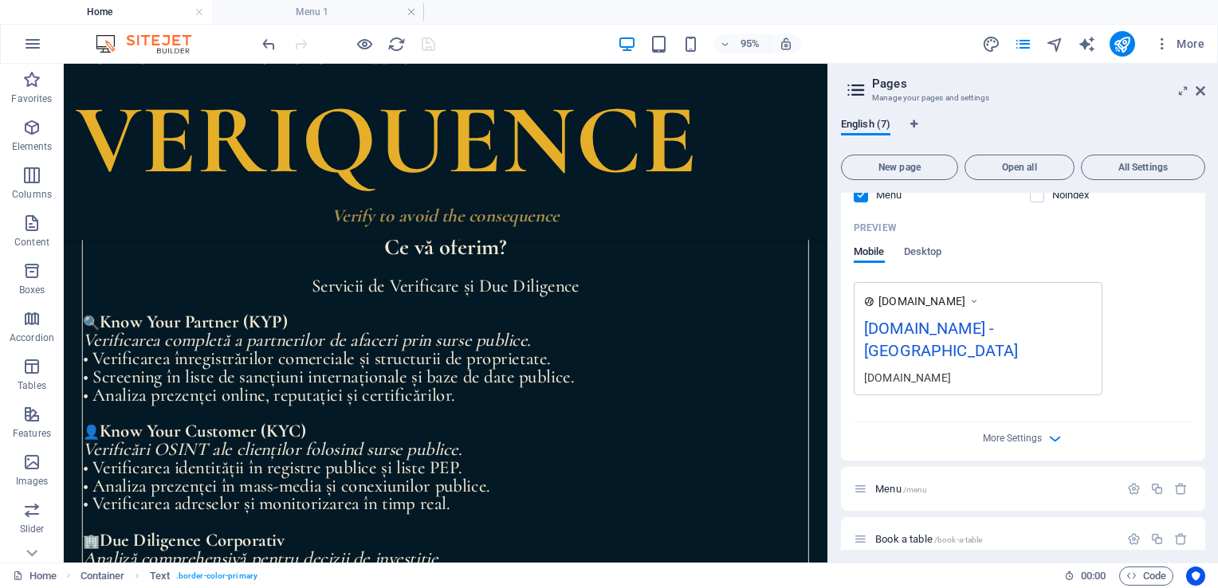
click at [979, 301] on icon at bounding box center [973, 301] width 11 height 16
click at [917, 297] on span "[DOMAIN_NAME]" at bounding box center [921, 301] width 87 height 16
drag, startPoint x: 917, startPoint y: 297, endPoint x: 1004, endPoint y: 327, distance: 92.5
click at [1004, 327] on div "[DOMAIN_NAME] [DOMAIN_NAME] - Berlin [DOMAIN_NAME]" at bounding box center [978, 338] width 249 height 113
click at [1004, 327] on div "[DOMAIN_NAME] - [GEOGRAPHIC_DATA]" at bounding box center [978, 342] width 228 height 53
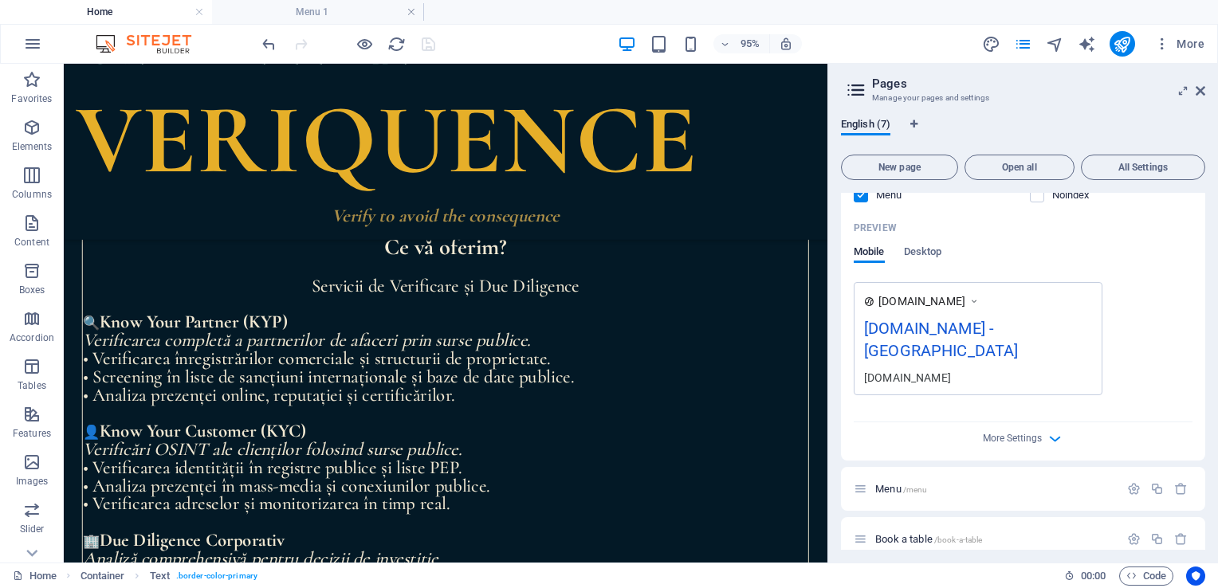
click at [1004, 327] on div "[DOMAIN_NAME] - [GEOGRAPHIC_DATA]" at bounding box center [978, 342] width 228 height 53
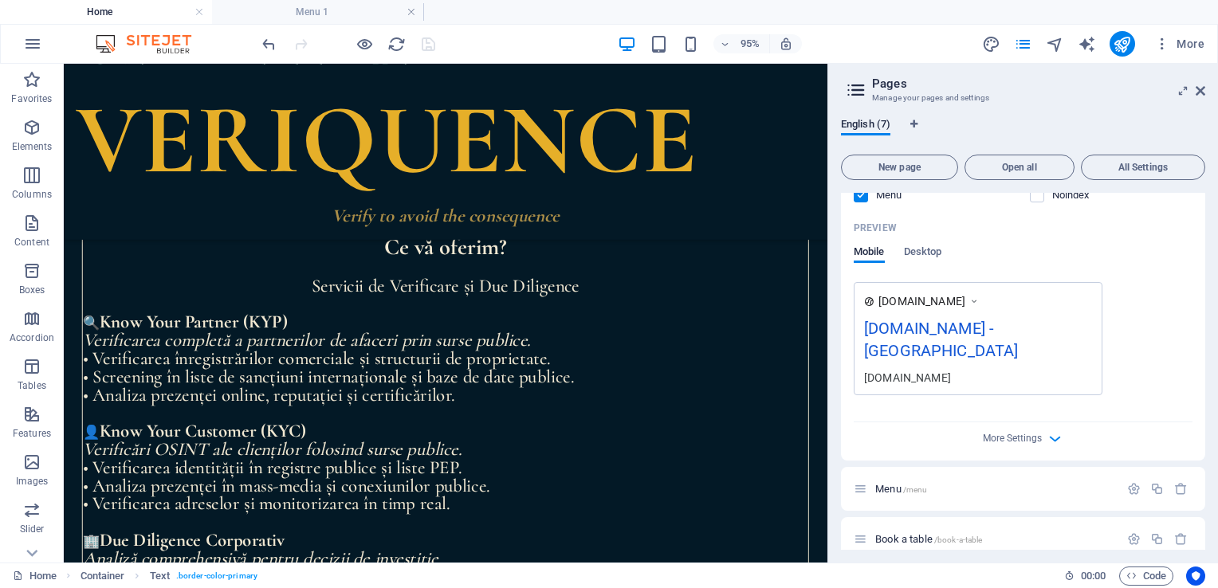
click at [1004, 327] on div "[DOMAIN_NAME] - [GEOGRAPHIC_DATA]" at bounding box center [978, 342] width 228 height 53
click at [1126, 46] on icon "publish" at bounding box center [1122, 44] width 18 height 18
click at [1119, 42] on icon "publish" at bounding box center [1122, 44] width 18 height 18
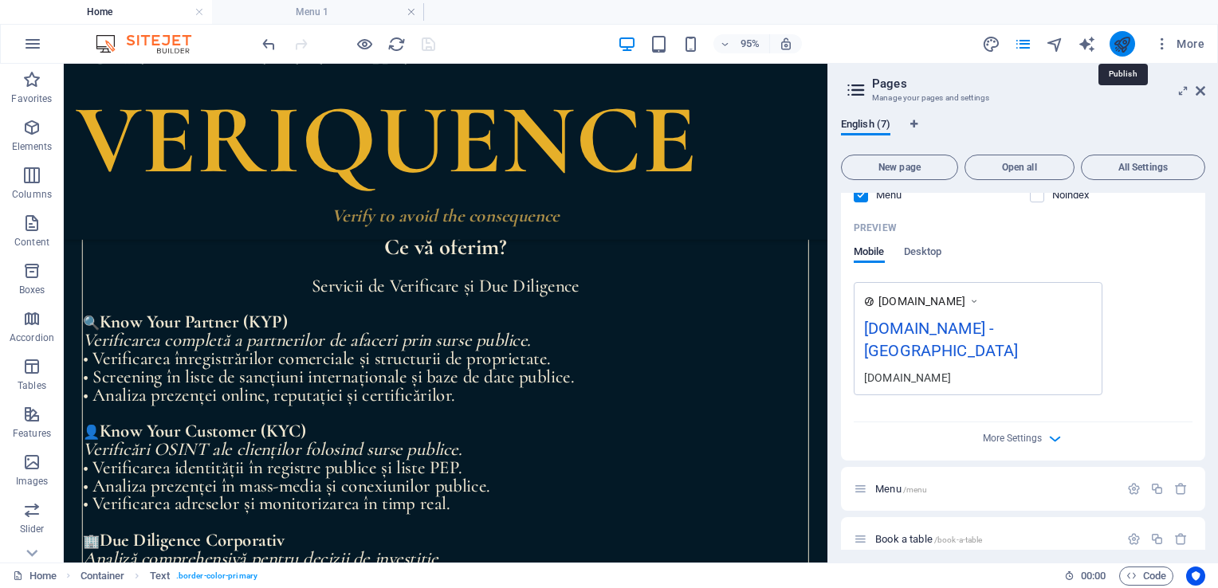
click at [1122, 42] on icon "publish" at bounding box center [1122, 44] width 18 height 18
click at [1202, 92] on icon at bounding box center [1201, 90] width 10 height 13
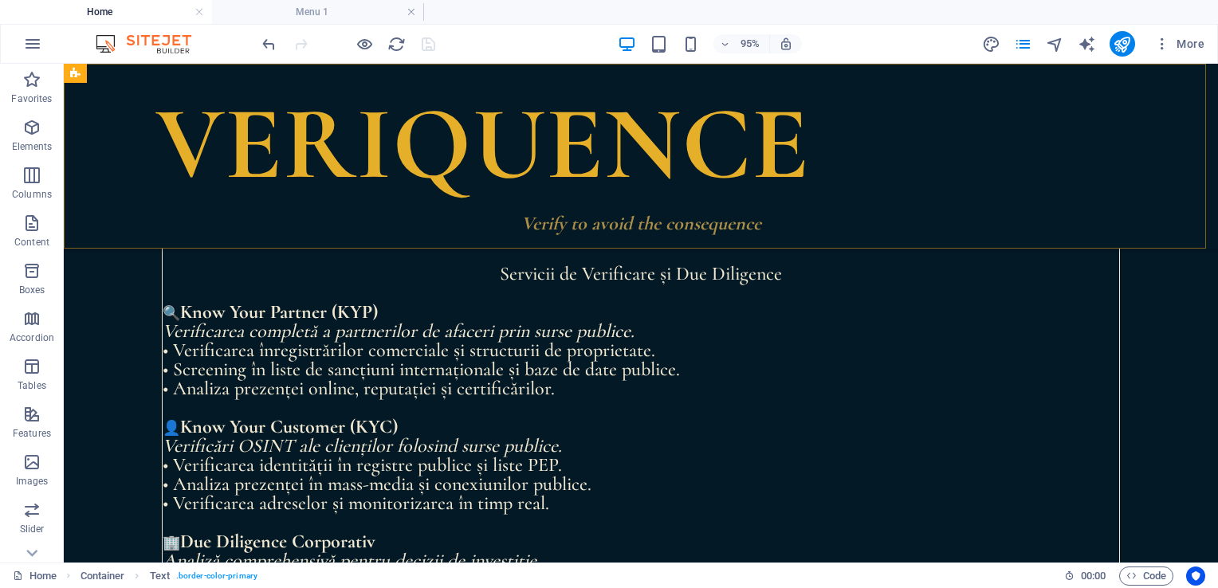
scroll to position [1623, 0]
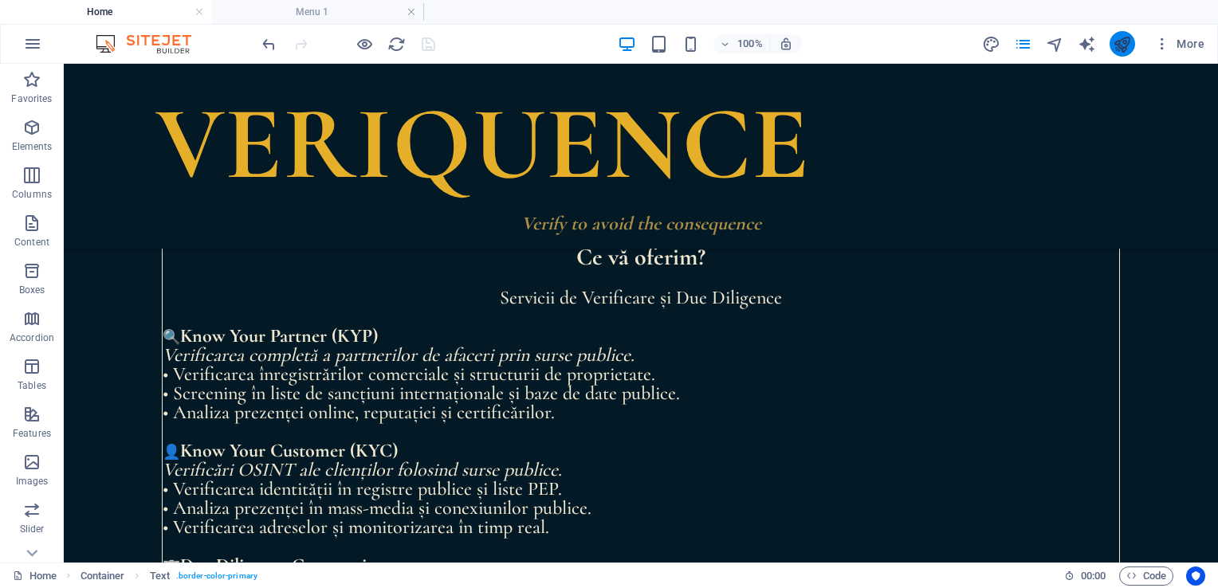
click at [1133, 37] on button "publish" at bounding box center [1123, 44] width 26 height 26
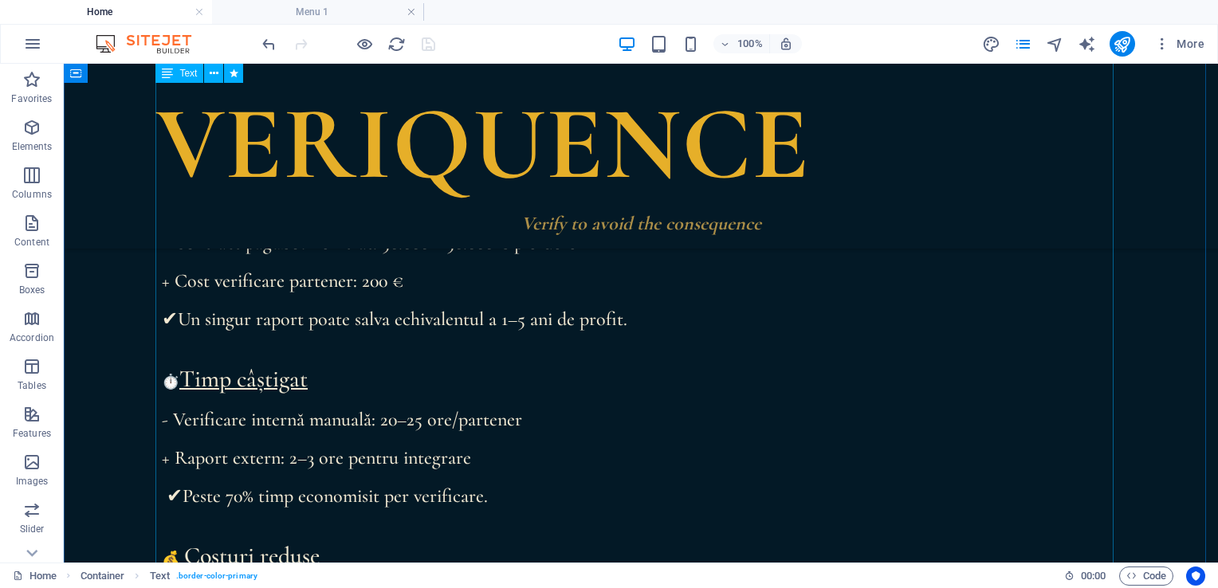
scroll to position [642, 0]
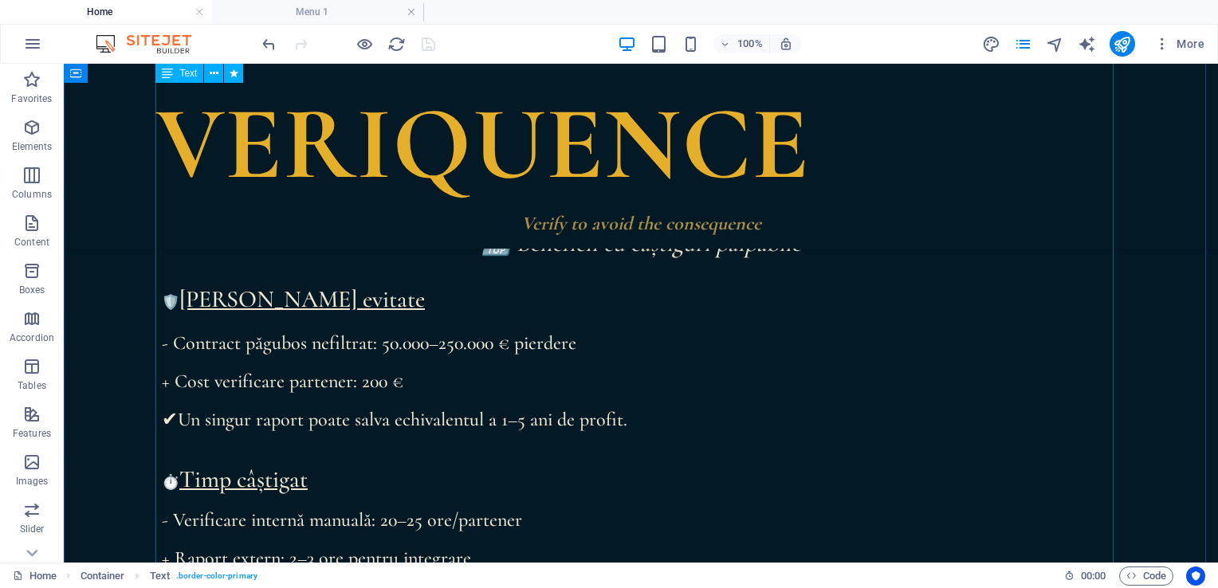
click at [385, 383] on div "„Cel mai mare dușman al cunoașterii nu este ignoranța, ci iluzia cunoașterii” […" at bounding box center [641, 540] width 958 height 1195
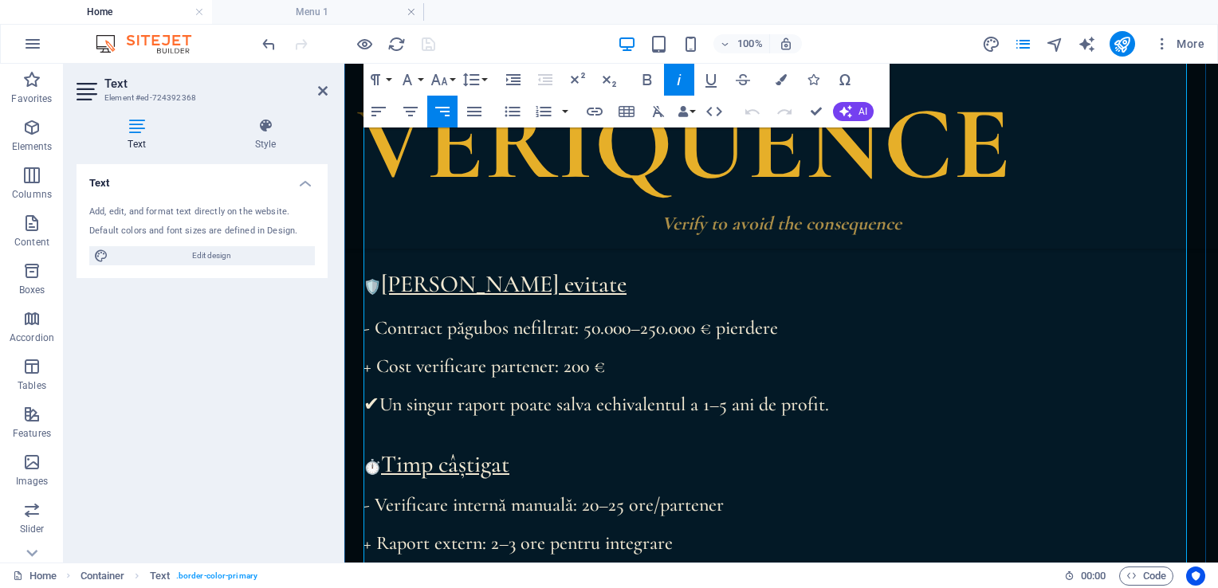
scroll to position [658, 0]
click at [592, 365] on p "+ Cost verificare partener: 200 €" at bounding box center [780, 365] width 835 height 19
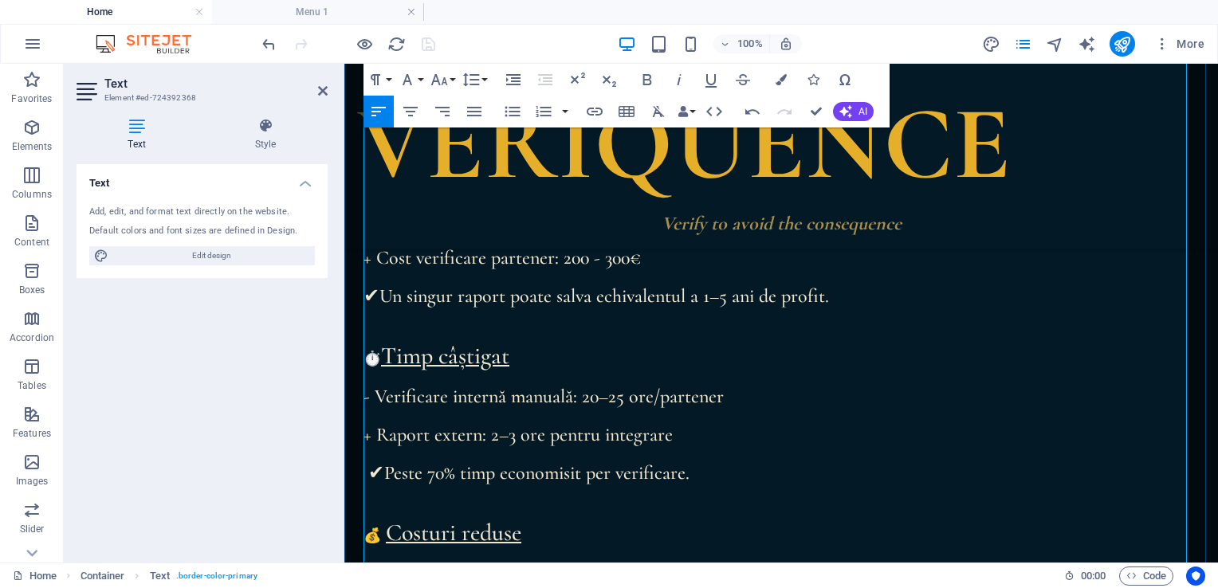
scroll to position [748, 0]
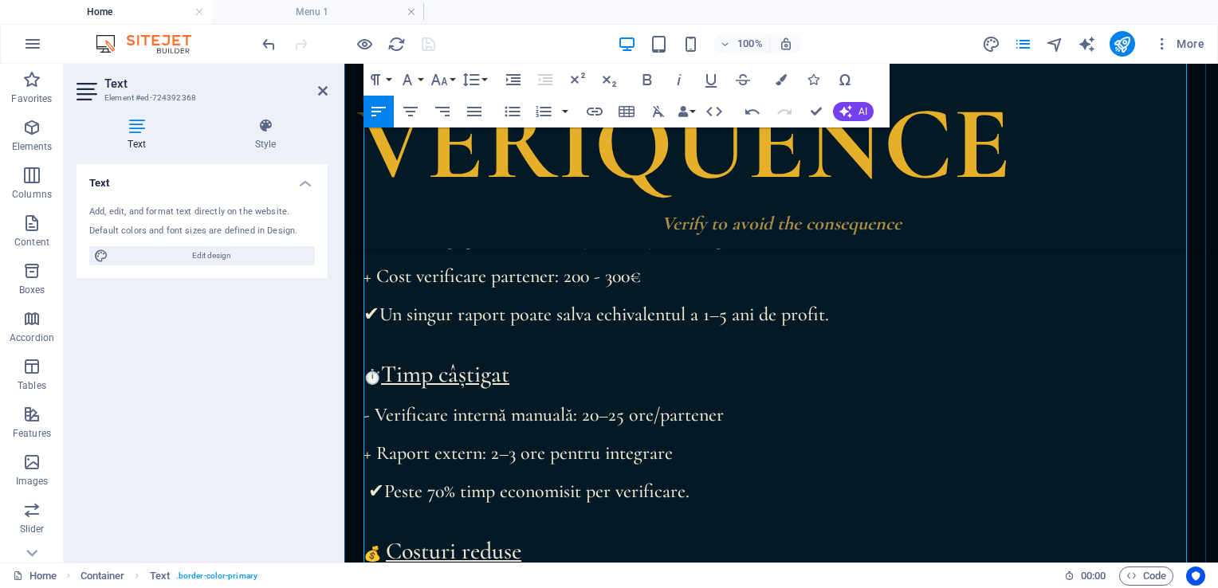
click at [552, 279] on p "+ Cost verificare partener: 200 - 300 €" at bounding box center [780, 276] width 835 height 19
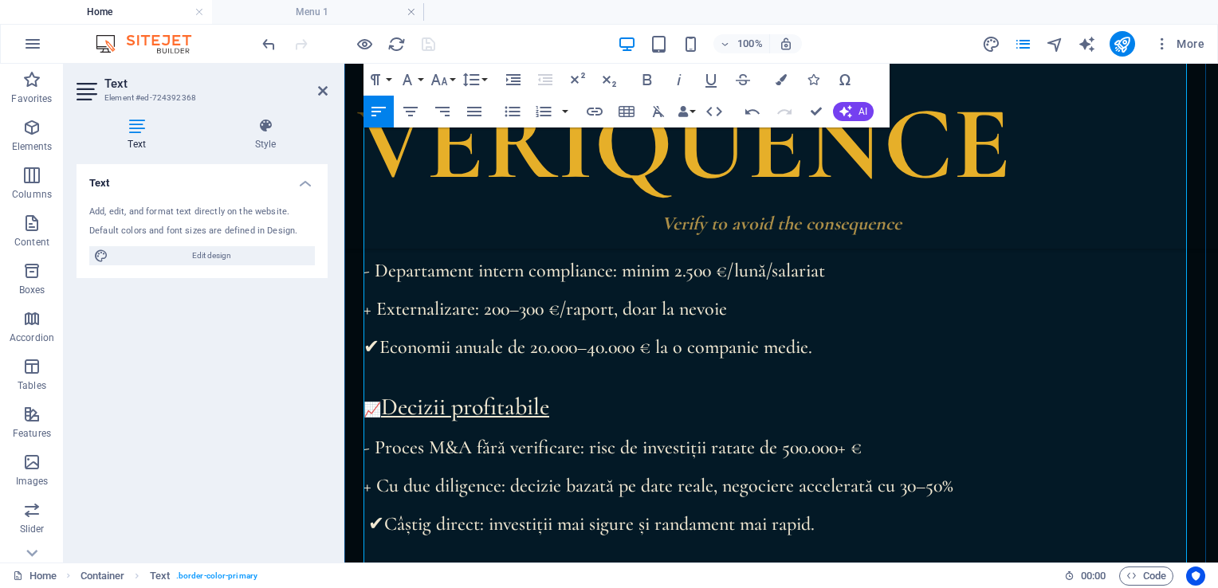
scroll to position [1063, 0]
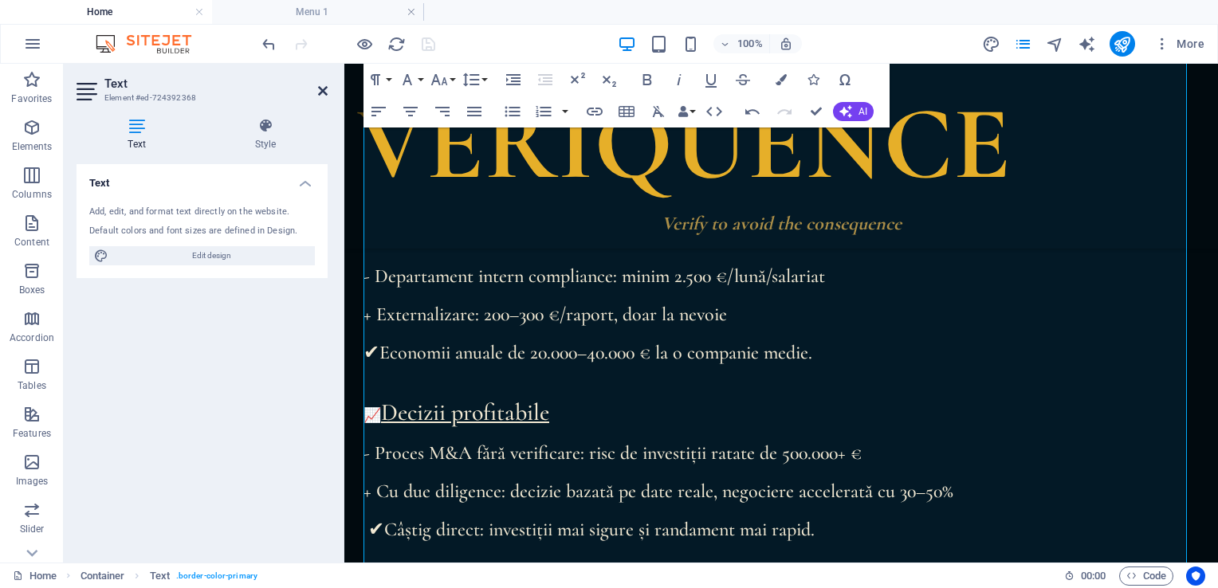
click at [327, 90] on icon at bounding box center [323, 90] width 10 height 13
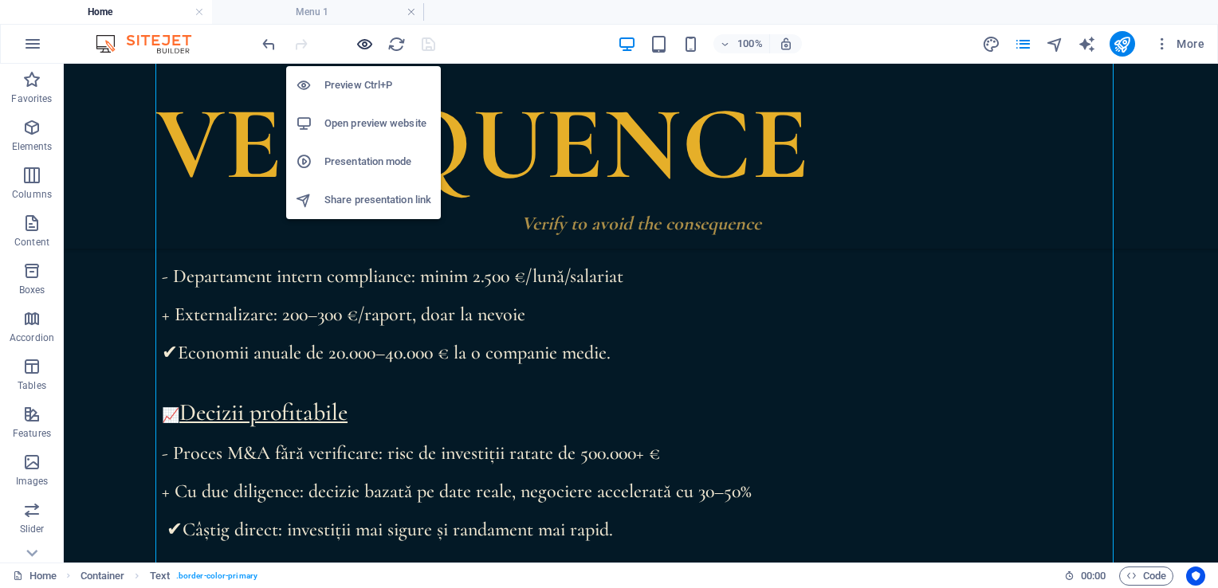
click at [362, 43] on icon "button" at bounding box center [365, 44] width 18 height 18
click at [370, 37] on icon "button" at bounding box center [365, 44] width 18 height 18
click at [348, 81] on h6 "Preview Ctrl+P" at bounding box center [377, 85] width 107 height 19
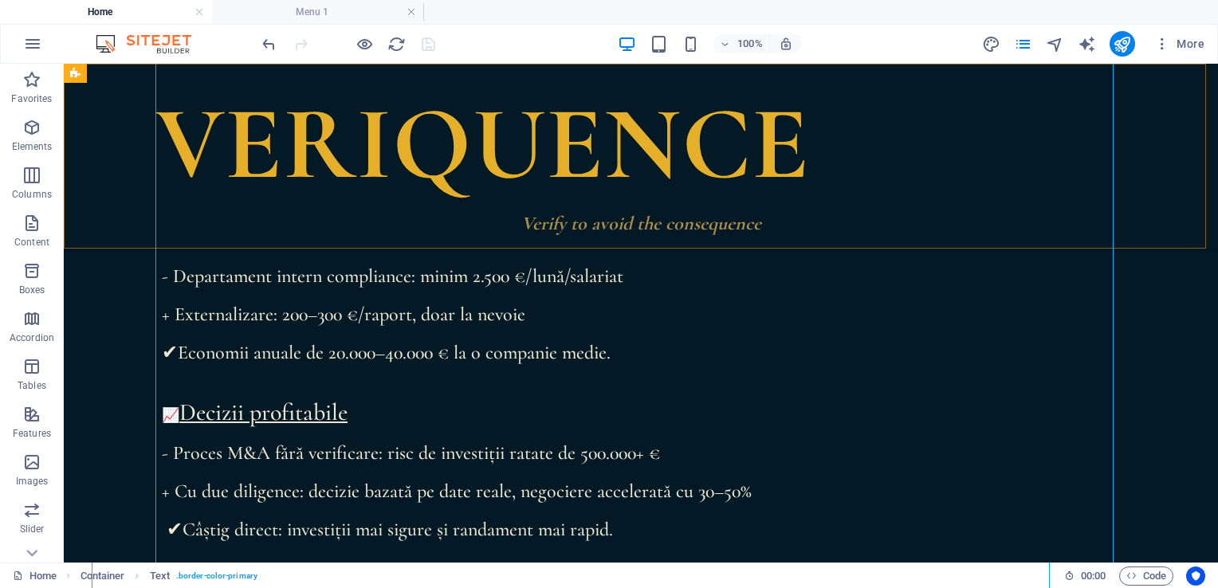
click at [115, 136] on div "Veriquence Verify to avoid the consequence" at bounding box center [641, 156] width 1154 height 185
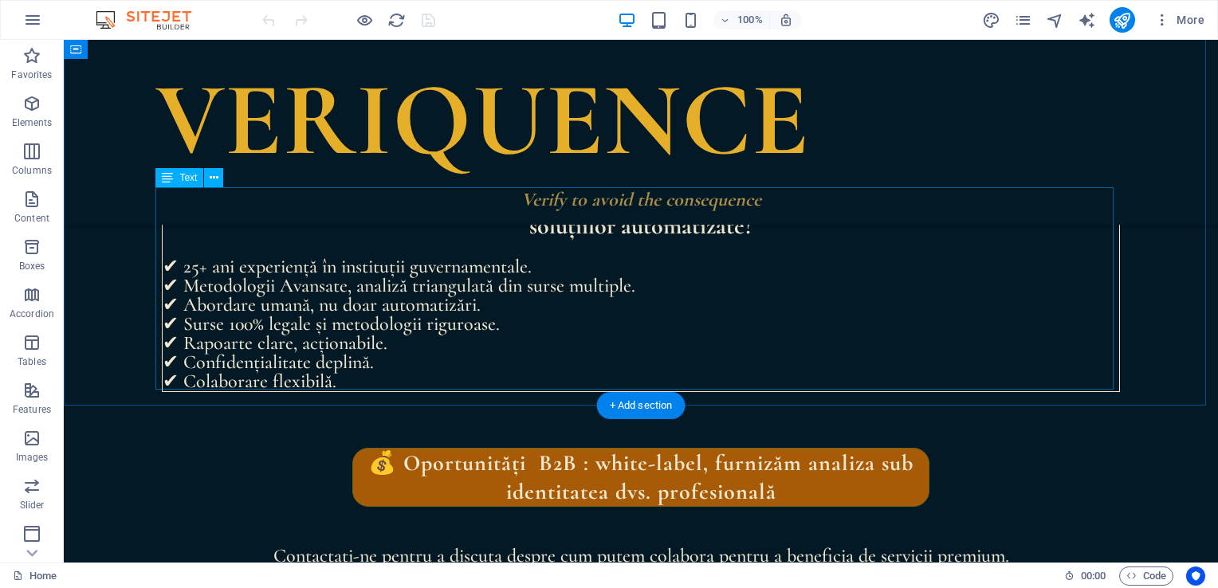
scroll to position [3483, 0]
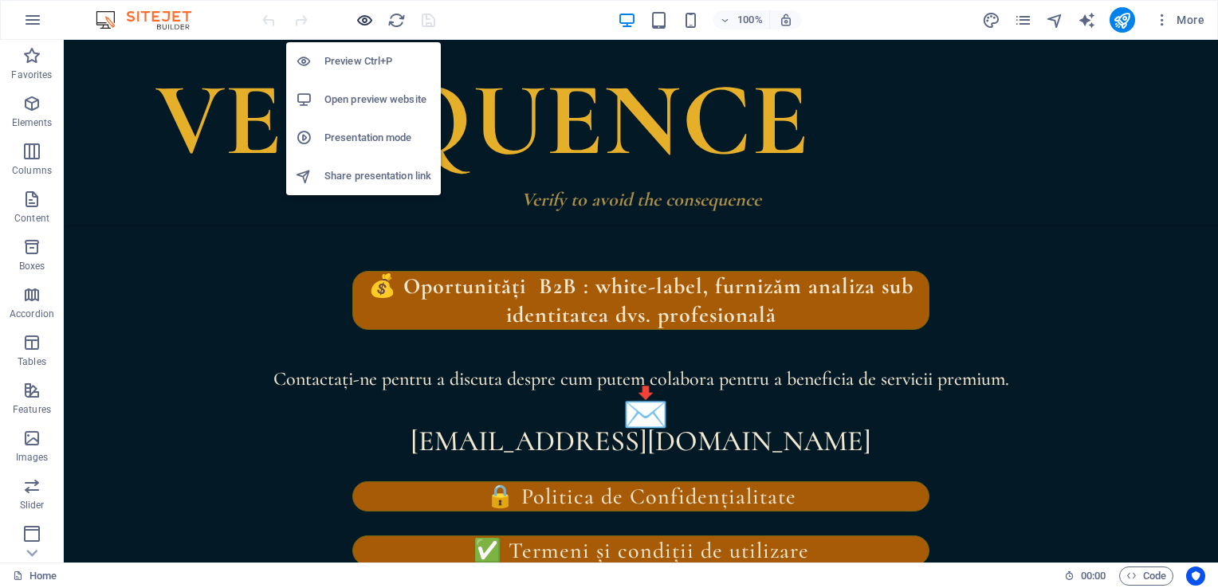
click at [362, 15] on icon "button" at bounding box center [365, 20] width 18 height 18
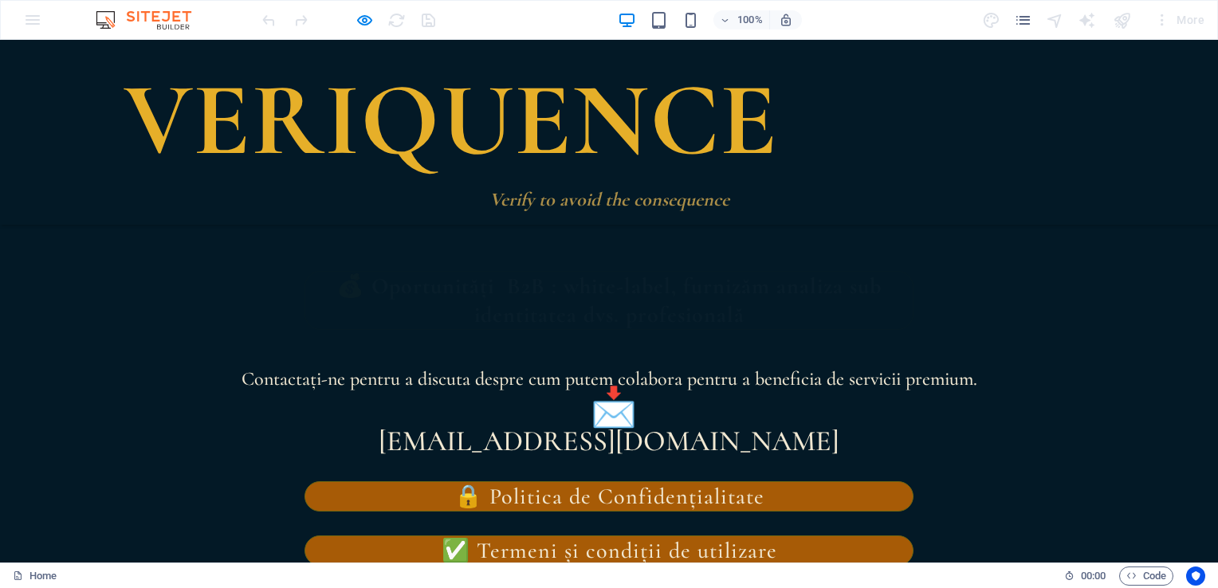
click at [557, 281] on strong "💰 Oportunități B2B : white-label, furnizăm analiza sub identitatea dvs. profesi…" at bounding box center [608, 301] width 545 height 56
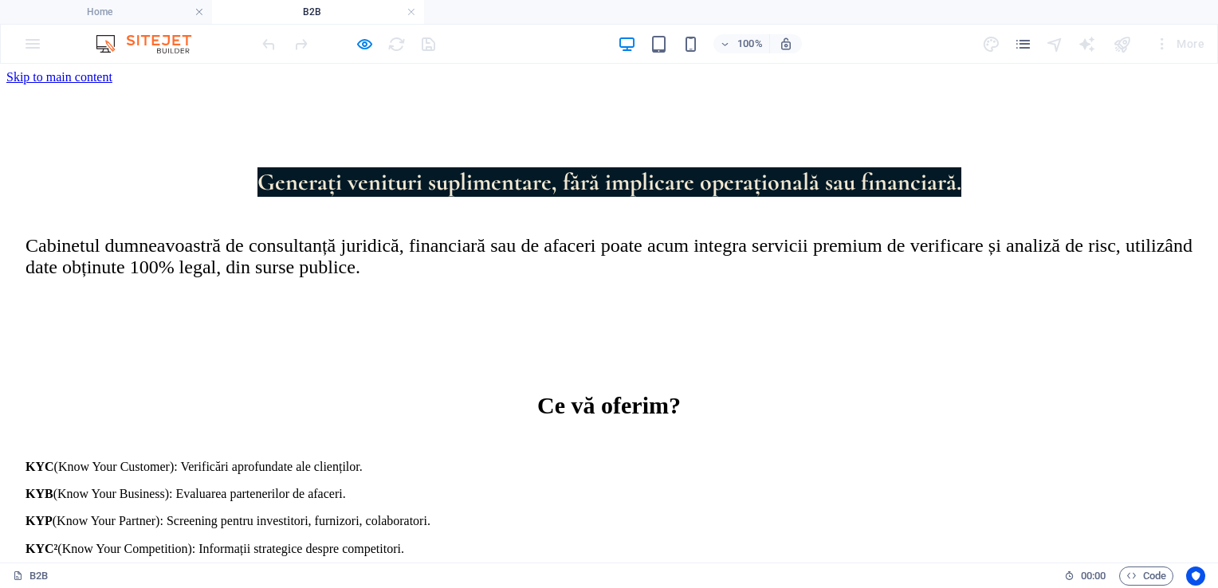
scroll to position [0, 0]
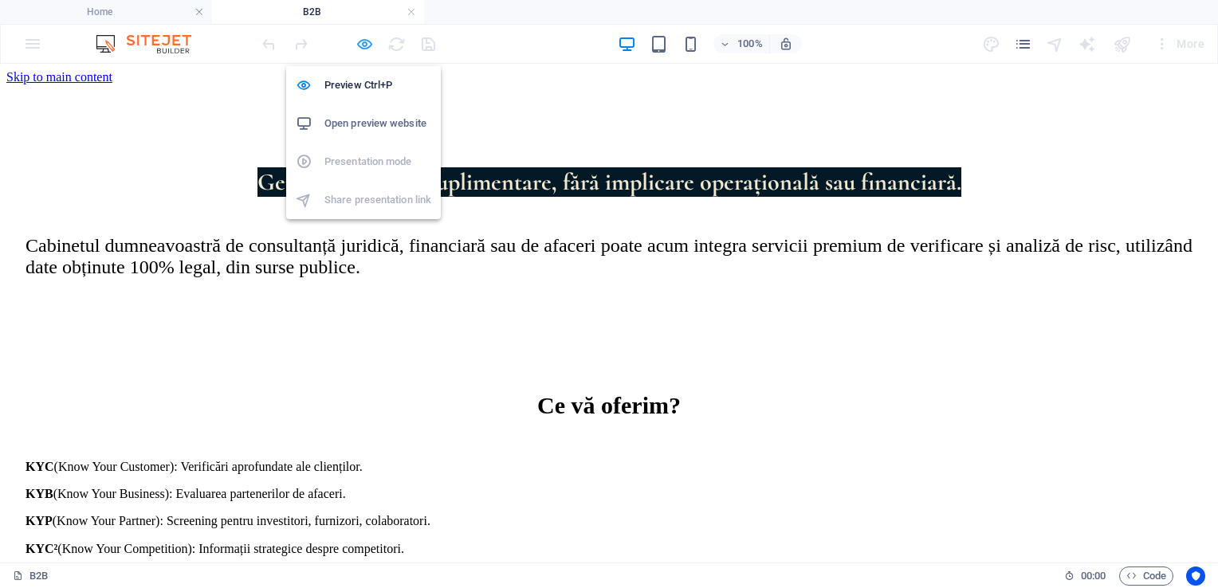
click at [363, 47] on icon "button" at bounding box center [365, 44] width 18 height 18
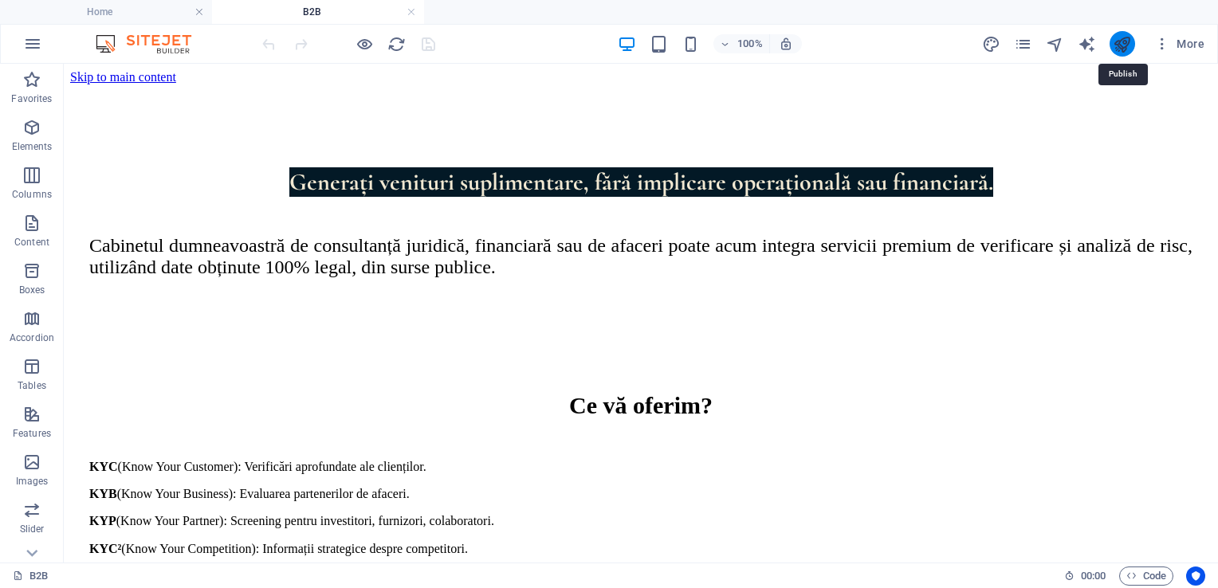
click at [1122, 45] on icon "publish" at bounding box center [1122, 44] width 18 height 18
